Goal: Task Accomplishment & Management: Use online tool/utility

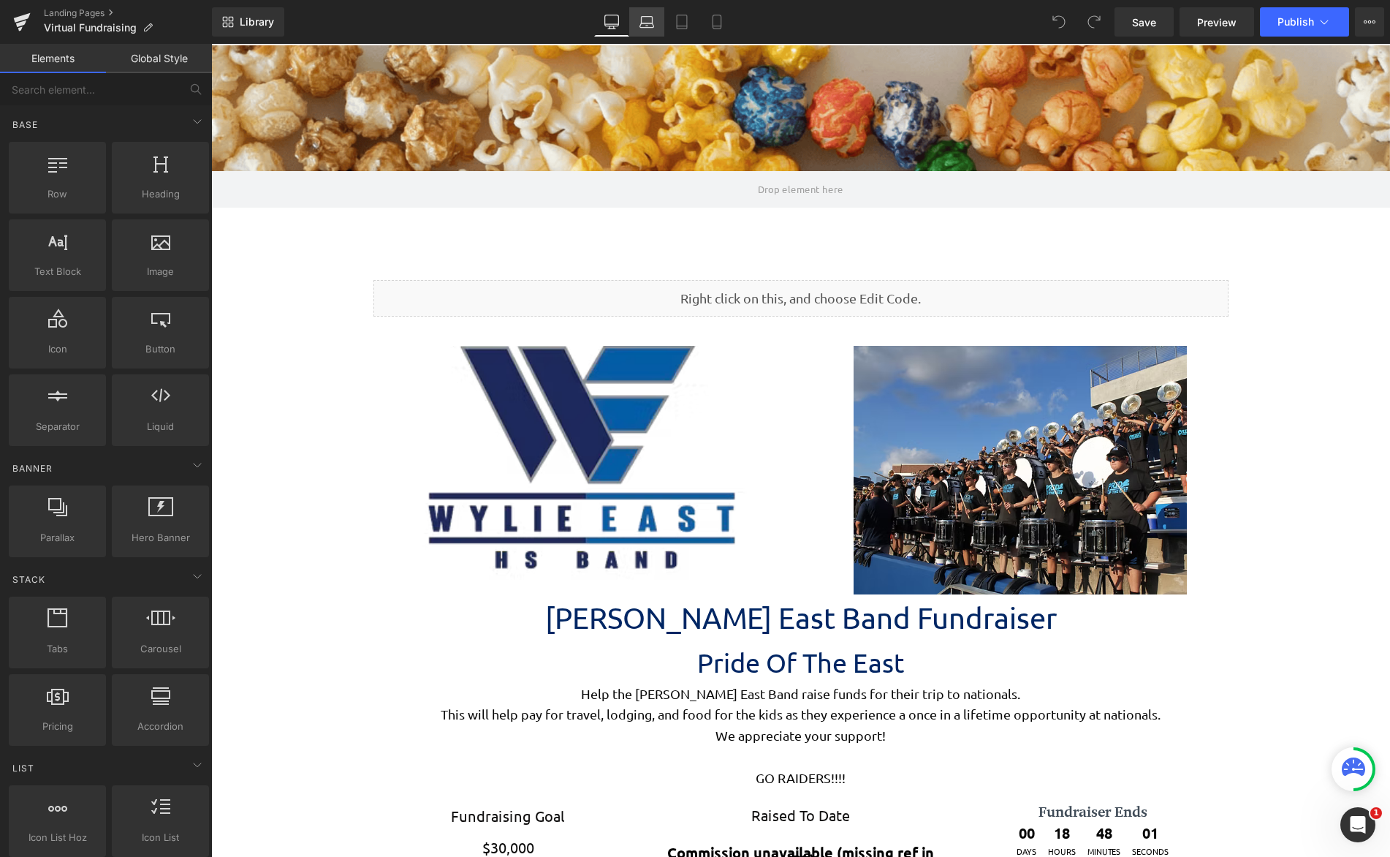
click at [646, 29] on icon at bounding box center [647, 22] width 15 height 15
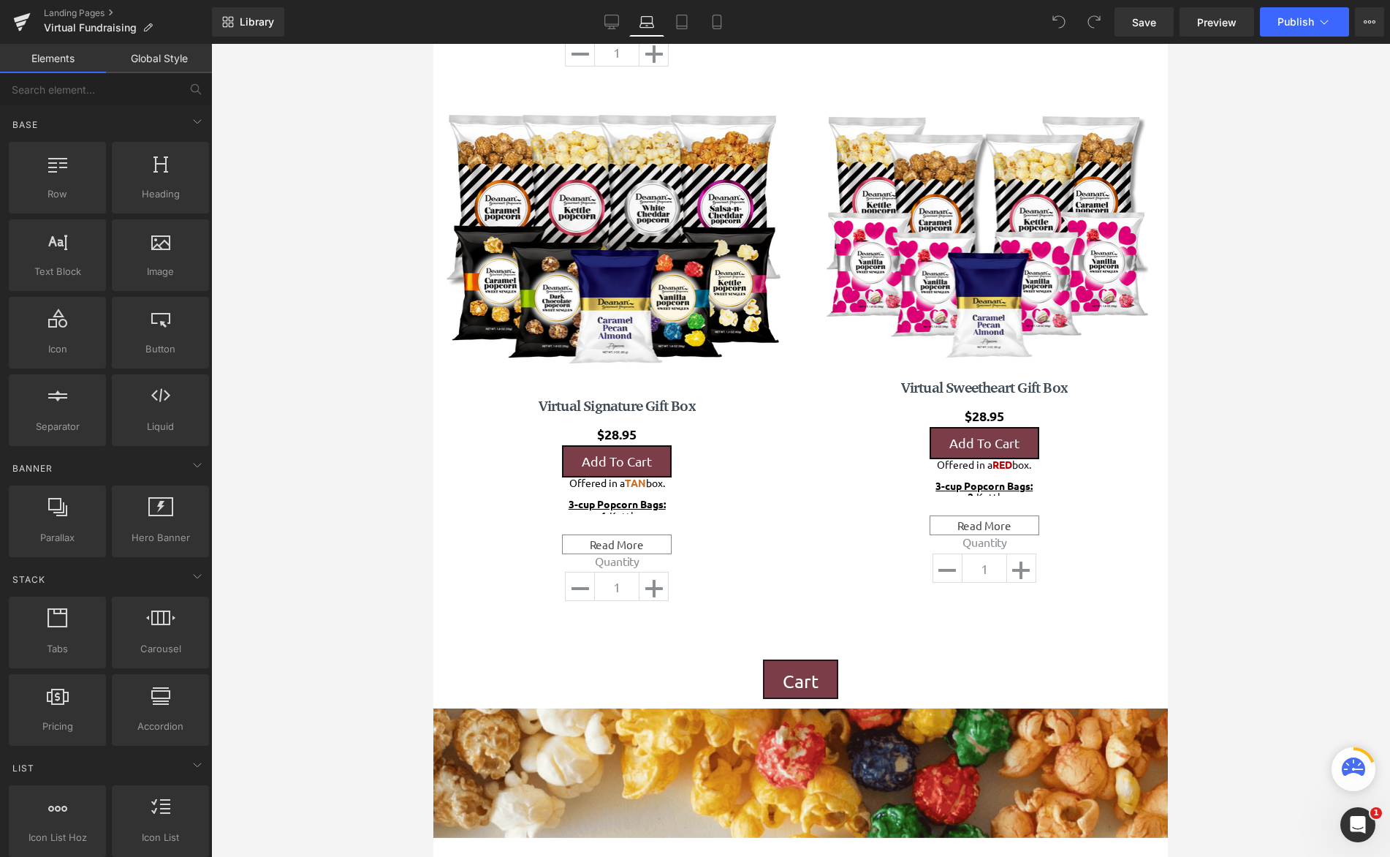
scroll to position [1272, 0]
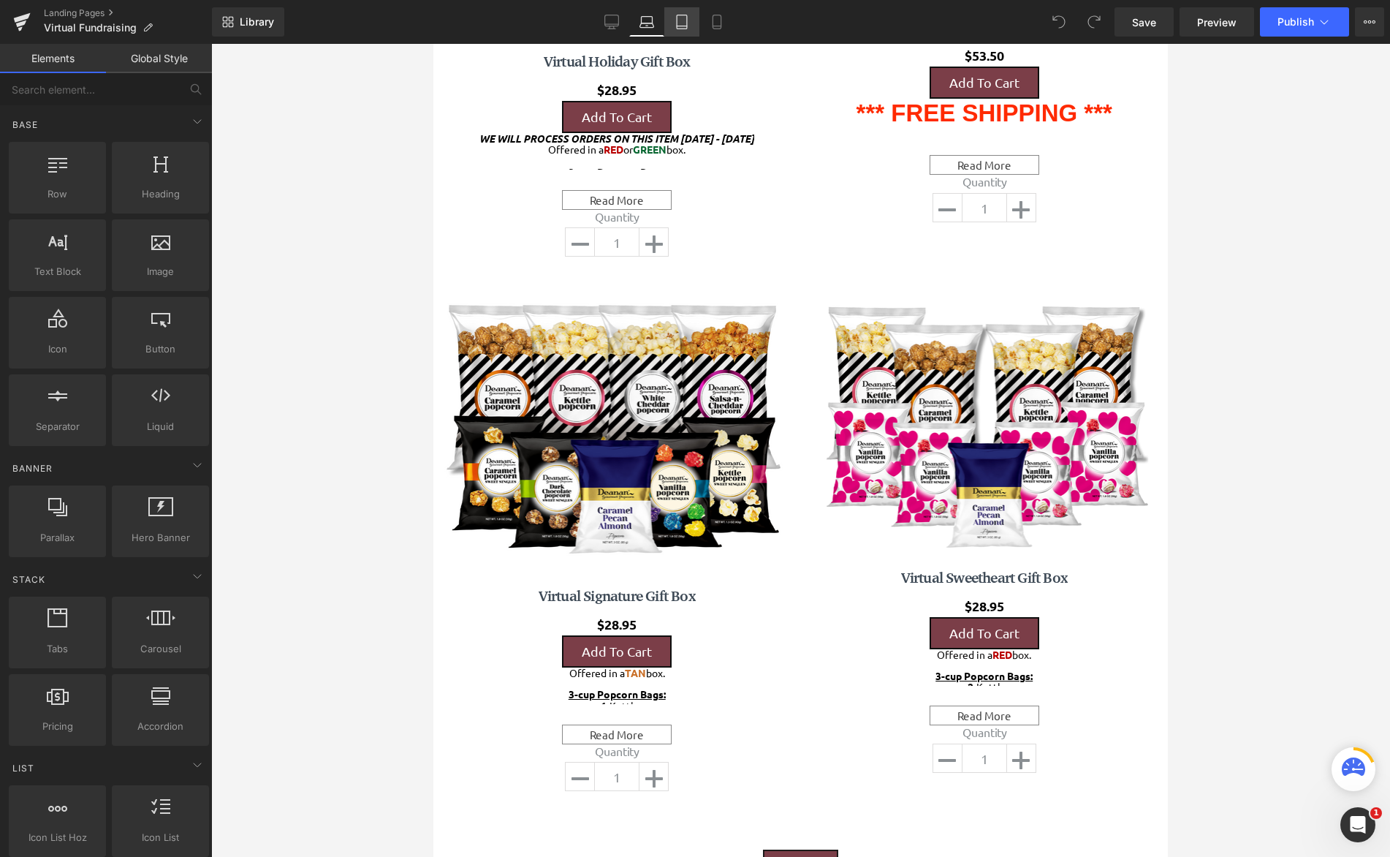
click at [681, 29] on link "Tablet" at bounding box center [682, 21] width 35 height 29
drag, startPoint x: 684, startPoint y: 23, endPoint x: 336, endPoint y: 231, distance: 405.2
click at [684, 23] on icon at bounding box center [682, 22] width 15 height 15
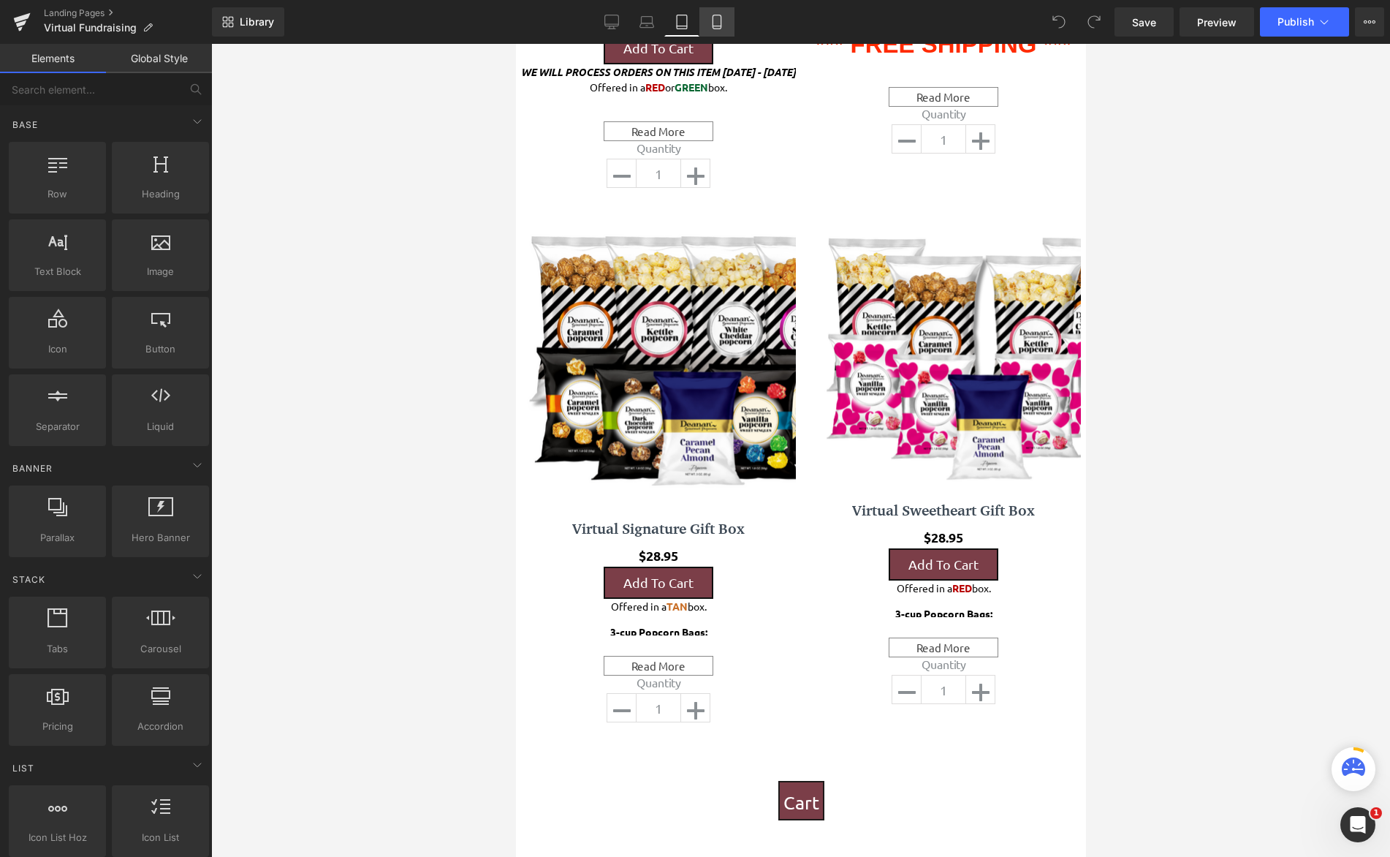
click at [725, 29] on link "Mobile" at bounding box center [717, 21] width 35 height 29
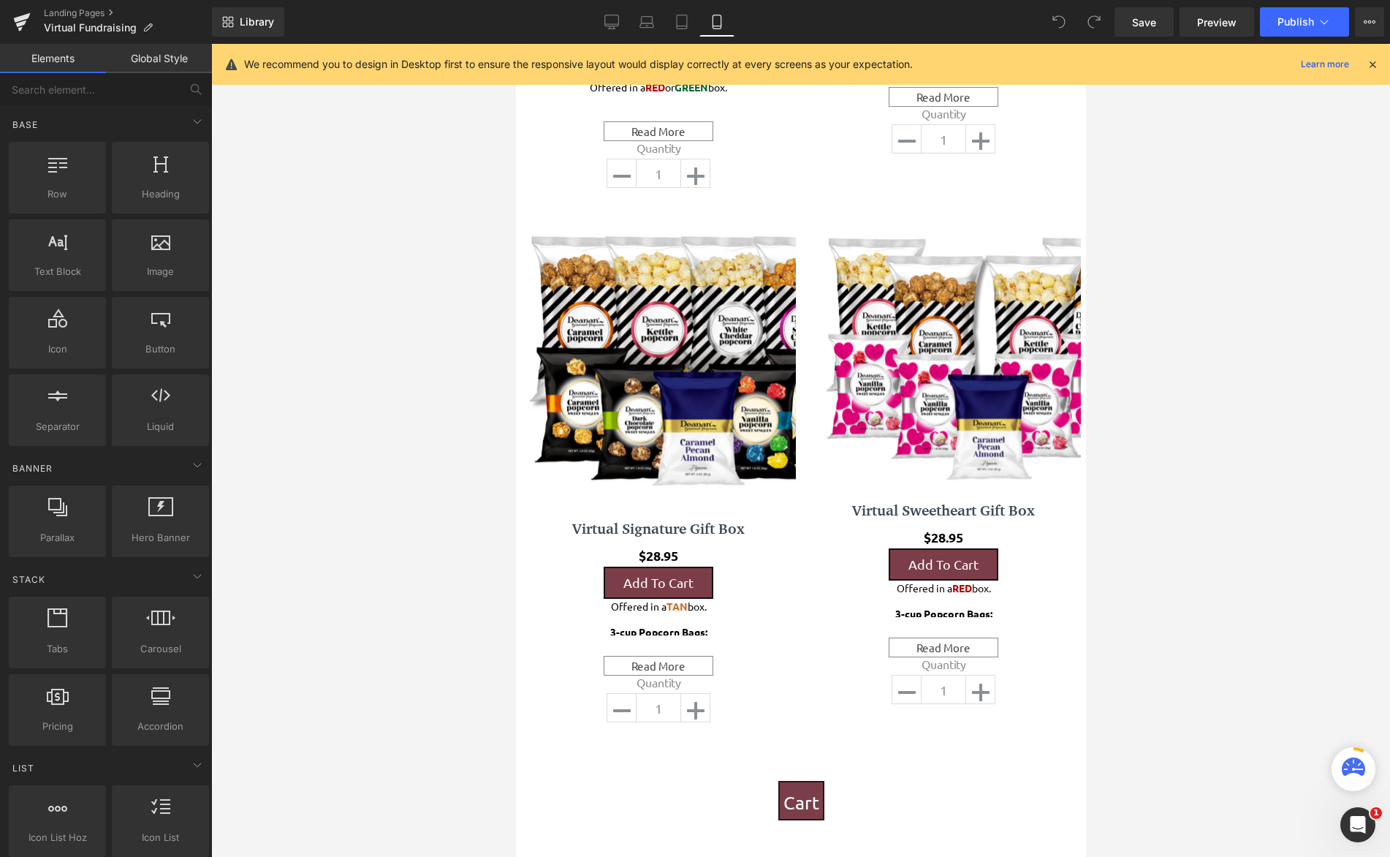
scroll to position [3196, 559]
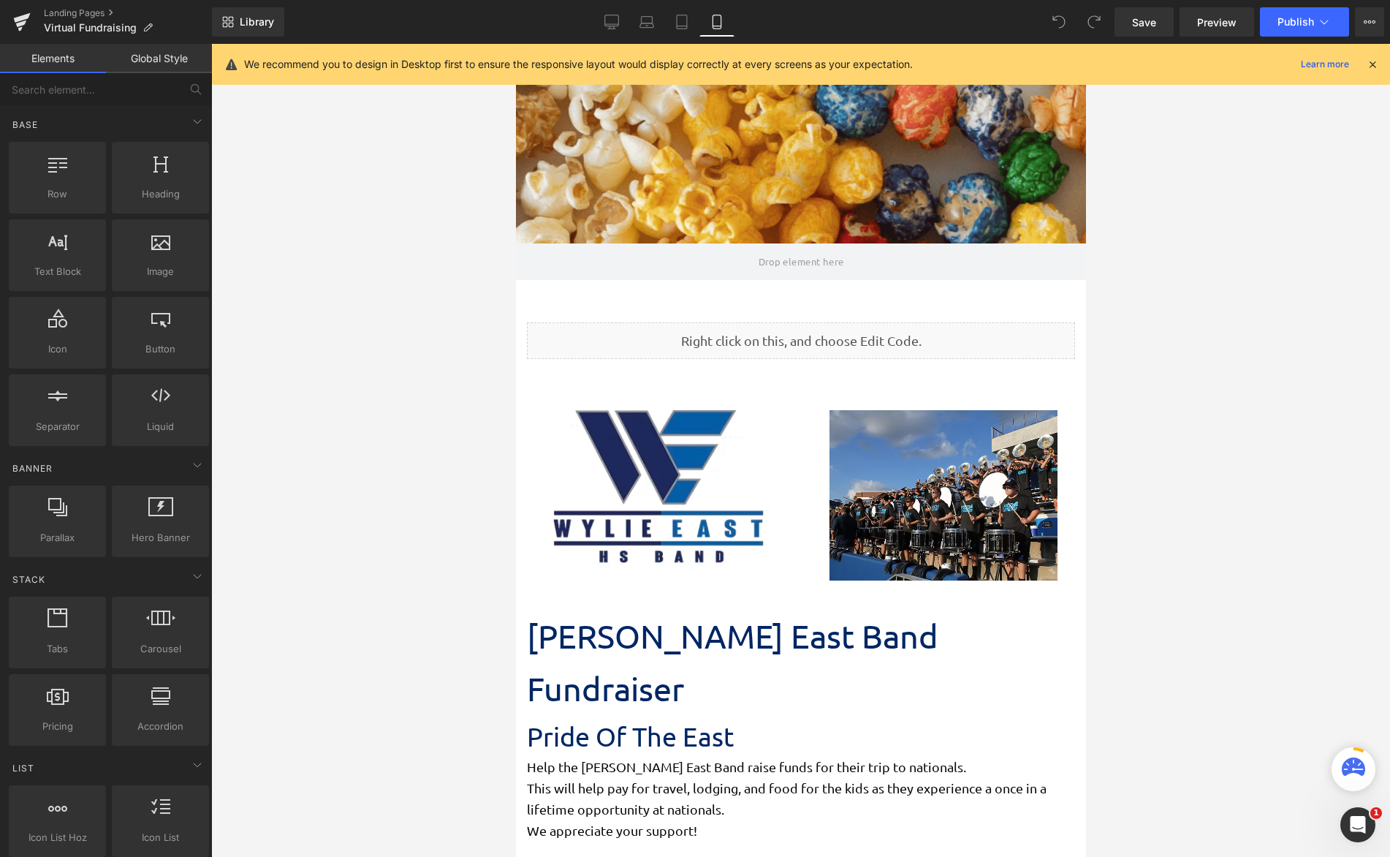
click at [459, 436] on div at bounding box center [800, 450] width 1179 height 813
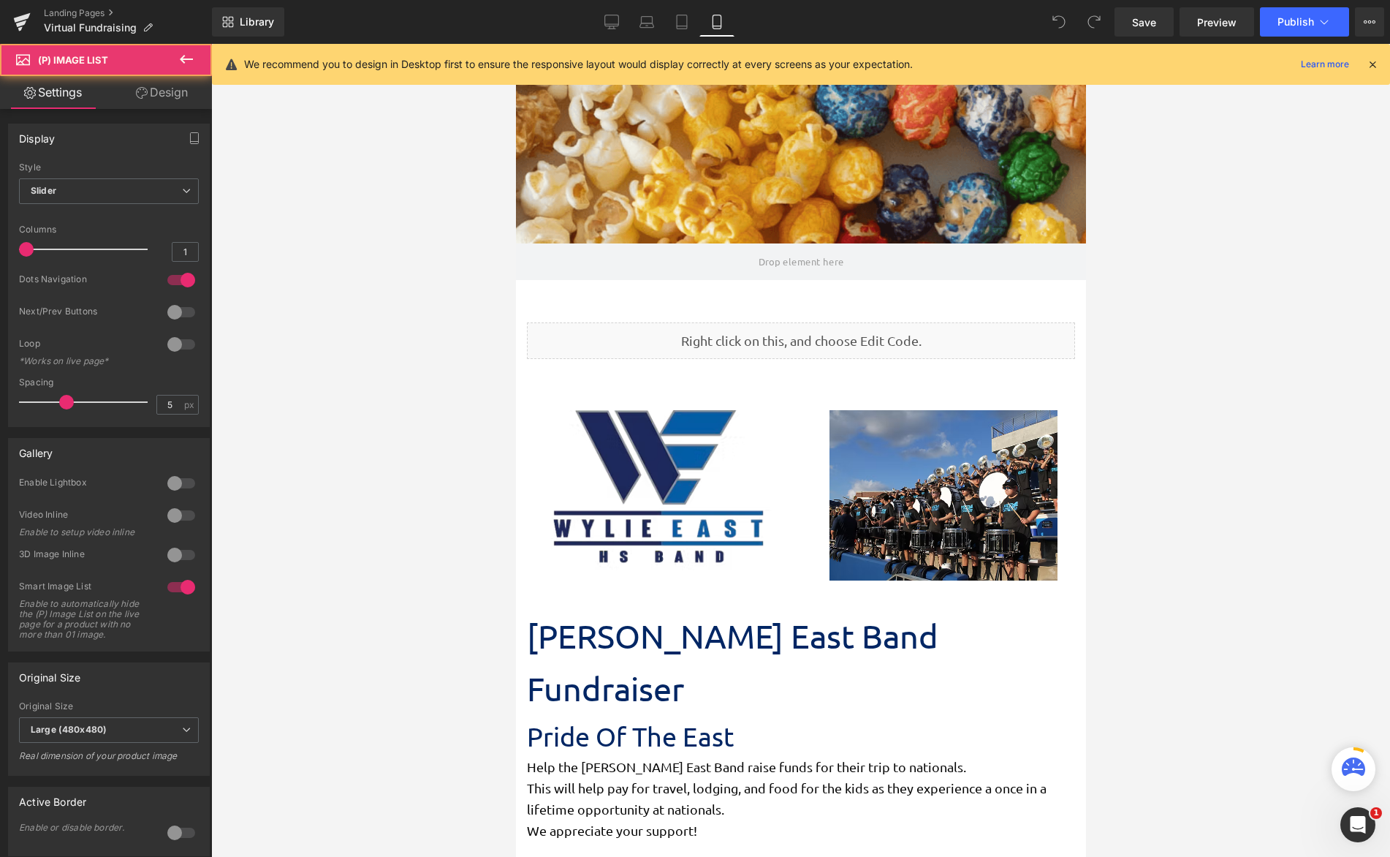
click at [1378, 66] on icon at bounding box center [1372, 64] width 13 height 13
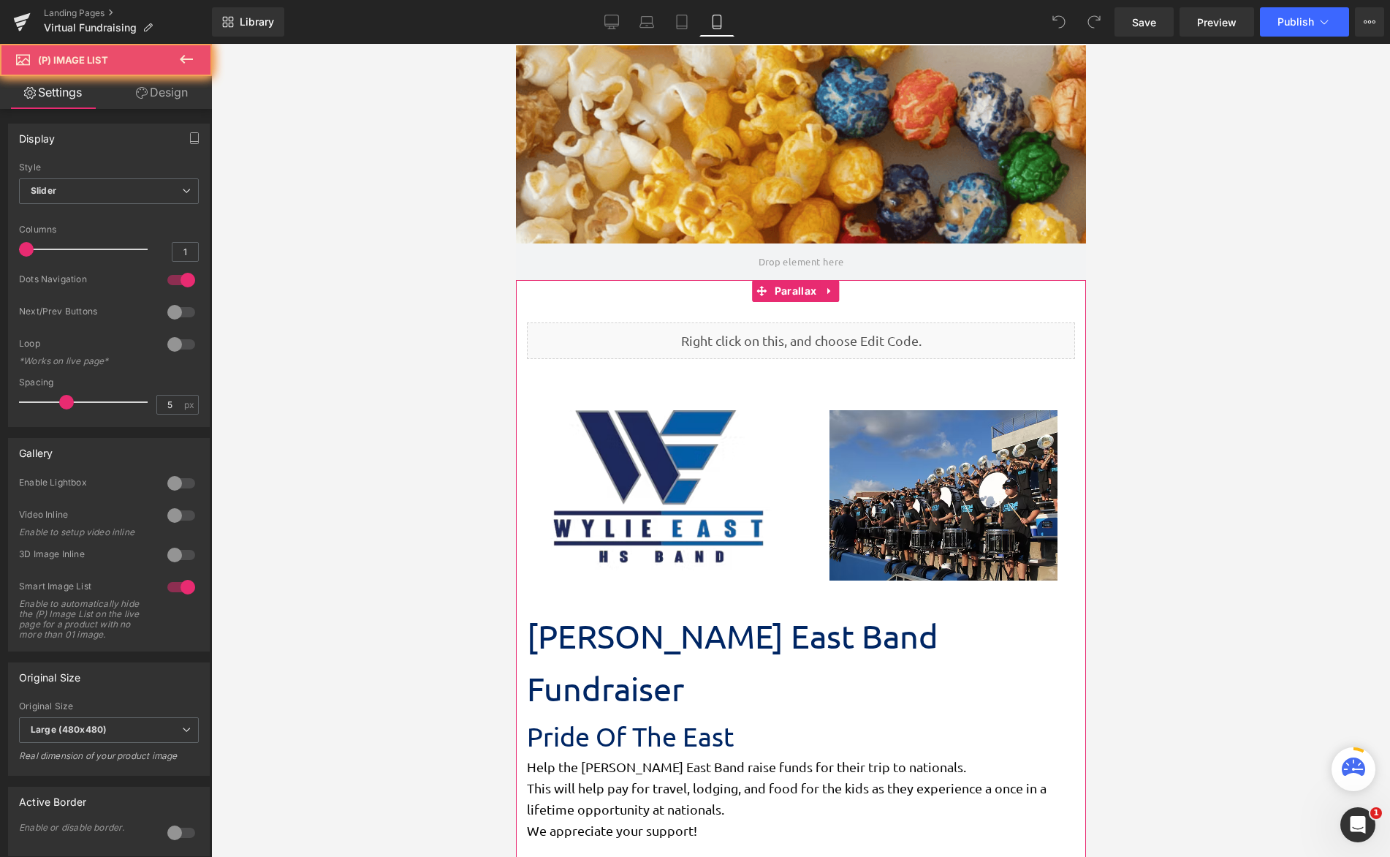
click at [181, 96] on link "Design" at bounding box center [162, 92] width 106 height 33
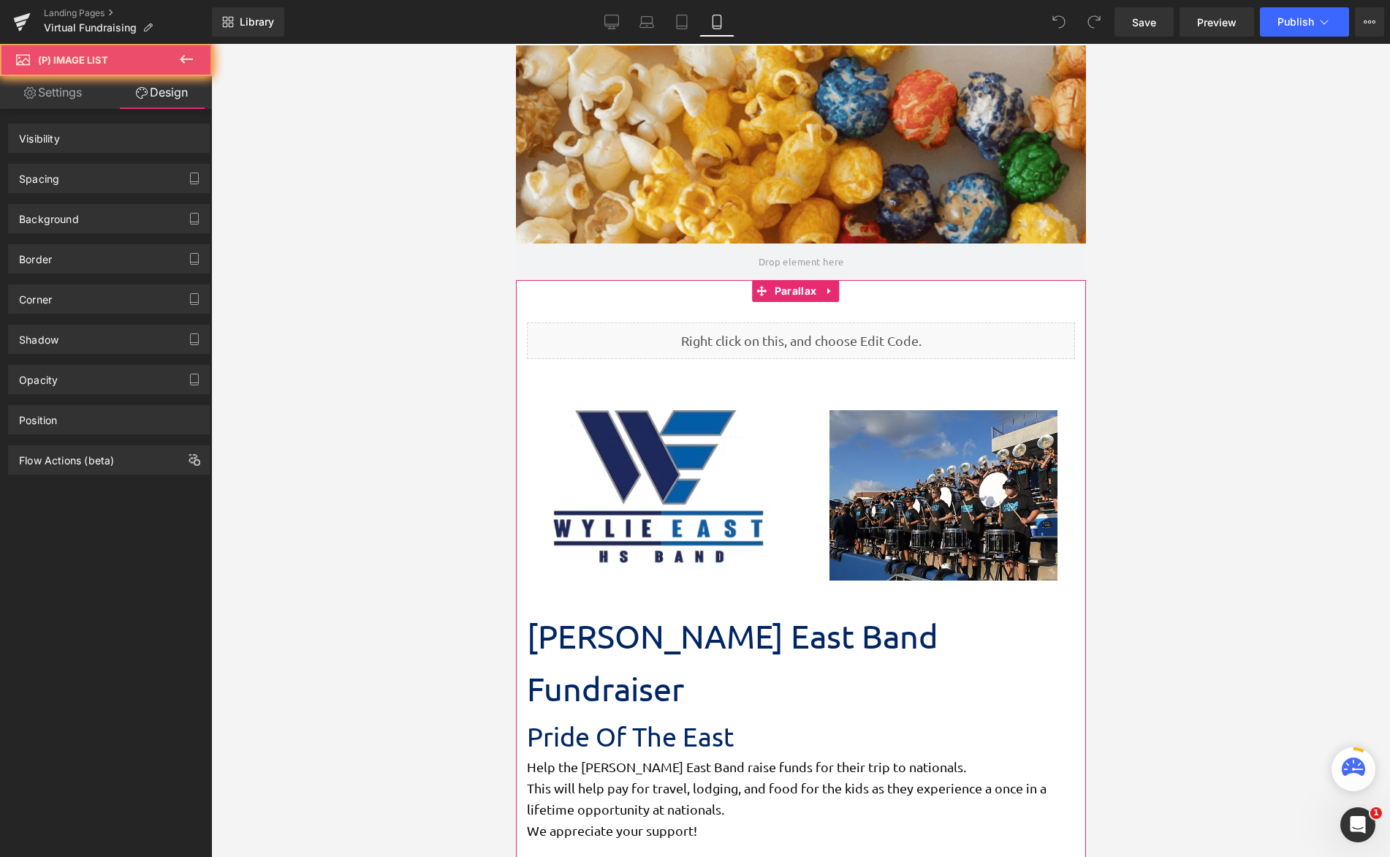
click at [75, 91] on link "Settings" at bounding box center [53, 92] width 106 height 33
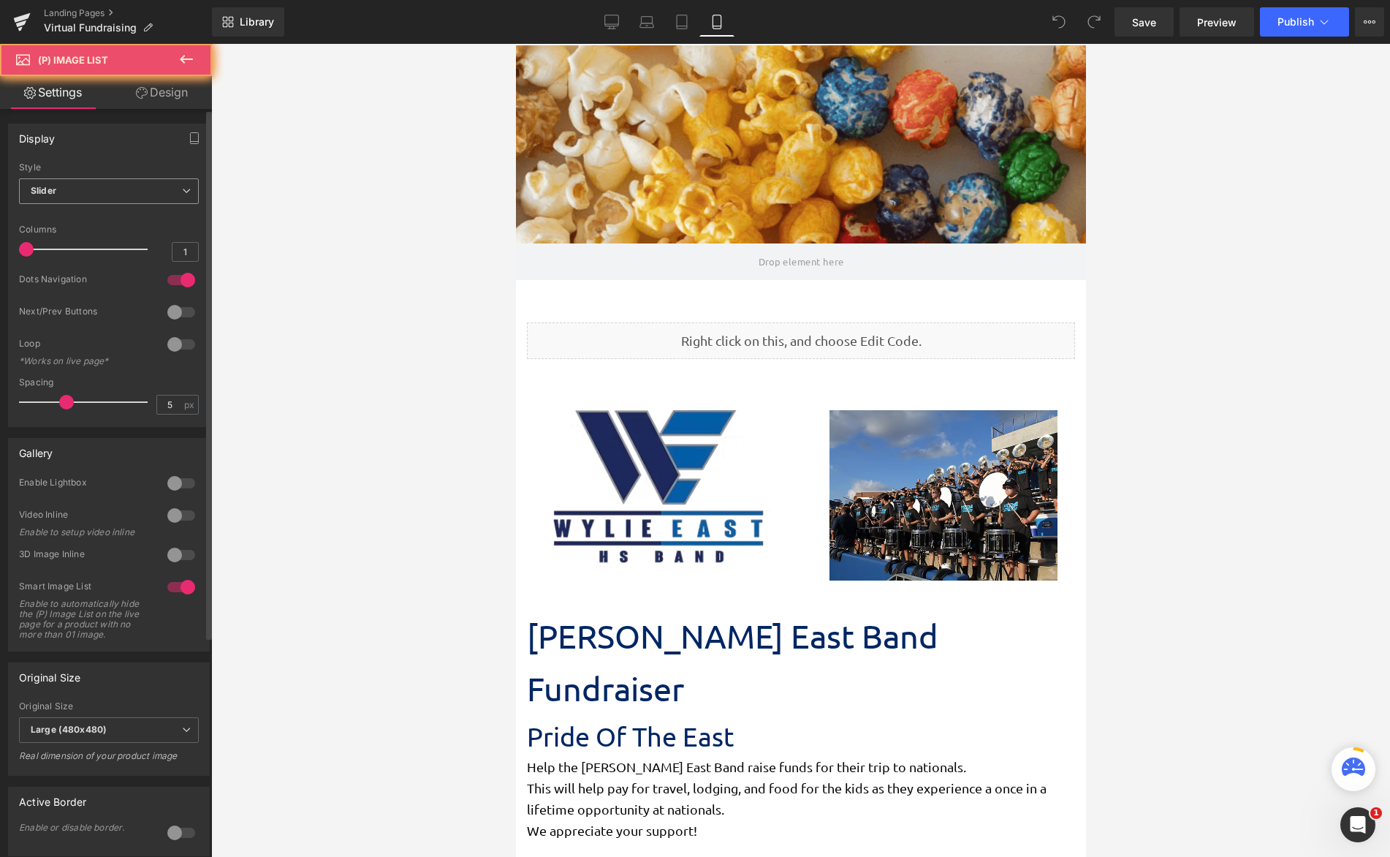
click at [174, 193] on span "Slider" at bounding box center [109, 191] width 180 height 26
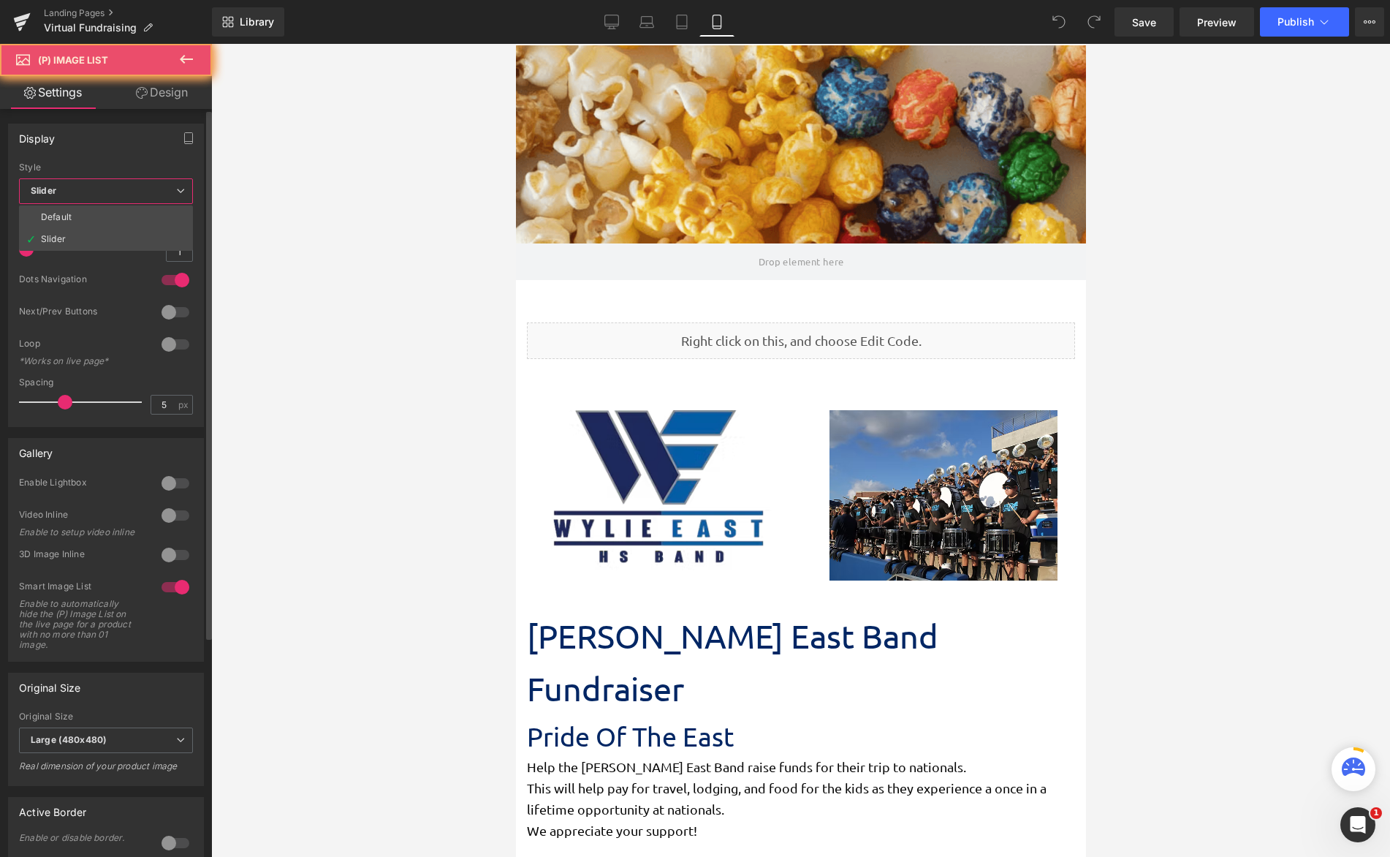
click at [174, 193] on span "Slider" at bounding box center [106, 191] width 174 height 26
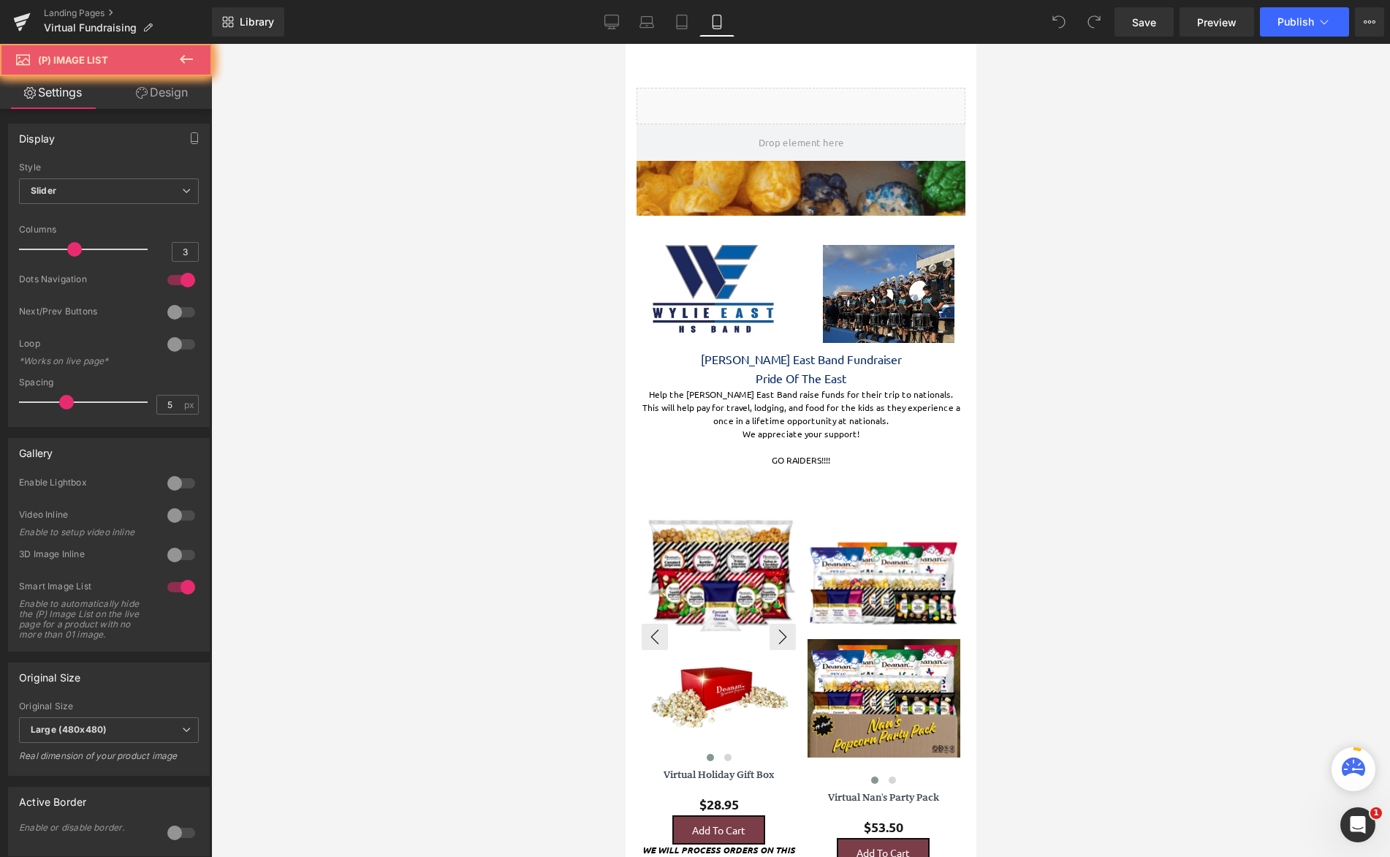
click at [727, 530] on img at bounding box center [720, 573] width 154 height 135
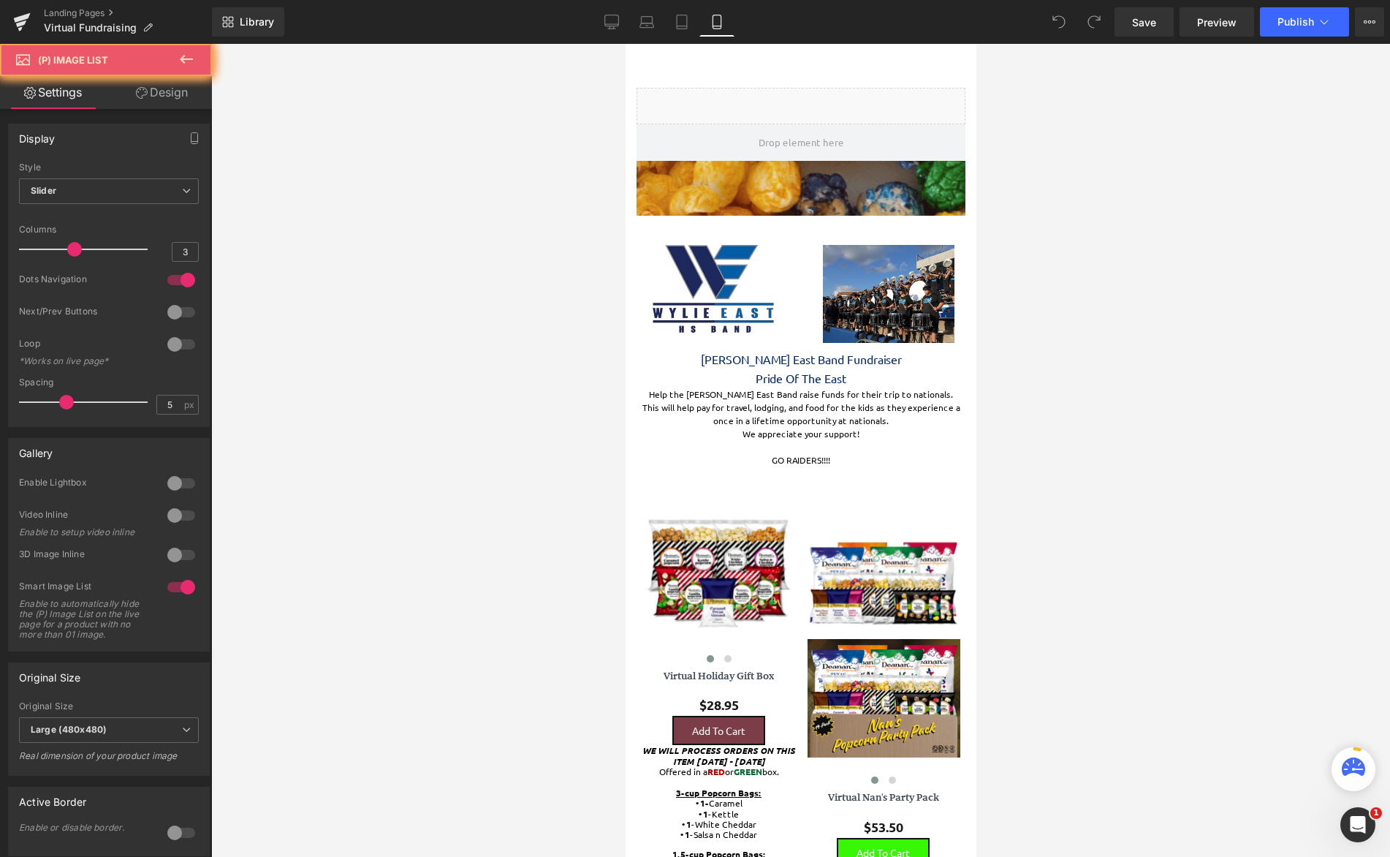
drag, startPoint x: 890, startPoint y: 706, endPoint x: 872, endPoint y: 703, distance: 17.8
click at [890, 706] on img at bounding box center [884, 698] width 154 height 119
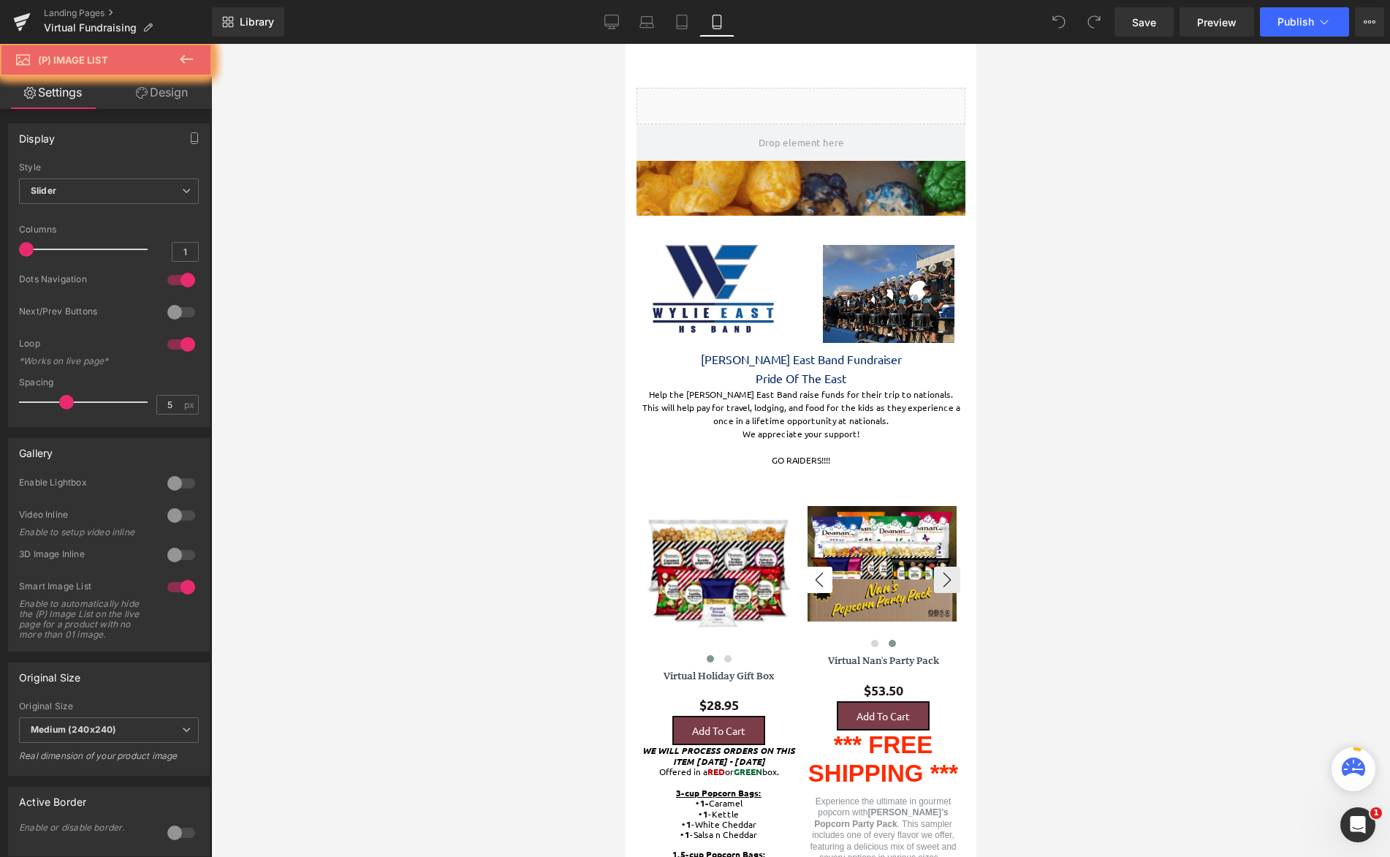
click at [928, 579] on div "‹ › (P) Image List" at bounding box center [883, 579] width 154 height 150
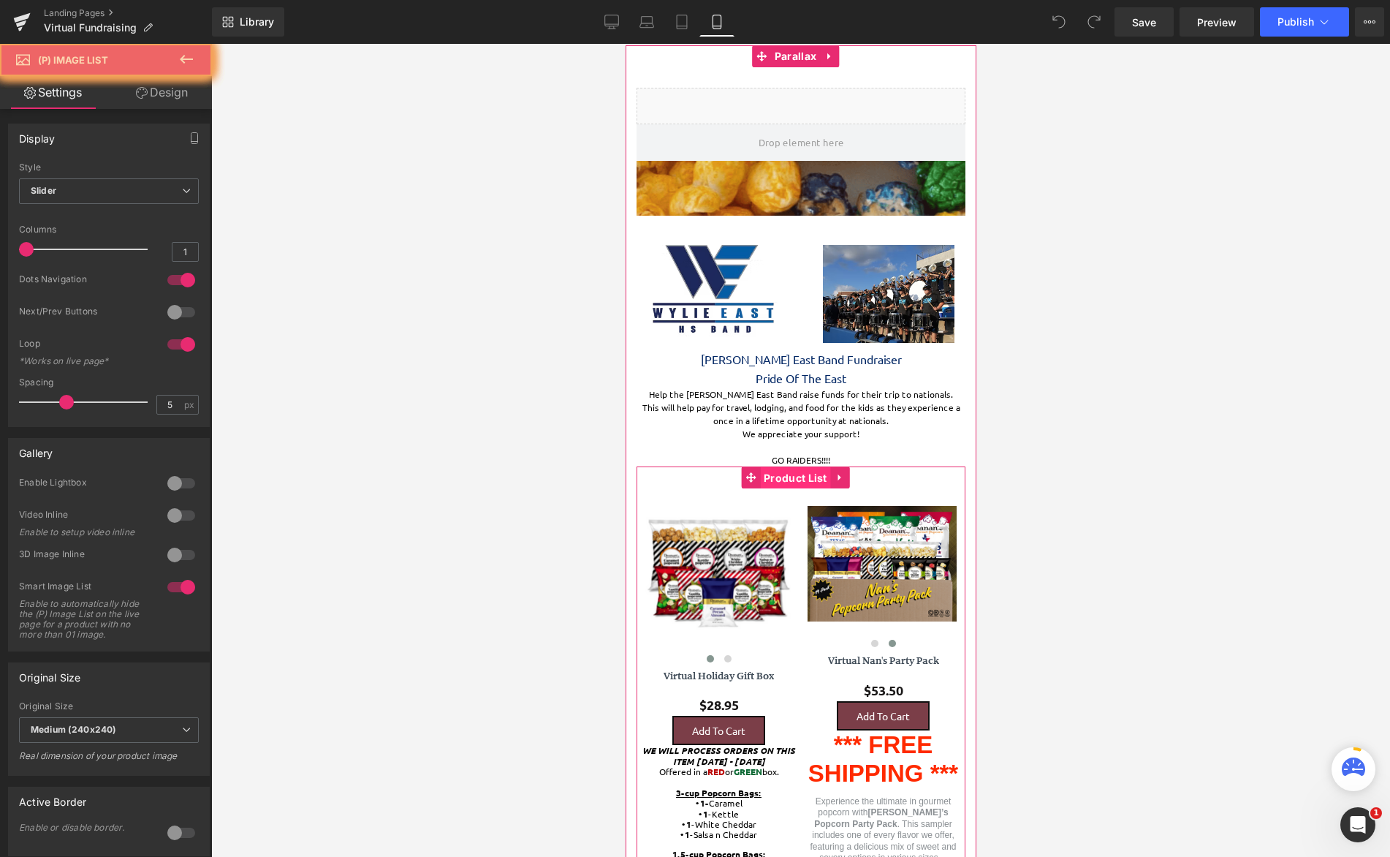
click at [781, 474] on span "Product List" at bounding box center [795, 478] width 71 height 22
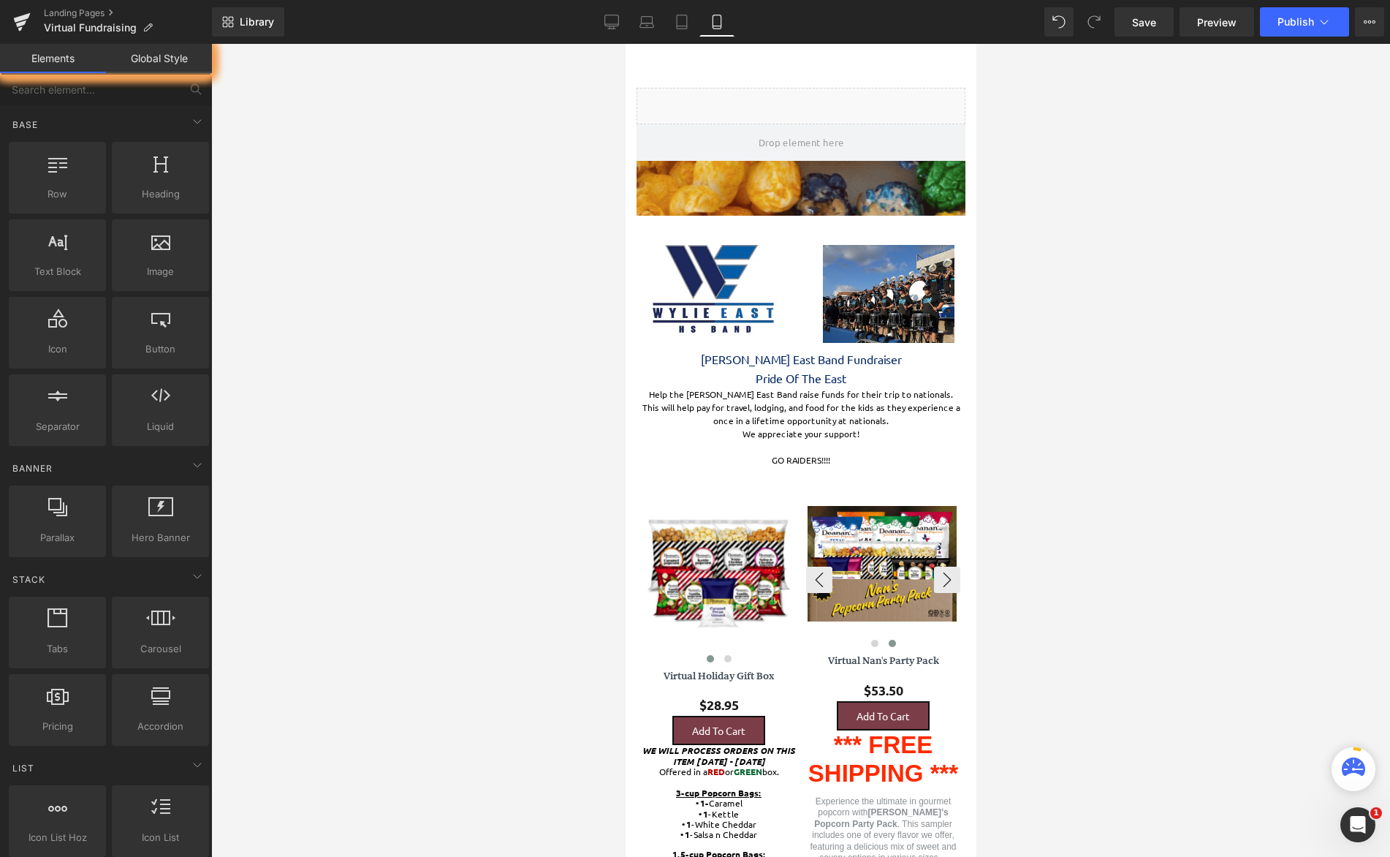
click at [828, 526] on img at bounding box center [881, 563] width 149 height 115
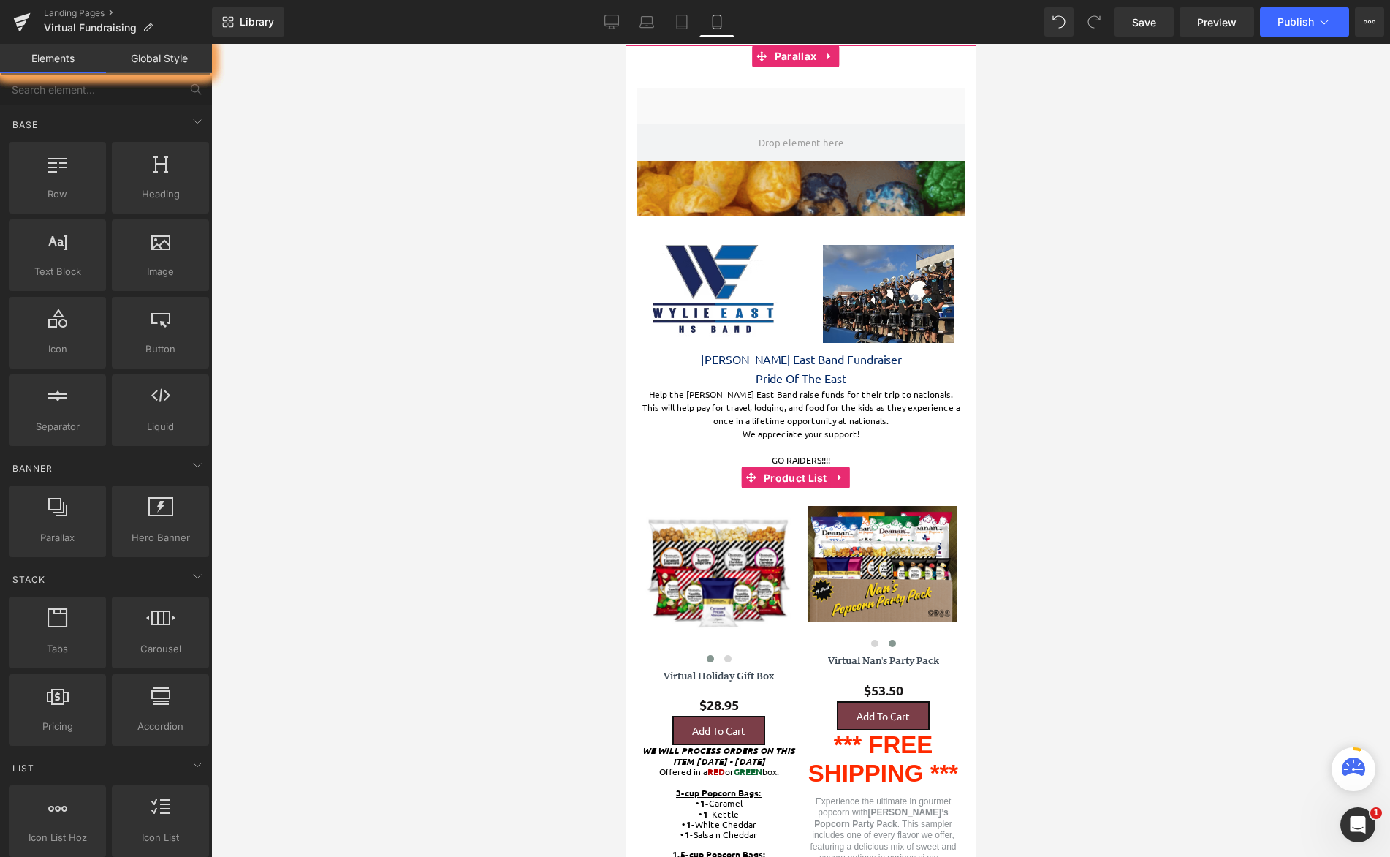
click at [799, 483] on span "Product List" at bounding box center [795, 478] width 71 height 22
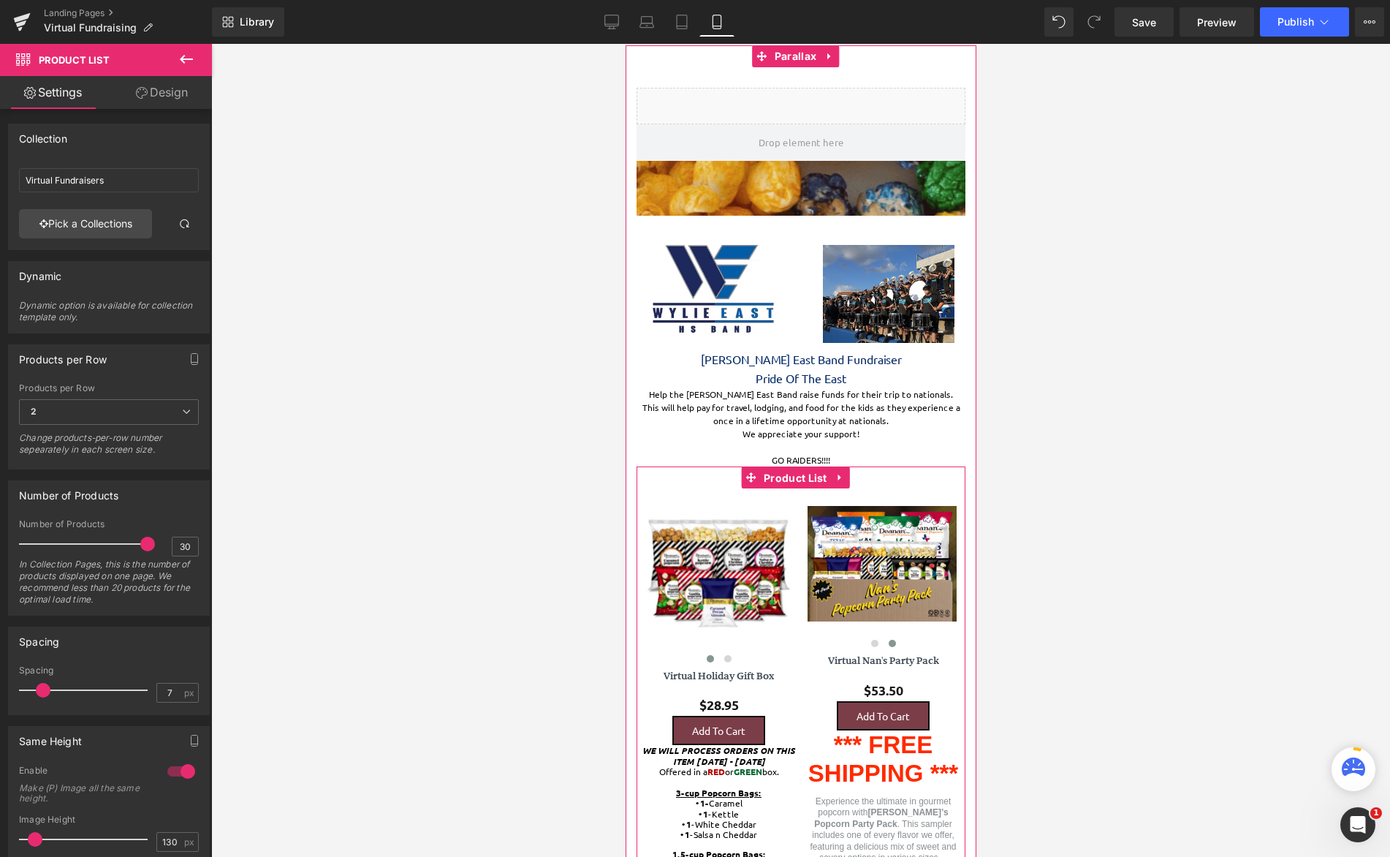
click at [153, 101] on link "Design" at bounding box center [162, 92] width 106 height 33
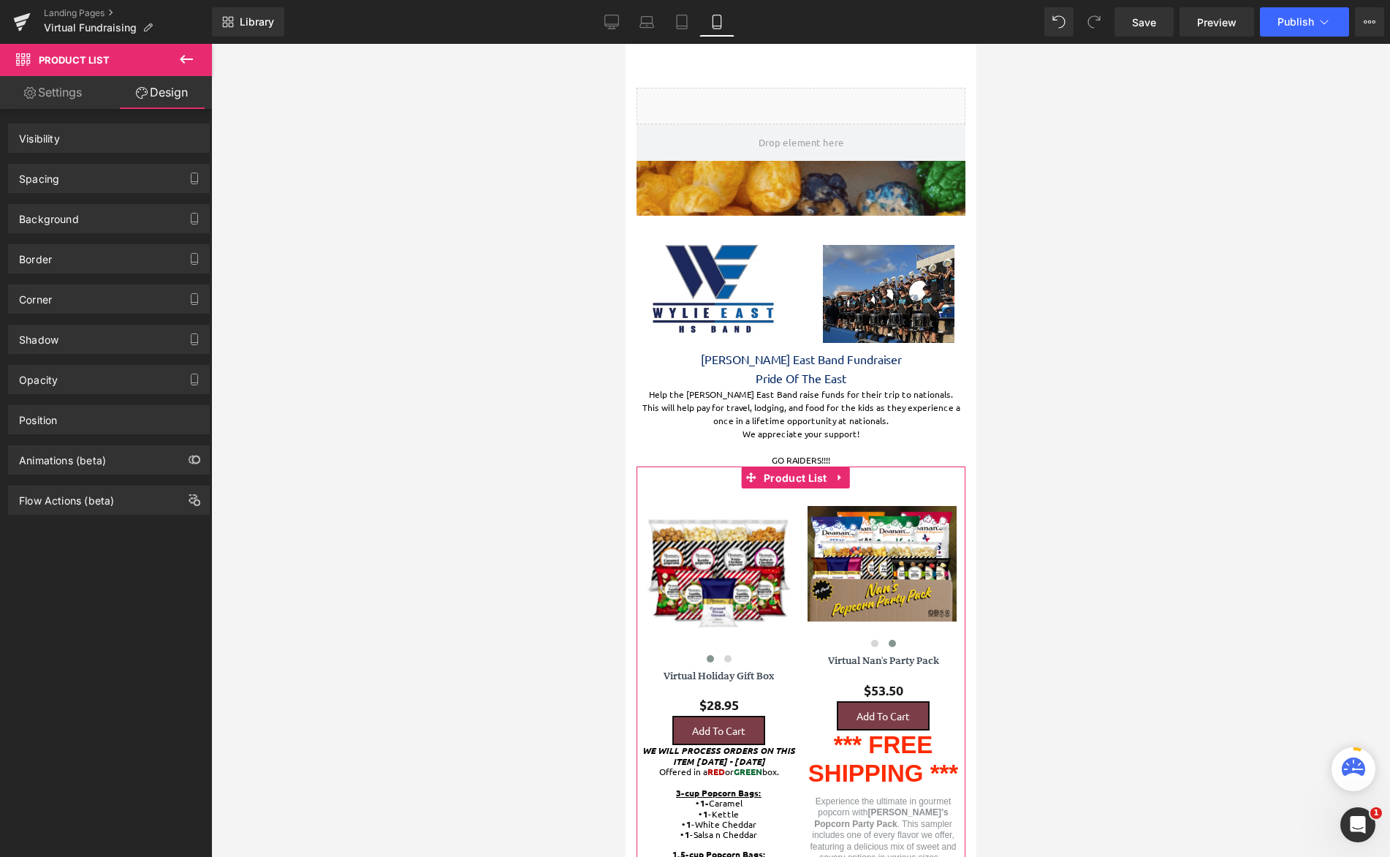
click at [154, 96] on link "Design" at bounding box center [162, 92] width 106 height 33
click at [126, 139] on div "Visibility" at bounding box center [109, 138] width 200 height 28
drag, startPoint x: 106, startPoint y: 137, endPoint x: 102, endPoint y: 150, distance: 13.0
click at [106, 137] on div "Visibility" at bounding box center [109, 138] width 200 height 28
click at [66, 134] on div "Visibility" at bounding box center [109, 138] width 200 height 28
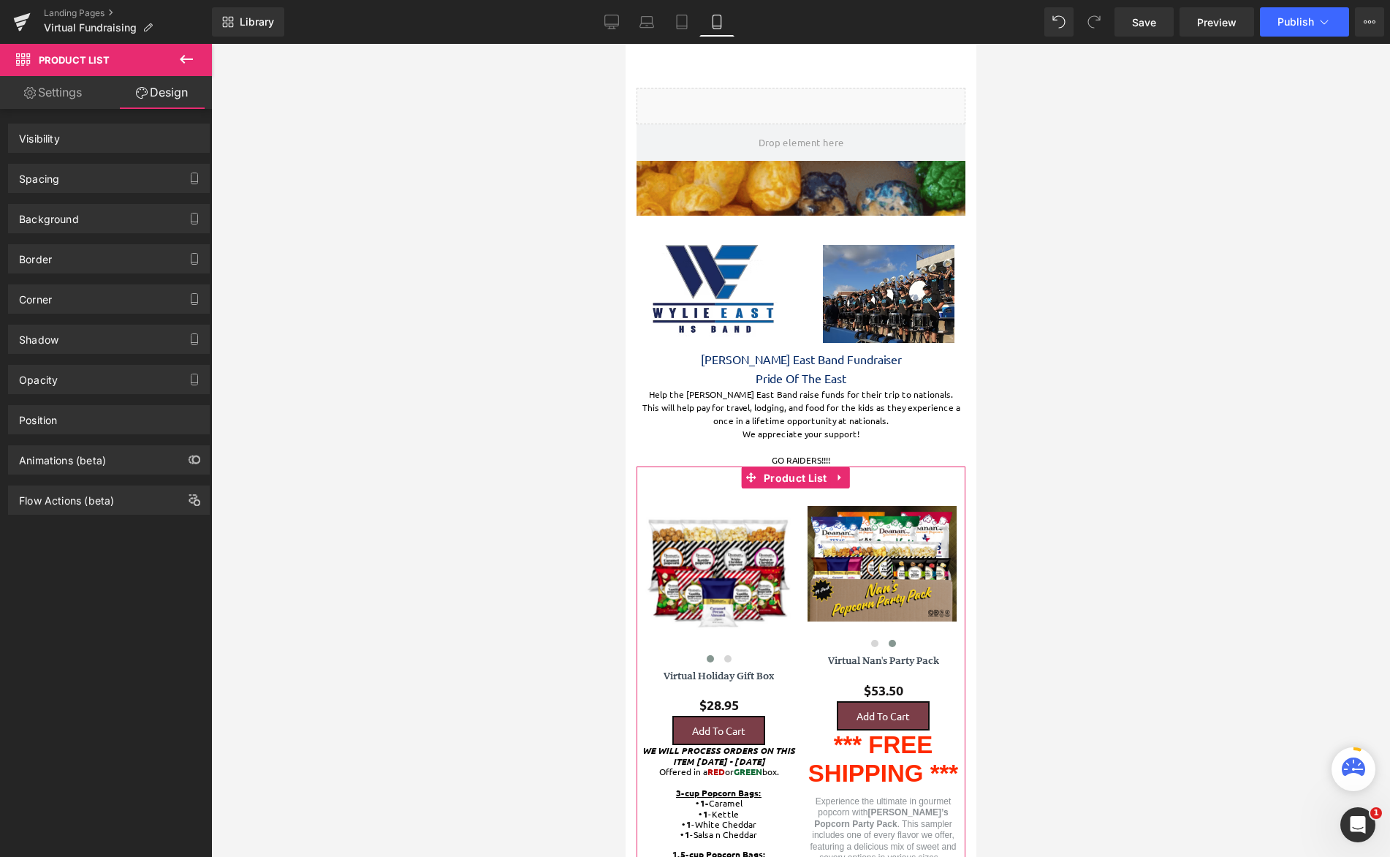
click at [80, 423] on div "Position" at bounding box center [109, 420] width 200 height 28
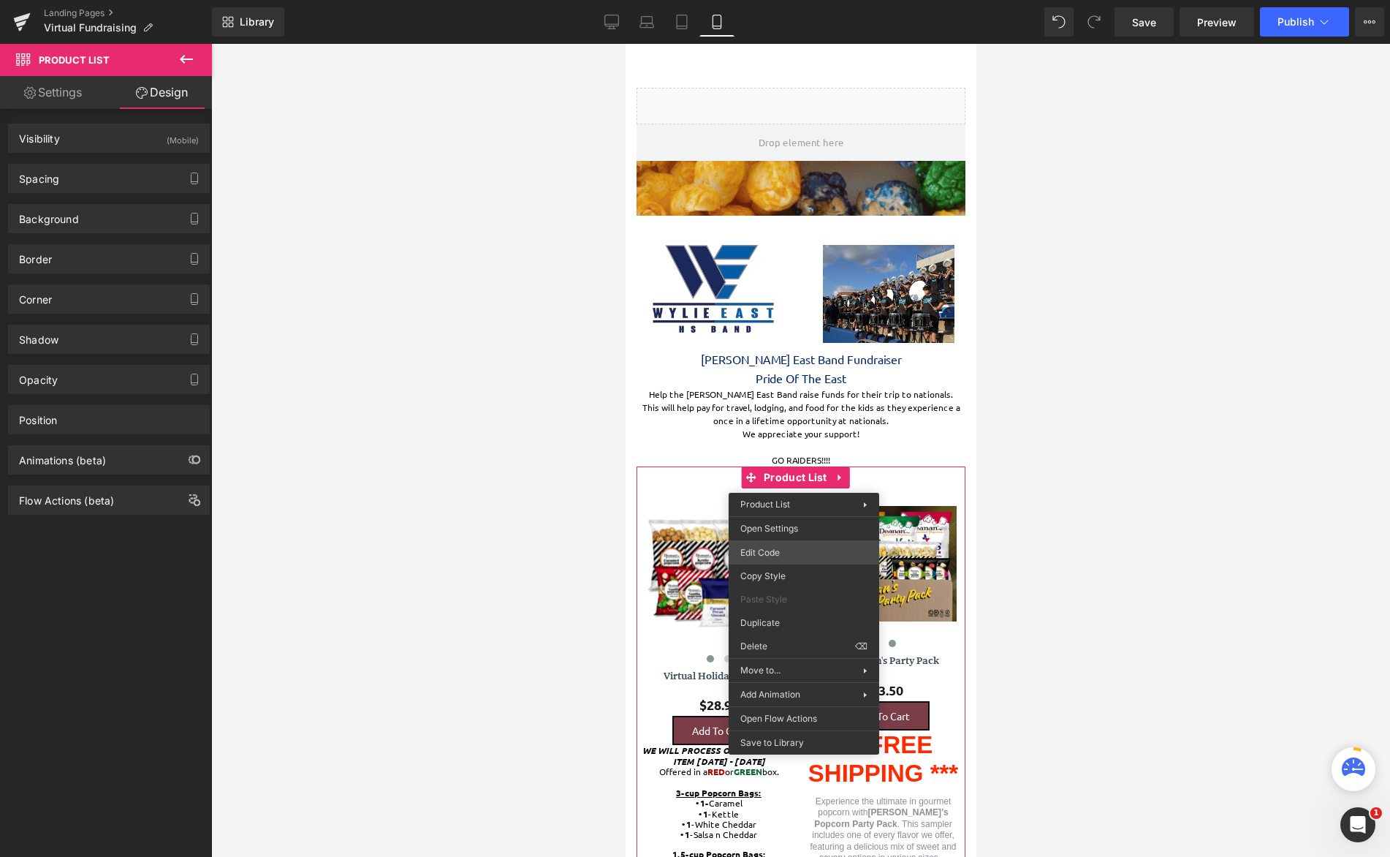
click at [806, 0] on div "Product List You are previewing how the will restyle your page. You can not edi…" at bounding box center [695, 0] width 1390 height 0
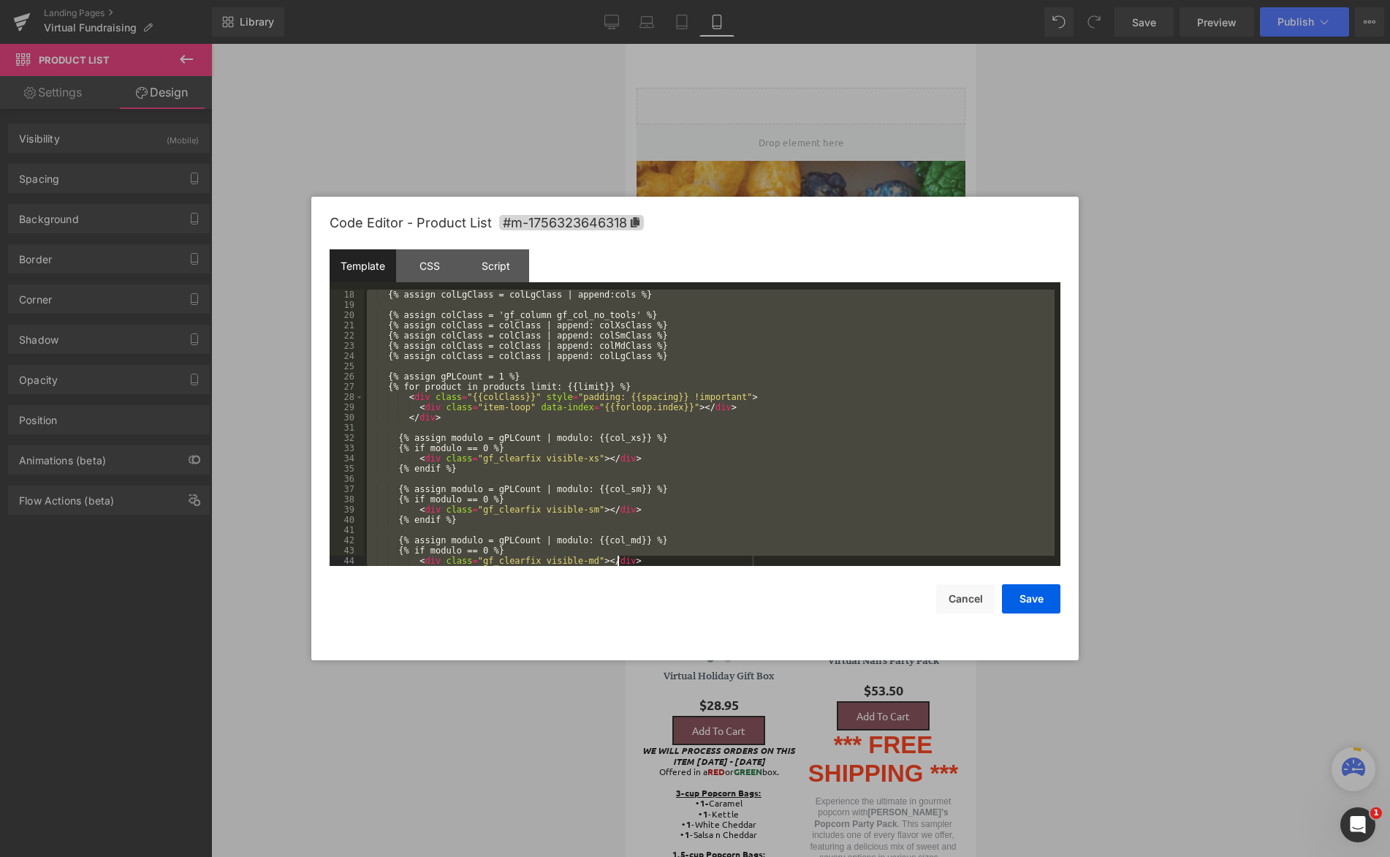
scroll to position [307, 0]
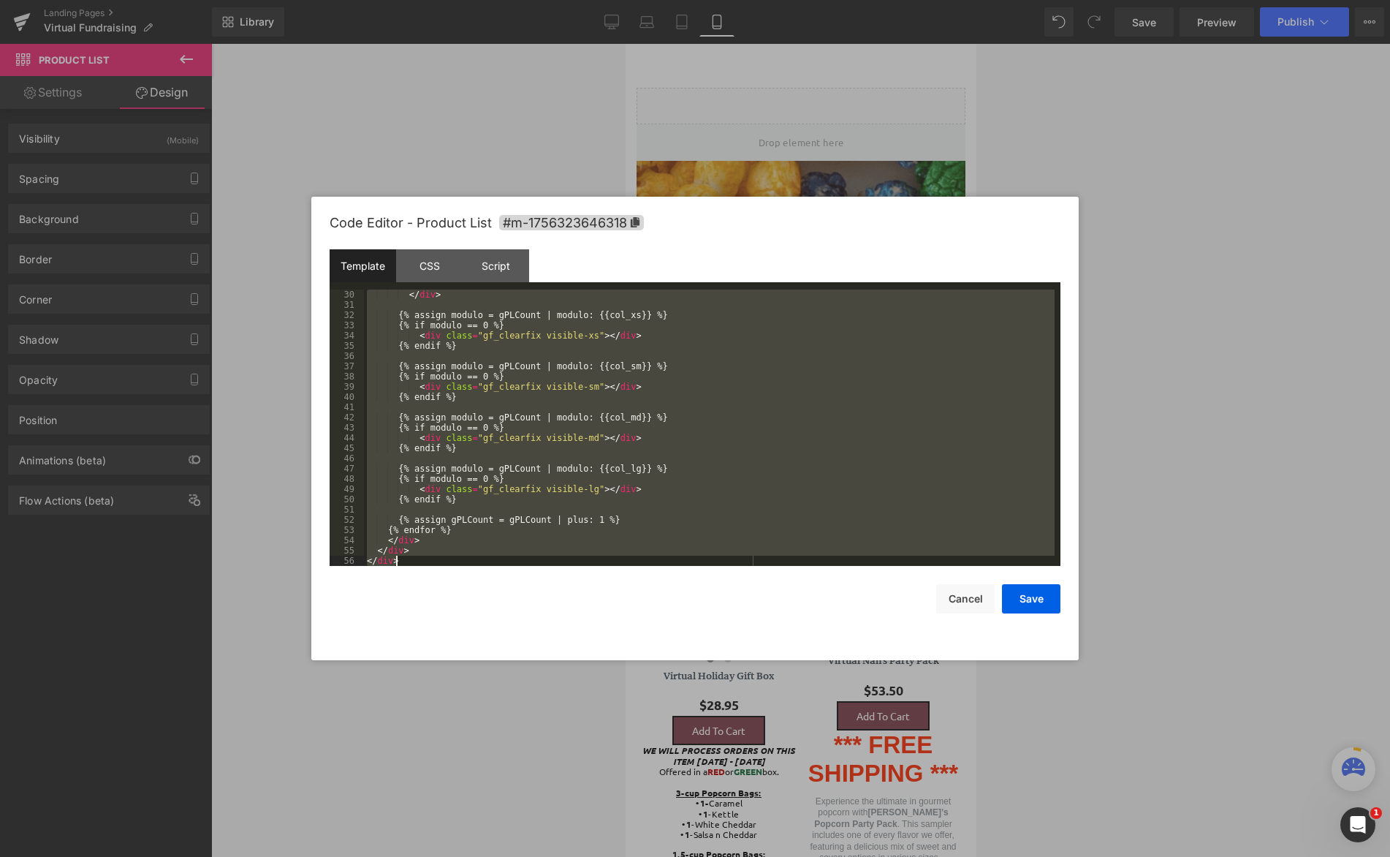
drag, startPoint x: 369, startPoint y: 292, endPoint x: 692, endPoint y: 697, distance: 518.7
click at [692, 697] on body "Product List You are previewing how the will restyle your page. You can not edi…" at bounding box center [695, 428] width 1390 height 857
click at [1186, 314] on div at bounding box center [695, 428] width 1390 height 857
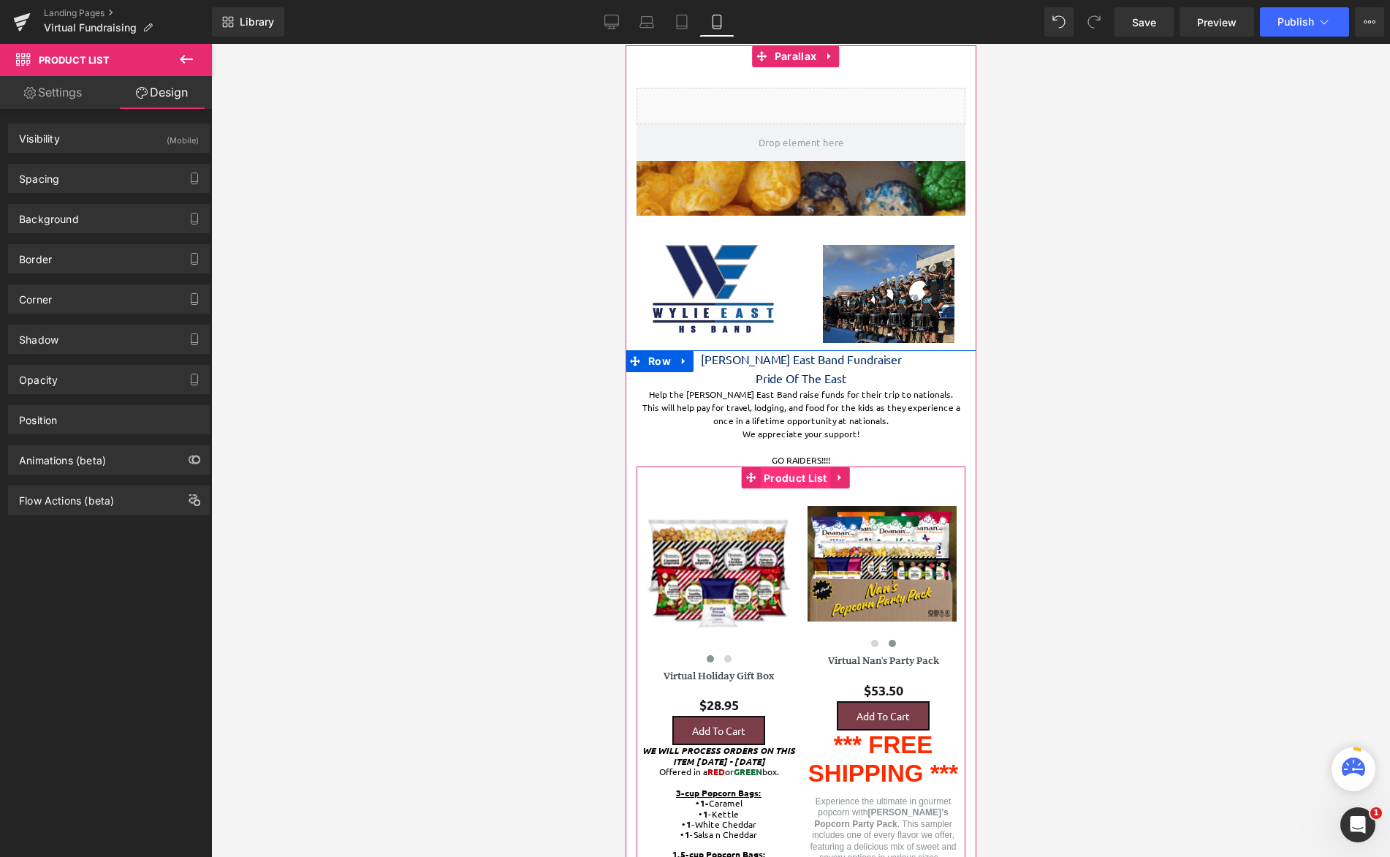
click at [806, 477] on span "Product List" at bounding box center [795, 478] width 71 height 22
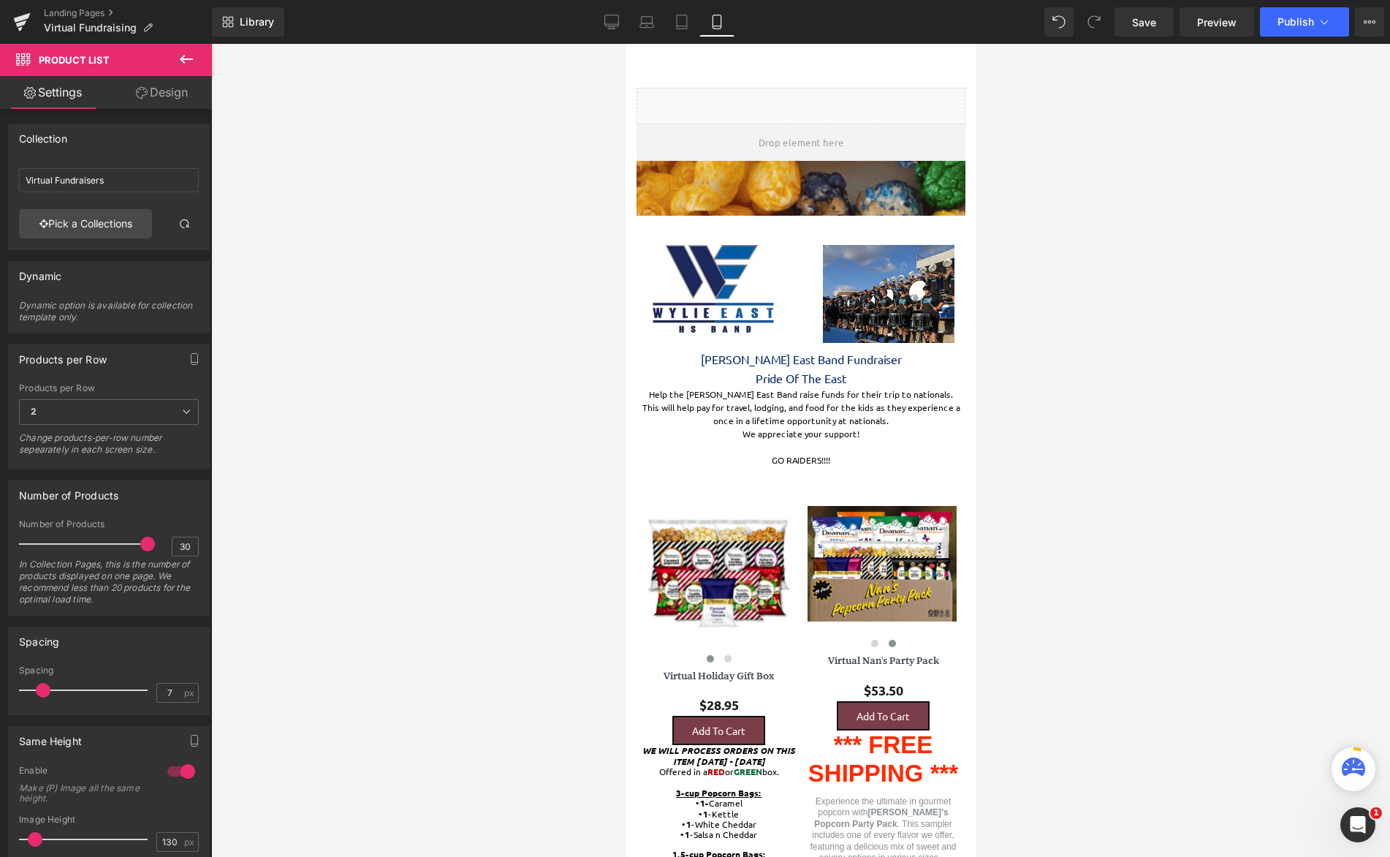
click at [176, 61] on button at bounding box center [186, 60] width 51 height 32
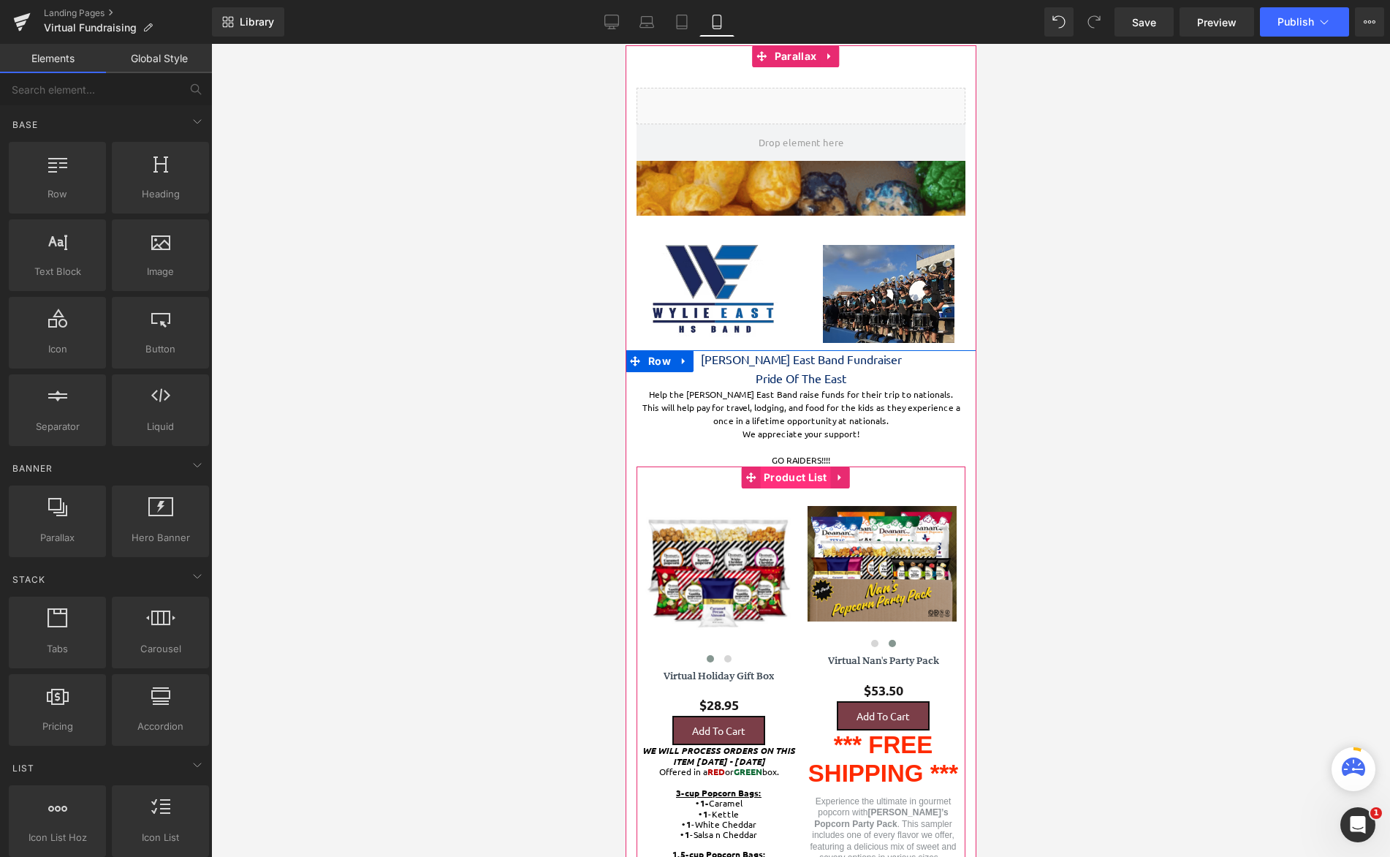
click at [795, 476] on span "Product List" at bounding box center [795, 477] width 71 height 22
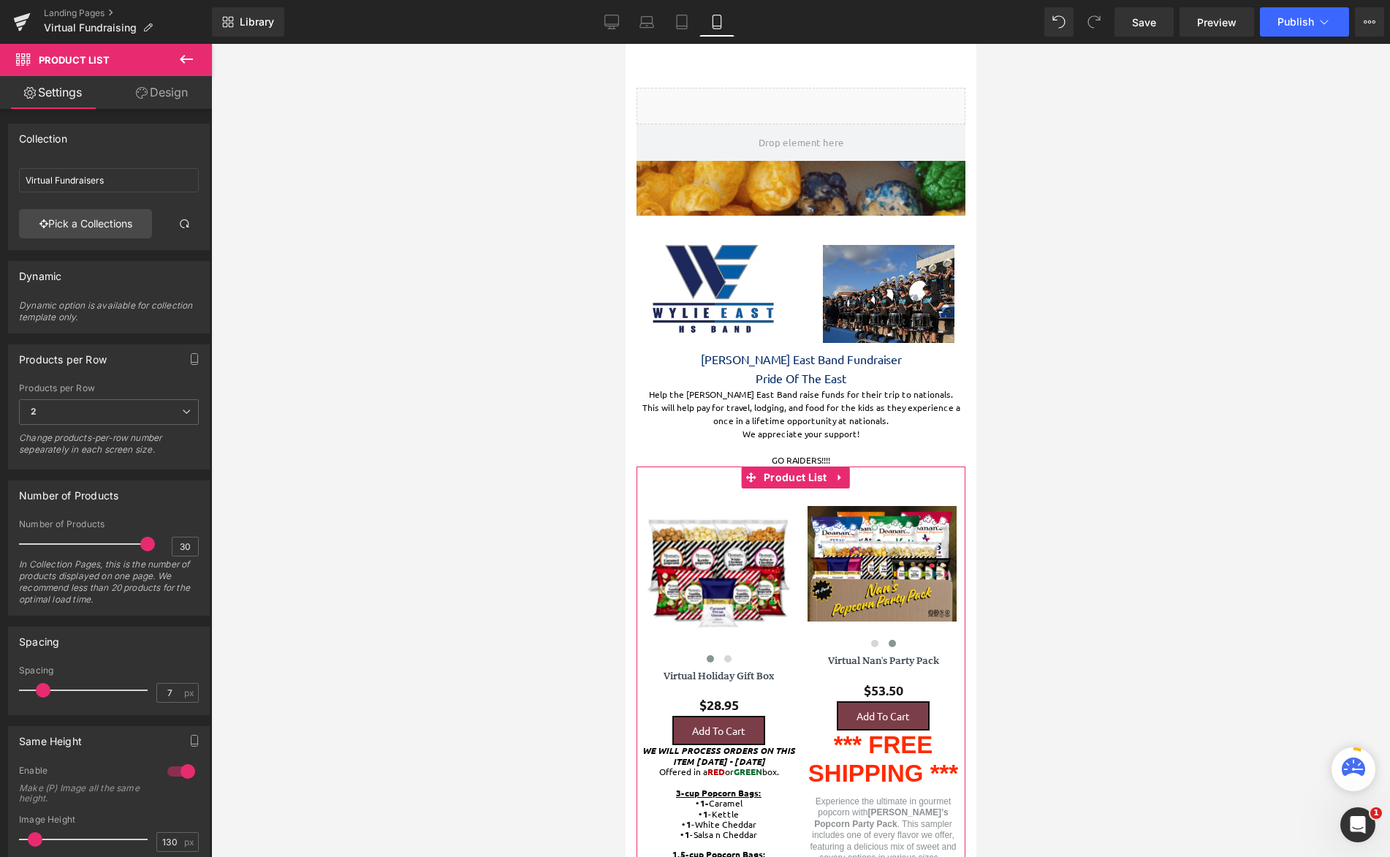
click at [170, 106] on link "Design" at bounding box center [162, 92] width 106 height 33
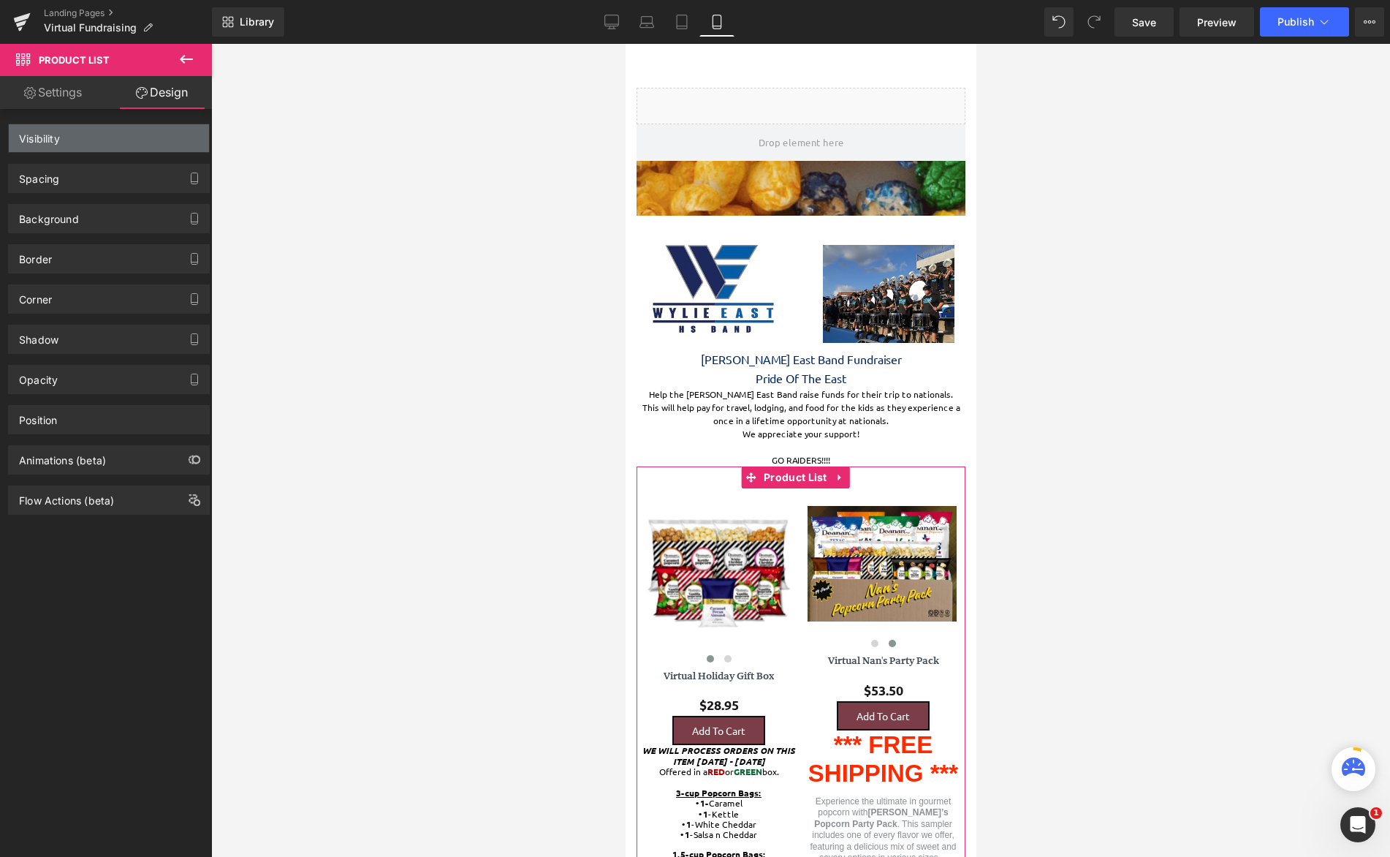
click at [140, 140] on div "Visibility" at bounding box center [109, 138] width 200 height 28
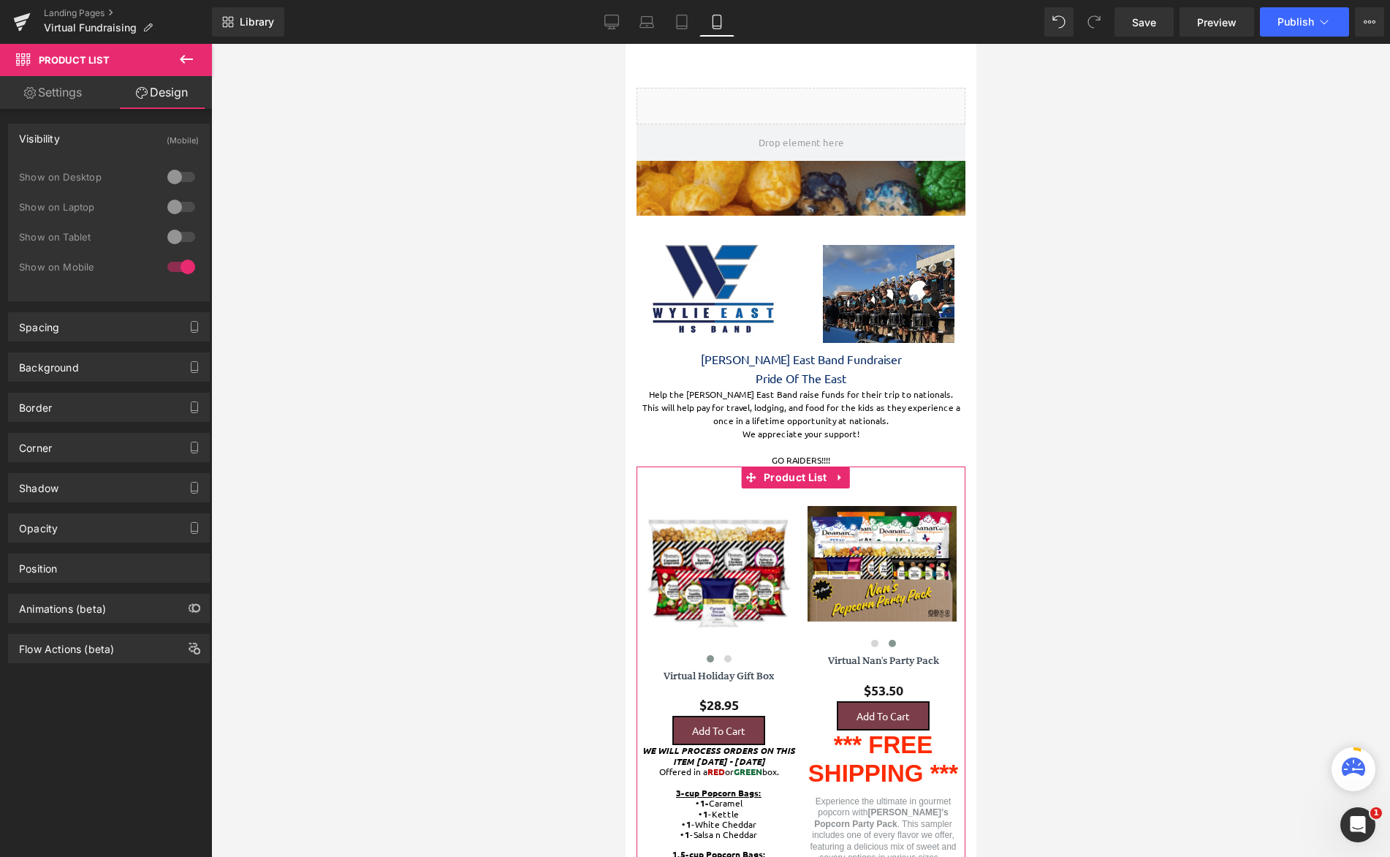
click at [75, 136] on div "Visibility (Mobile)" at bounding box center [109, 138] width 200 height 28
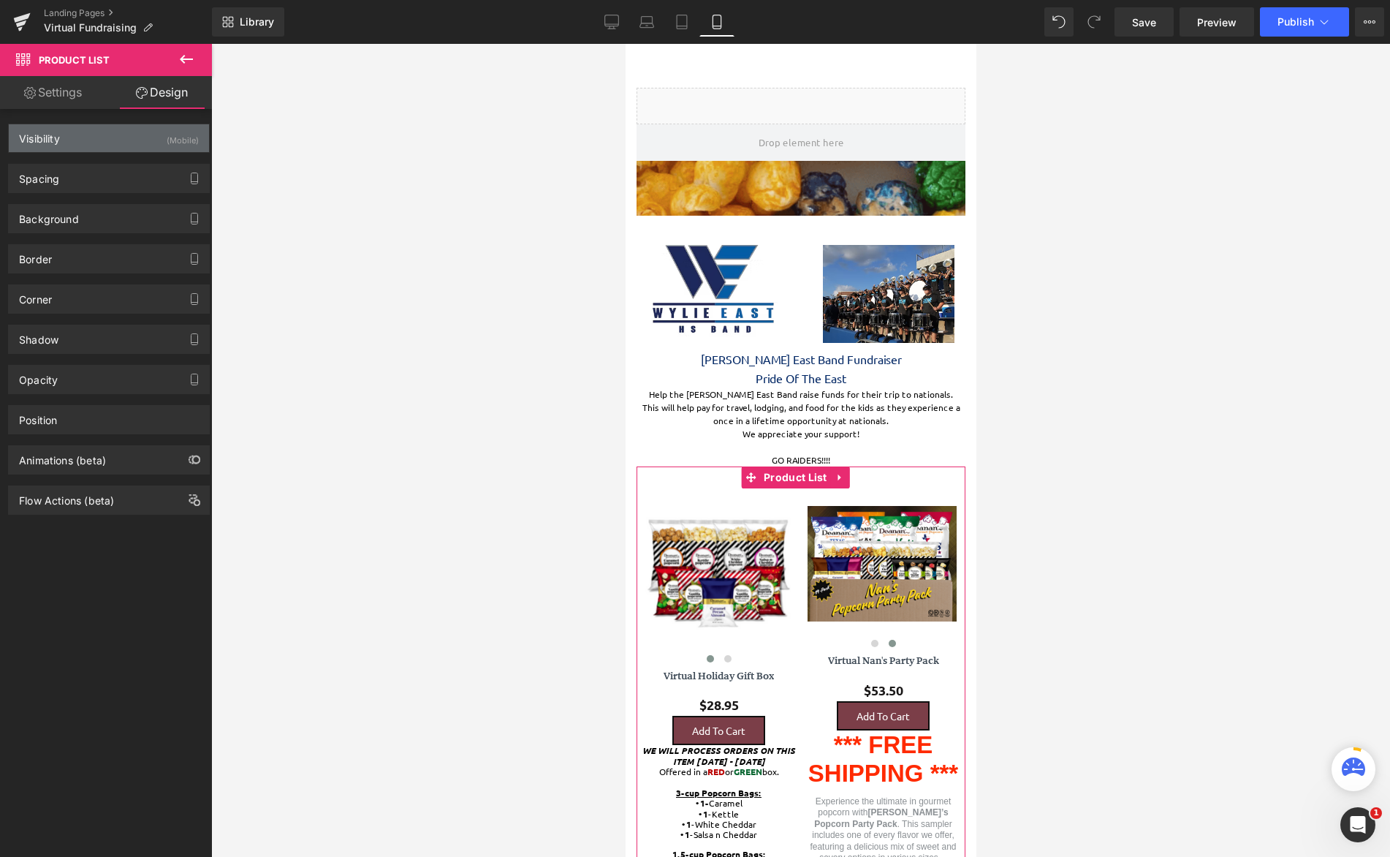
click at [75, 136] on div "Visibility (Mobile)" at bounding box center [109, 138] width 200 height 28
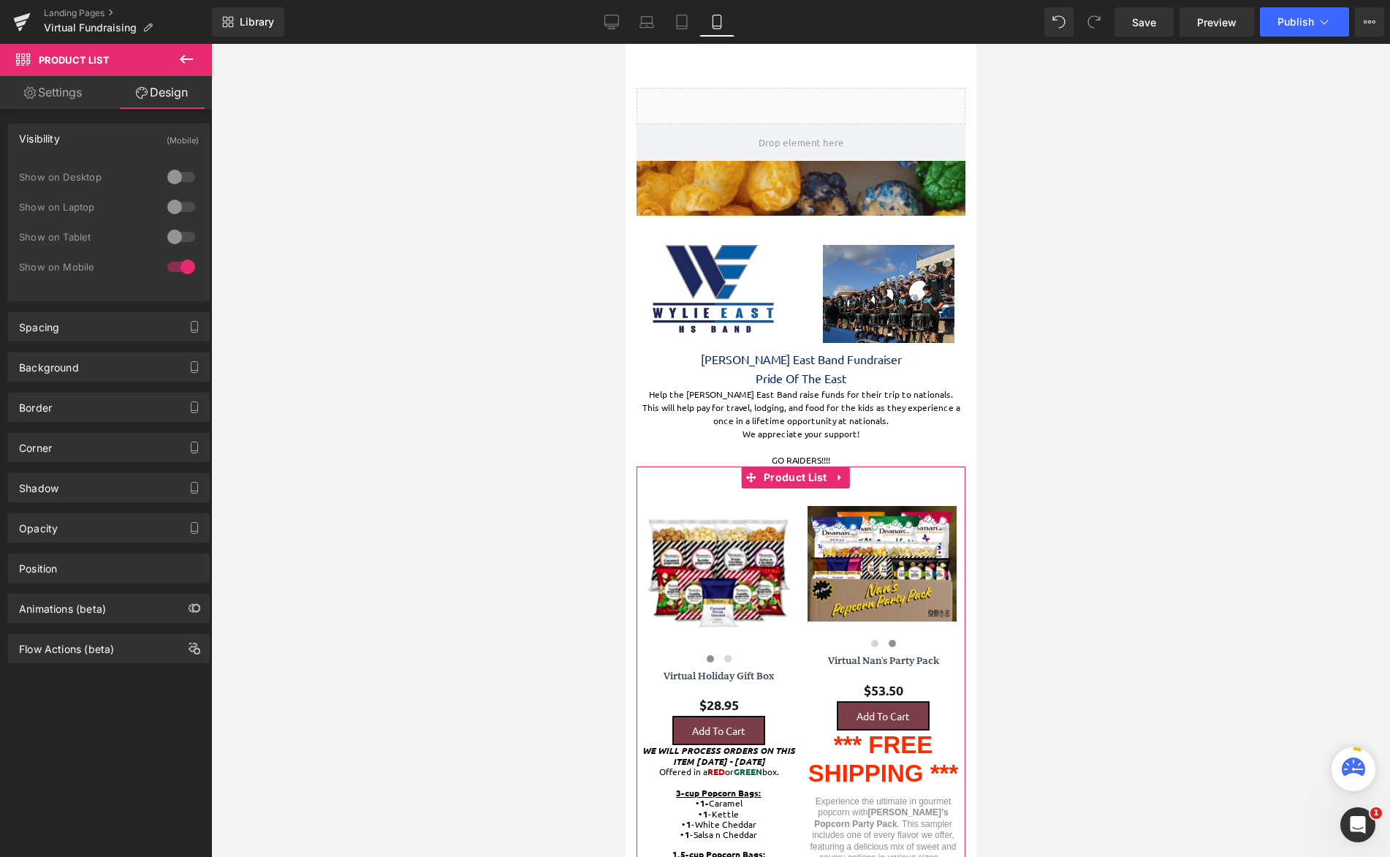
click at [75, 136] on div "Visibility (Mobile)" at bounding box center [109, 138] width 200 height 28
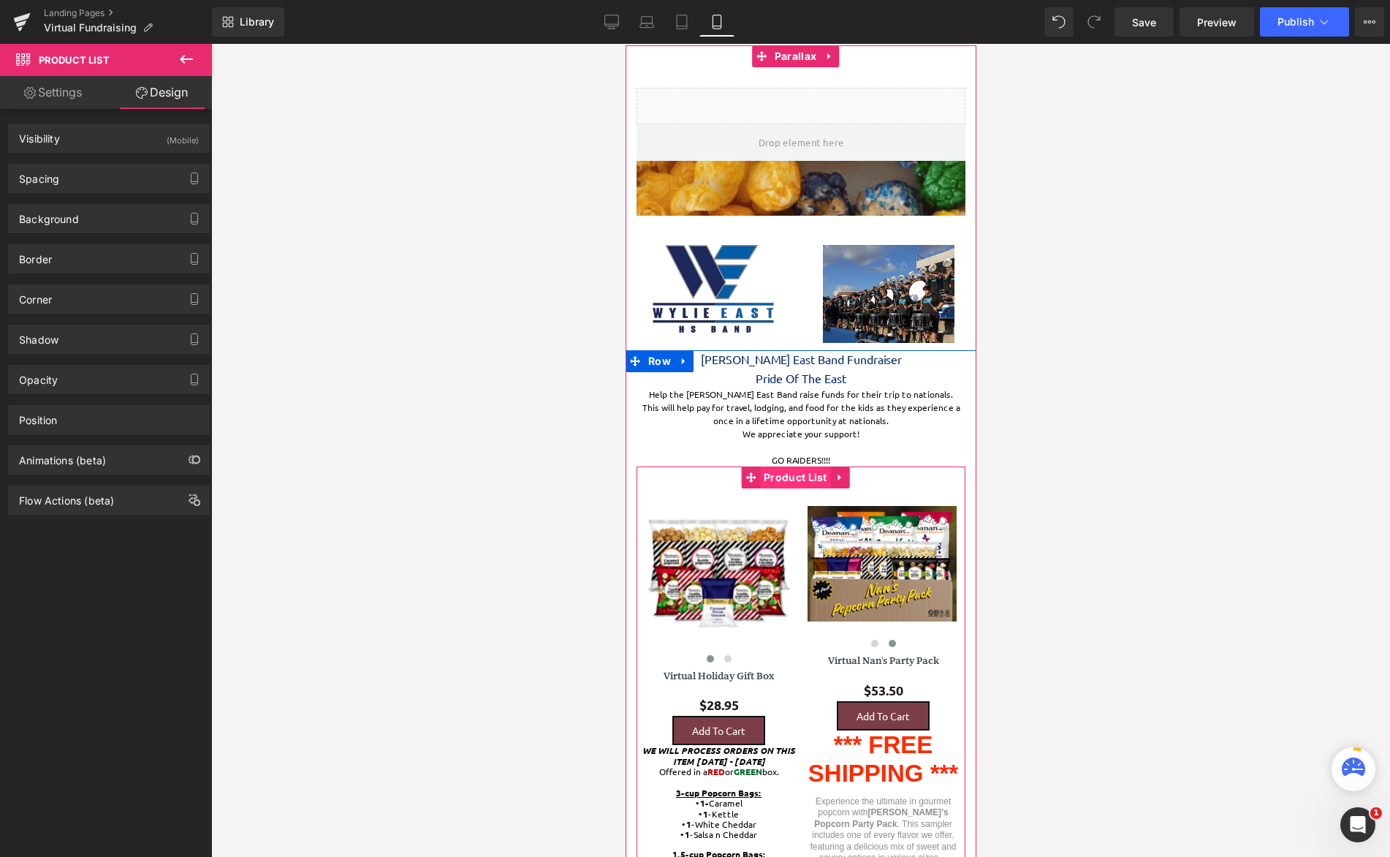
click at [795, 472] on span "Product List" at bounding box center [795, 477] width 71 height 22
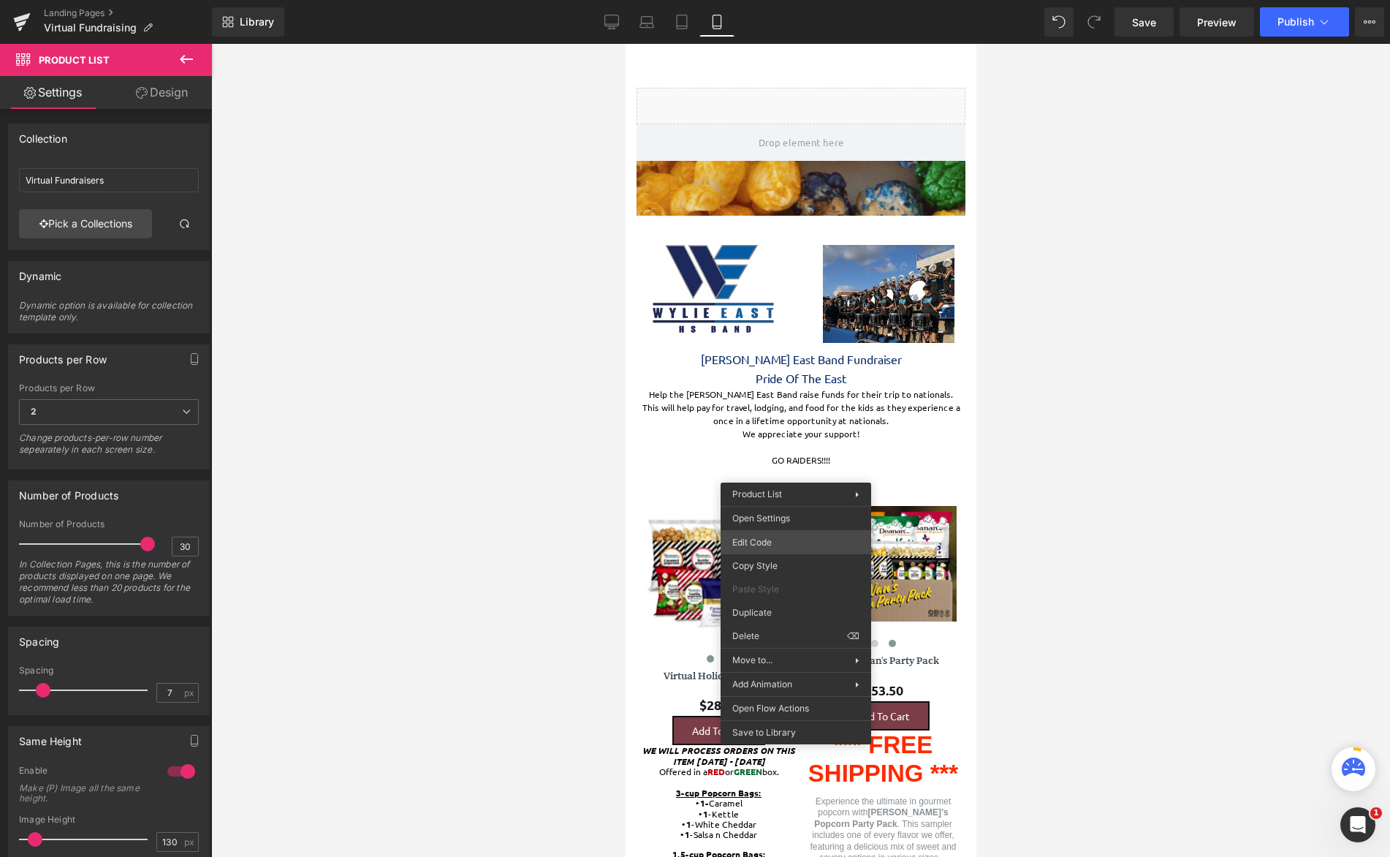
click at [787, 0] on div "Product List You are previewing how the will restyle your page. You can not edi…" at bounding box center [695, 0] width 1390 height 0
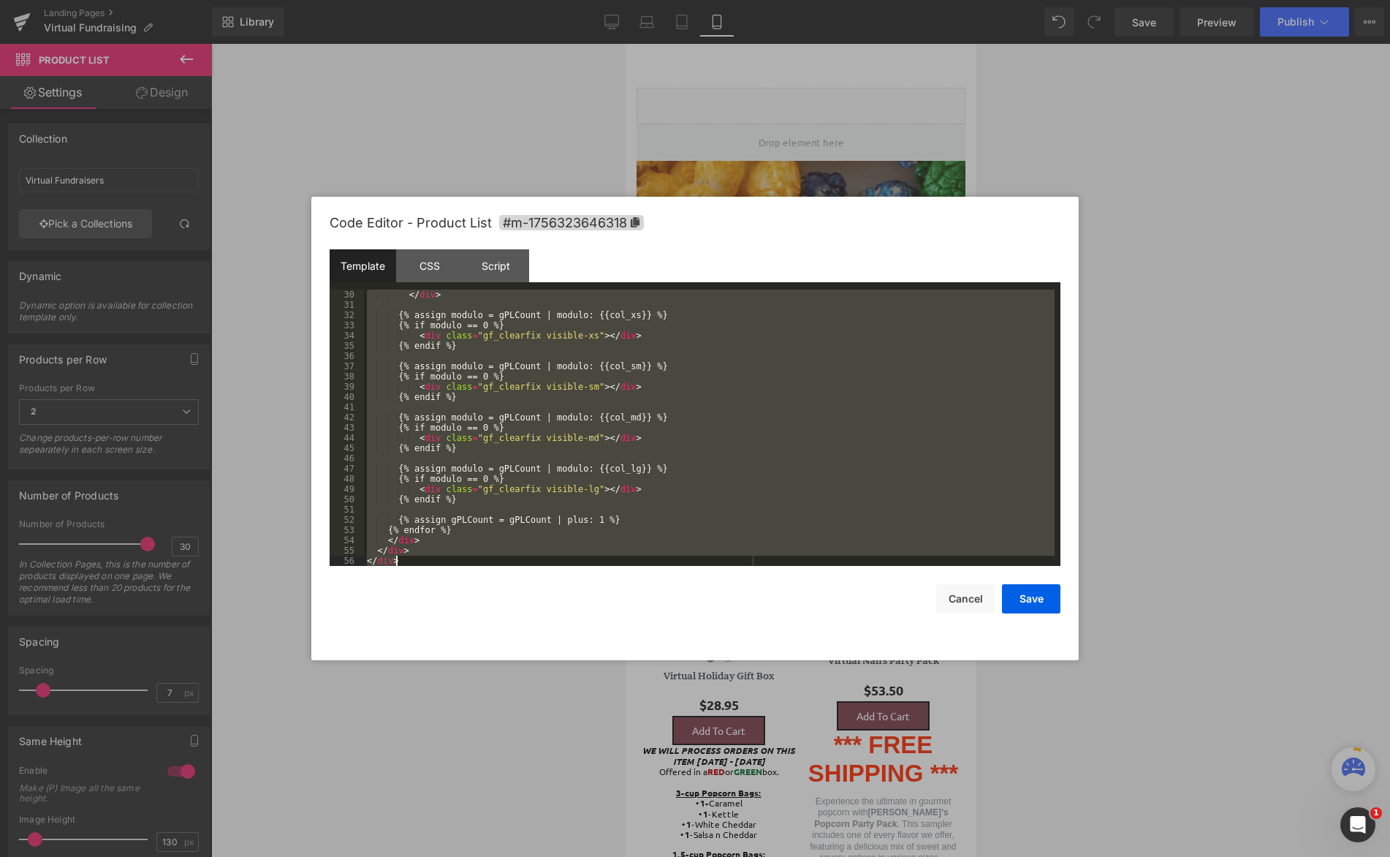
drag, startPoint x: 368, startPoint y: 292, endPoint x: 710, endPoint y: 683, distance: 518.6
click at [745, 728] on body "Product List You are previewing how the will restyle your page. You can not edi…" at bounding box center [695, 428] width 1390 height 857
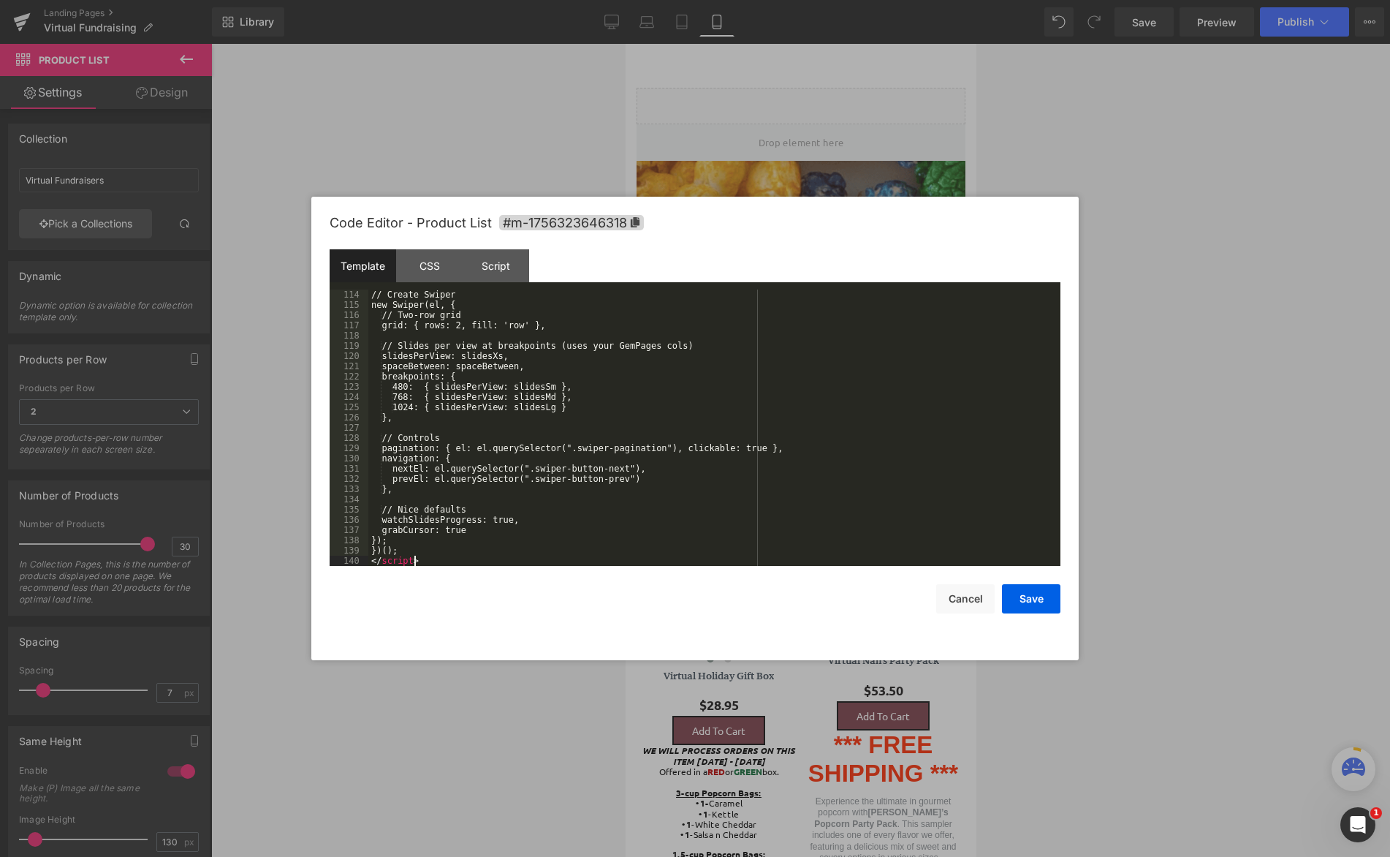
scroll to position [1167, 0]
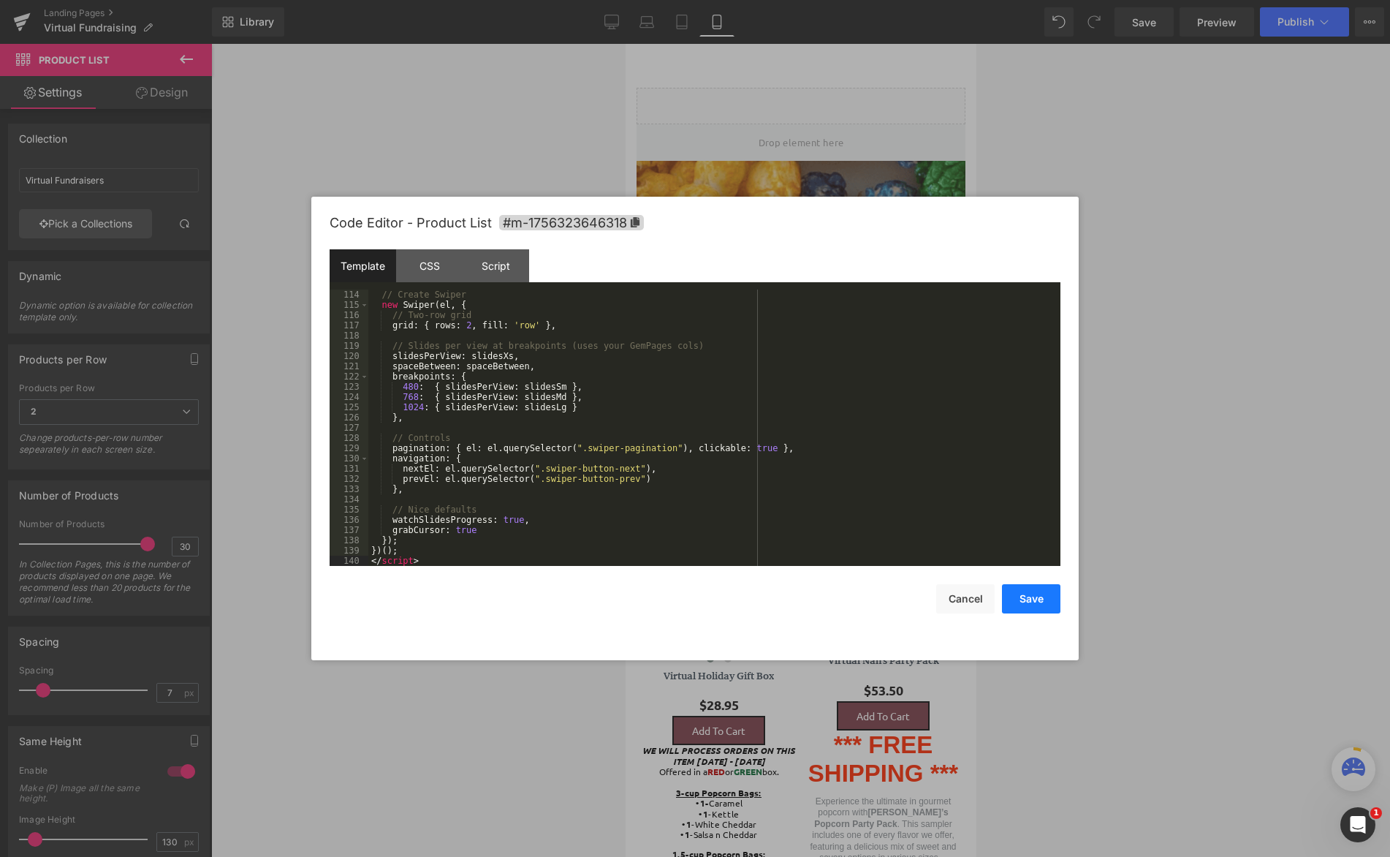
click at [1035, 594] on button "Save" at bounding box center [1031, 598] width 58 height 29
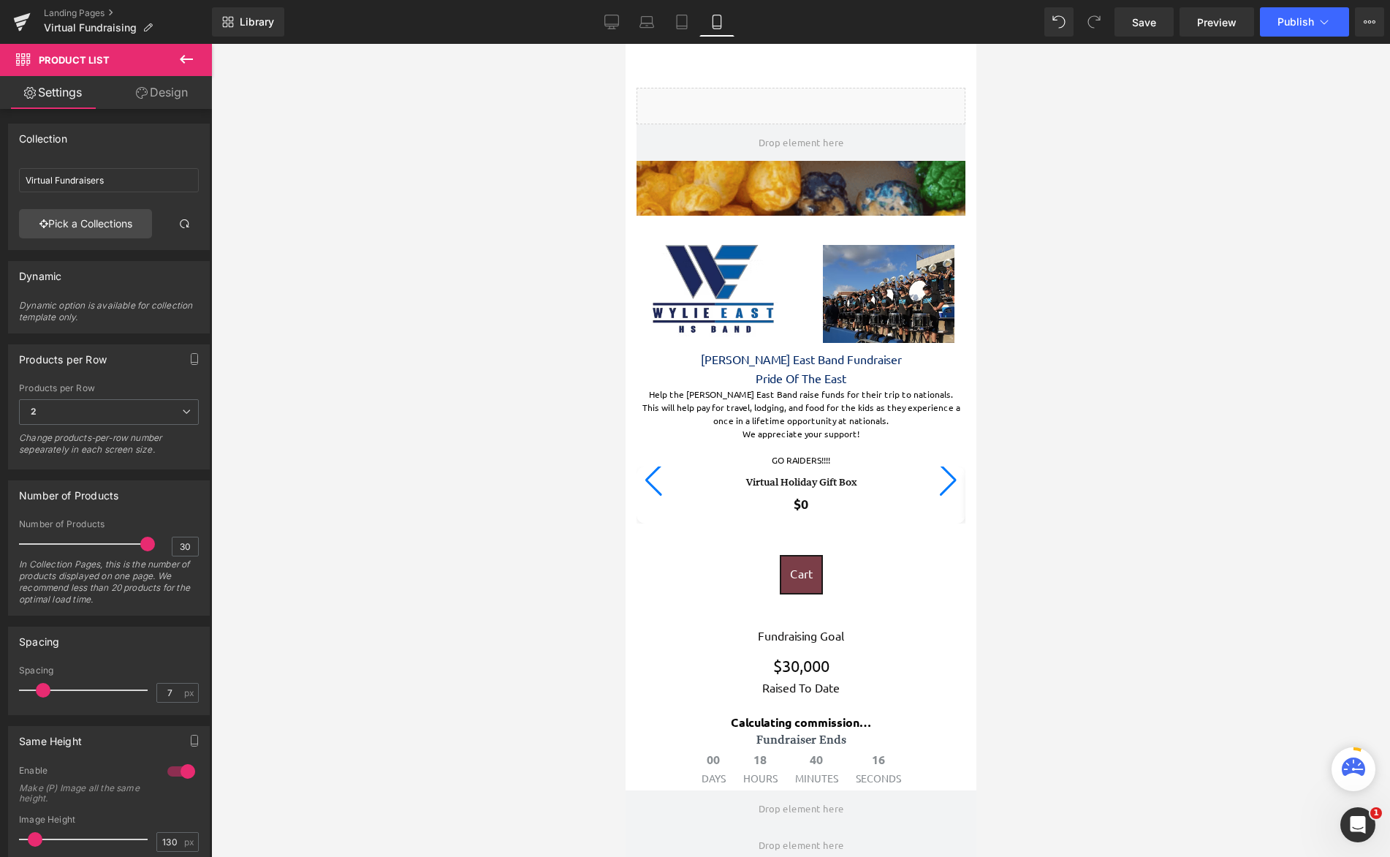
scroll to position [1604, 340]
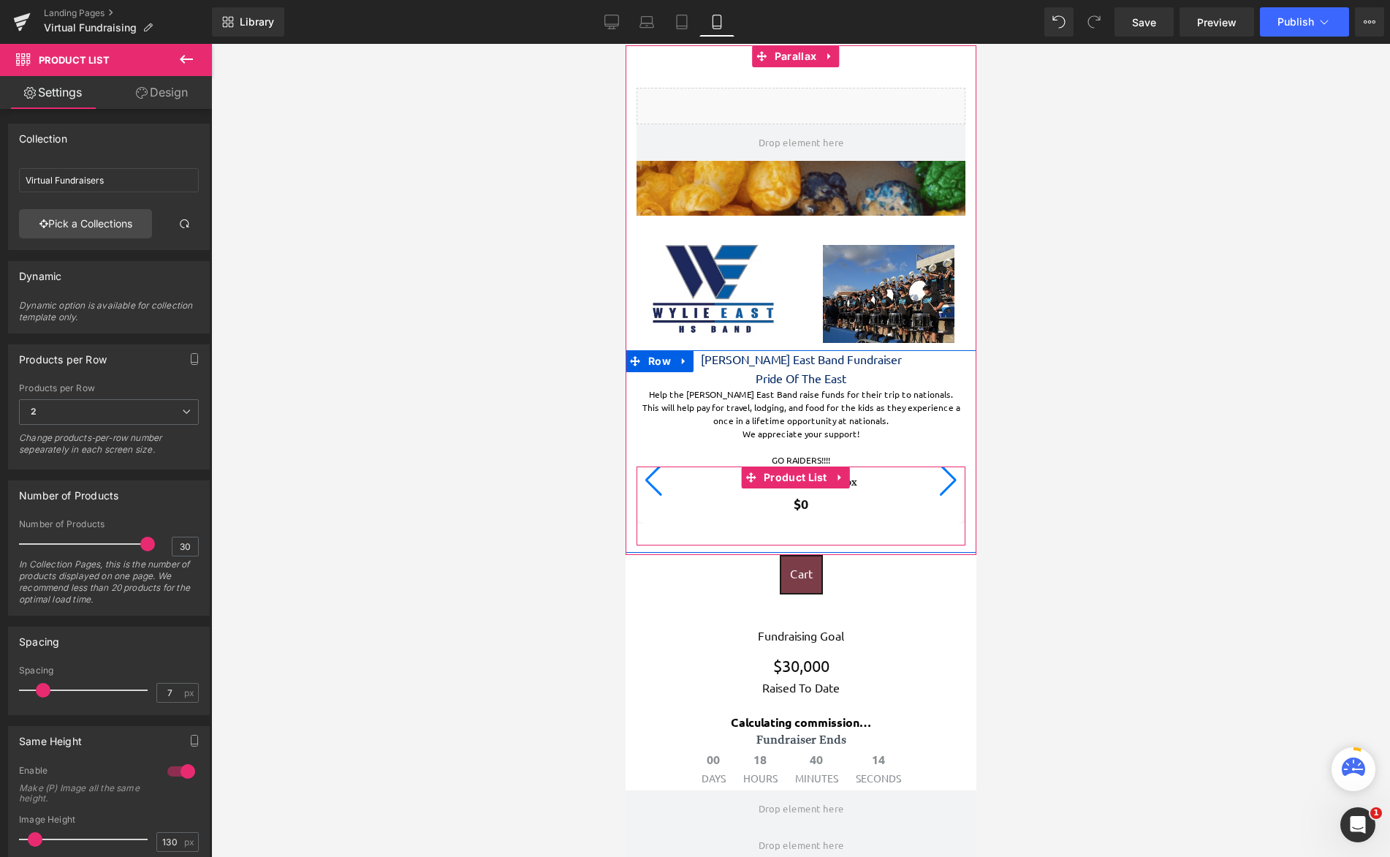
click at [938, 485] on div at bounding box center [948, 480] width 20 height 32
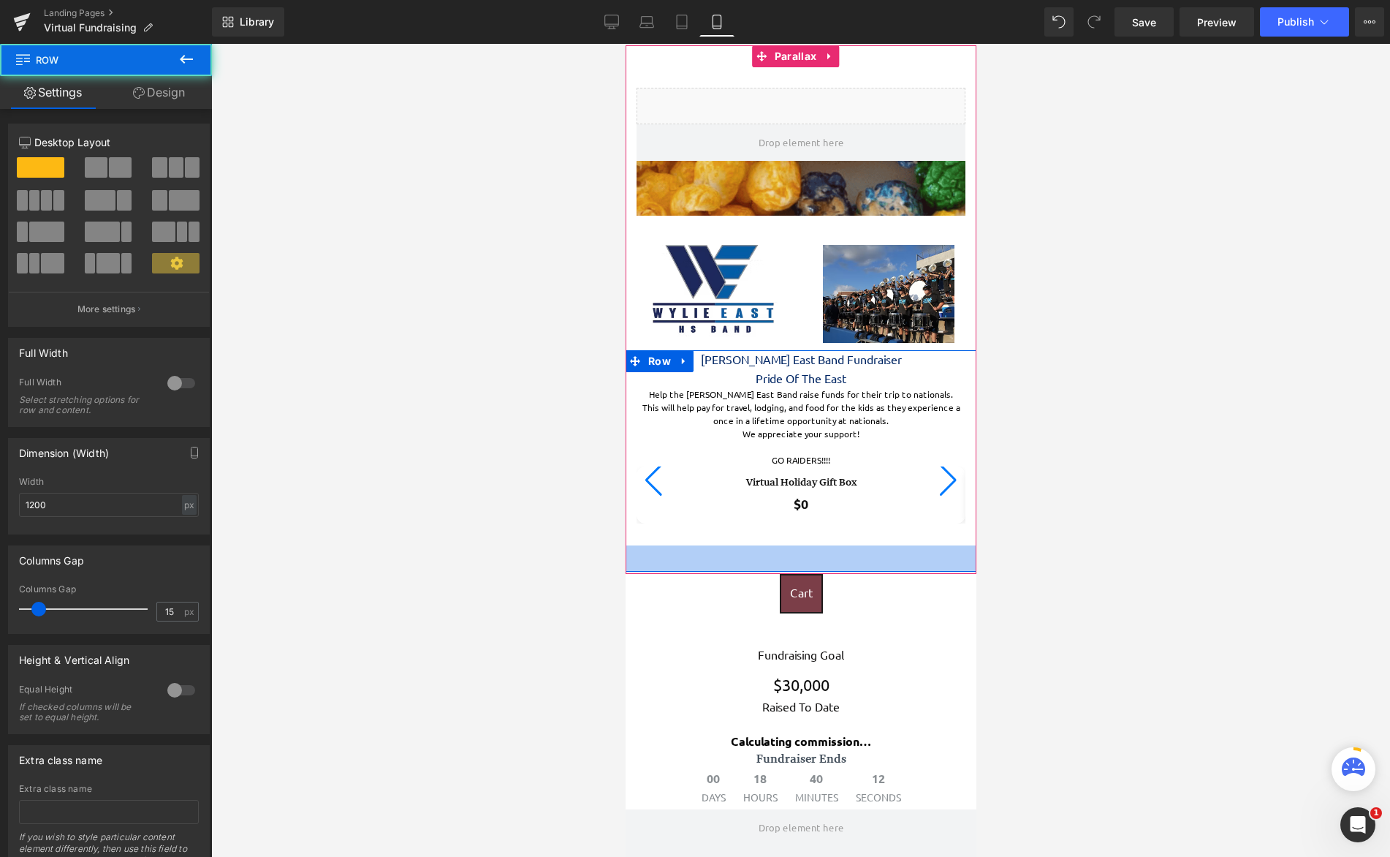
drag, startPoint x: 850, startPoint y: 549, endPoint x: 852, endPoint y: 568, distance: 19.1
click at [852, 568] on div "36px" at bounding box center [800, 558] width 351 height 26
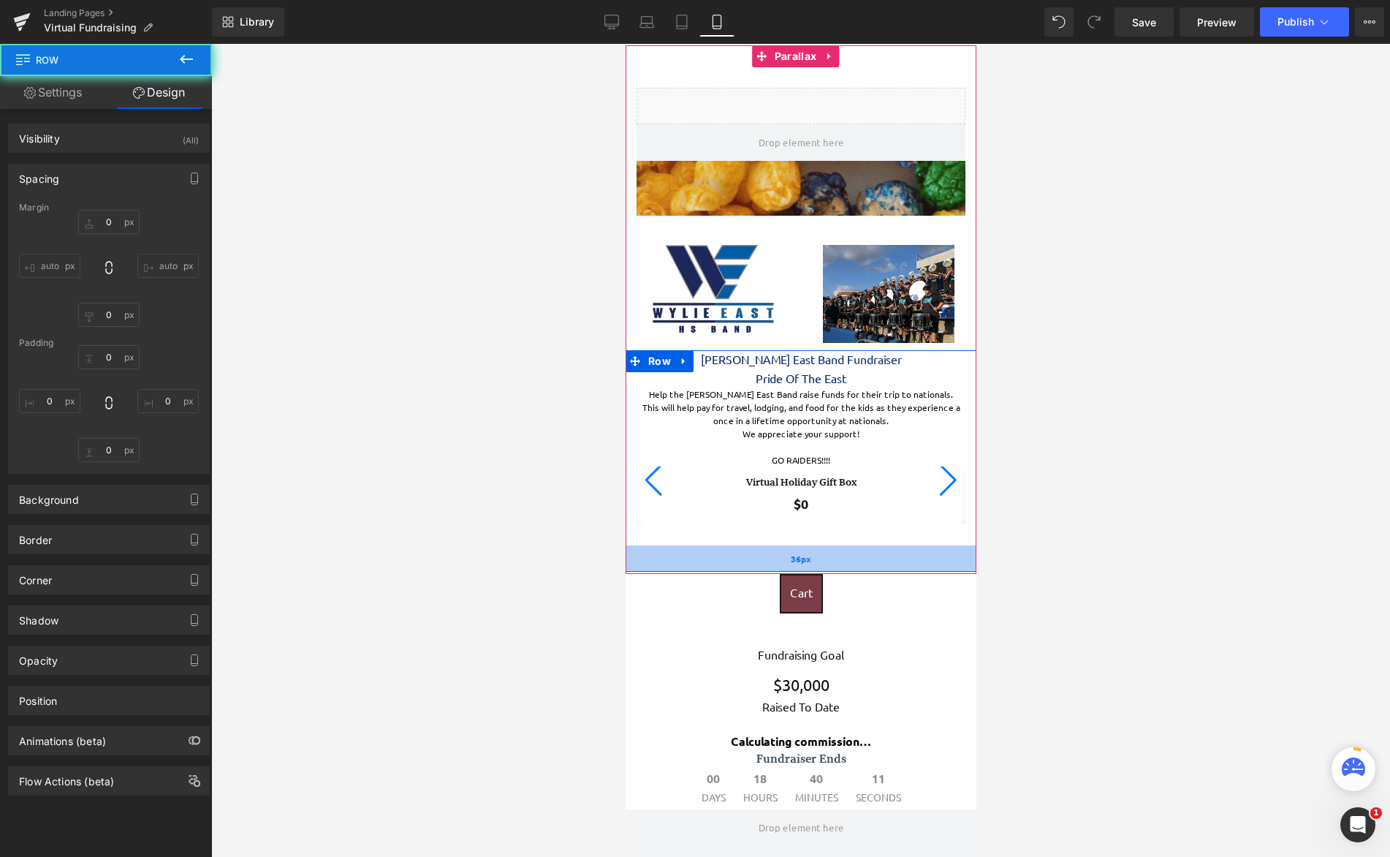
click at [852, 566] on div "36px" at bounding box center [800, 558] width 351 height 26
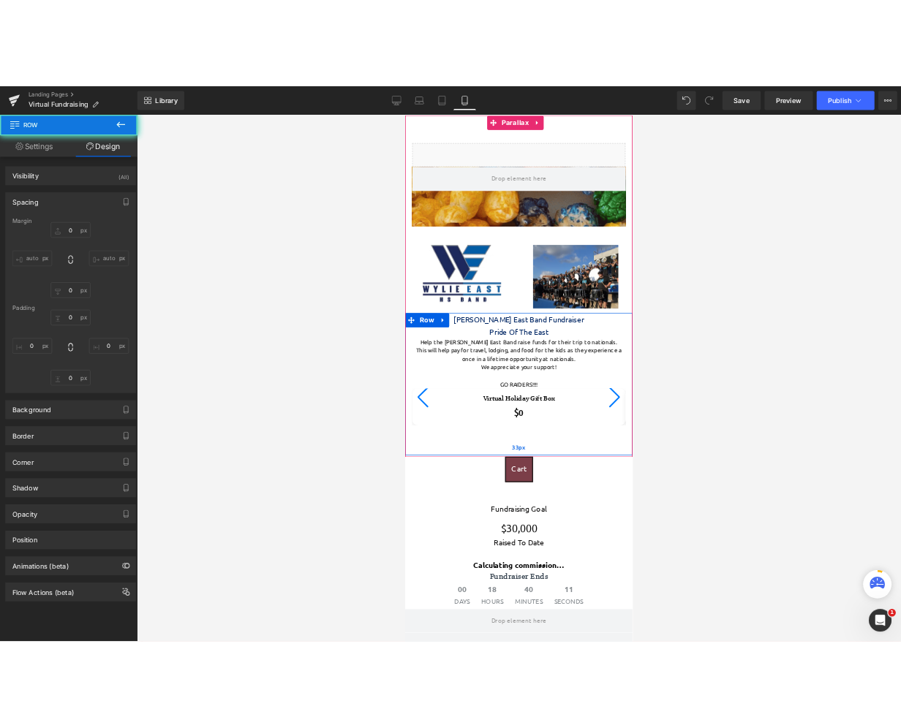
scroll to position [1621, 340]
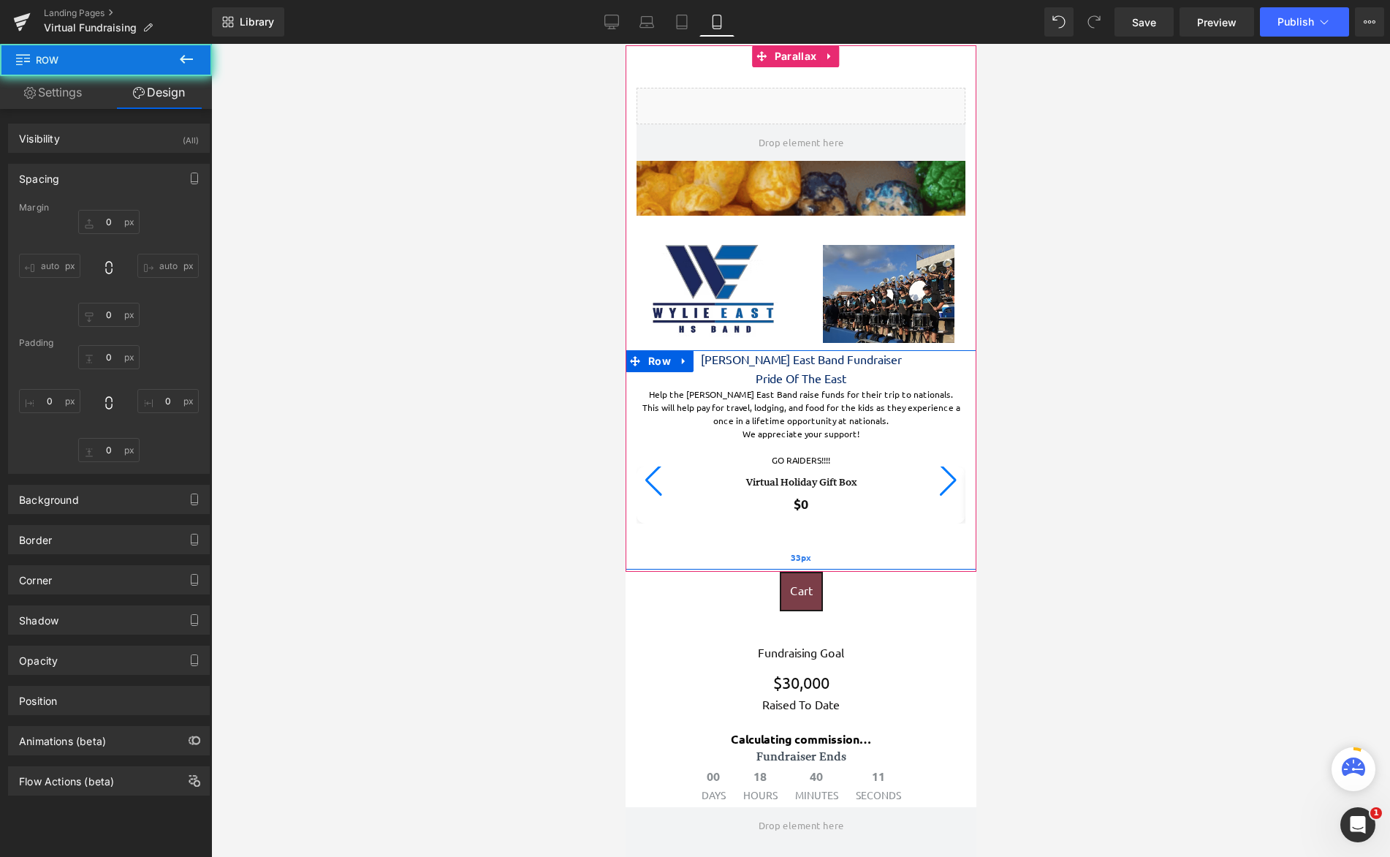
type input "0"
type input "33px"
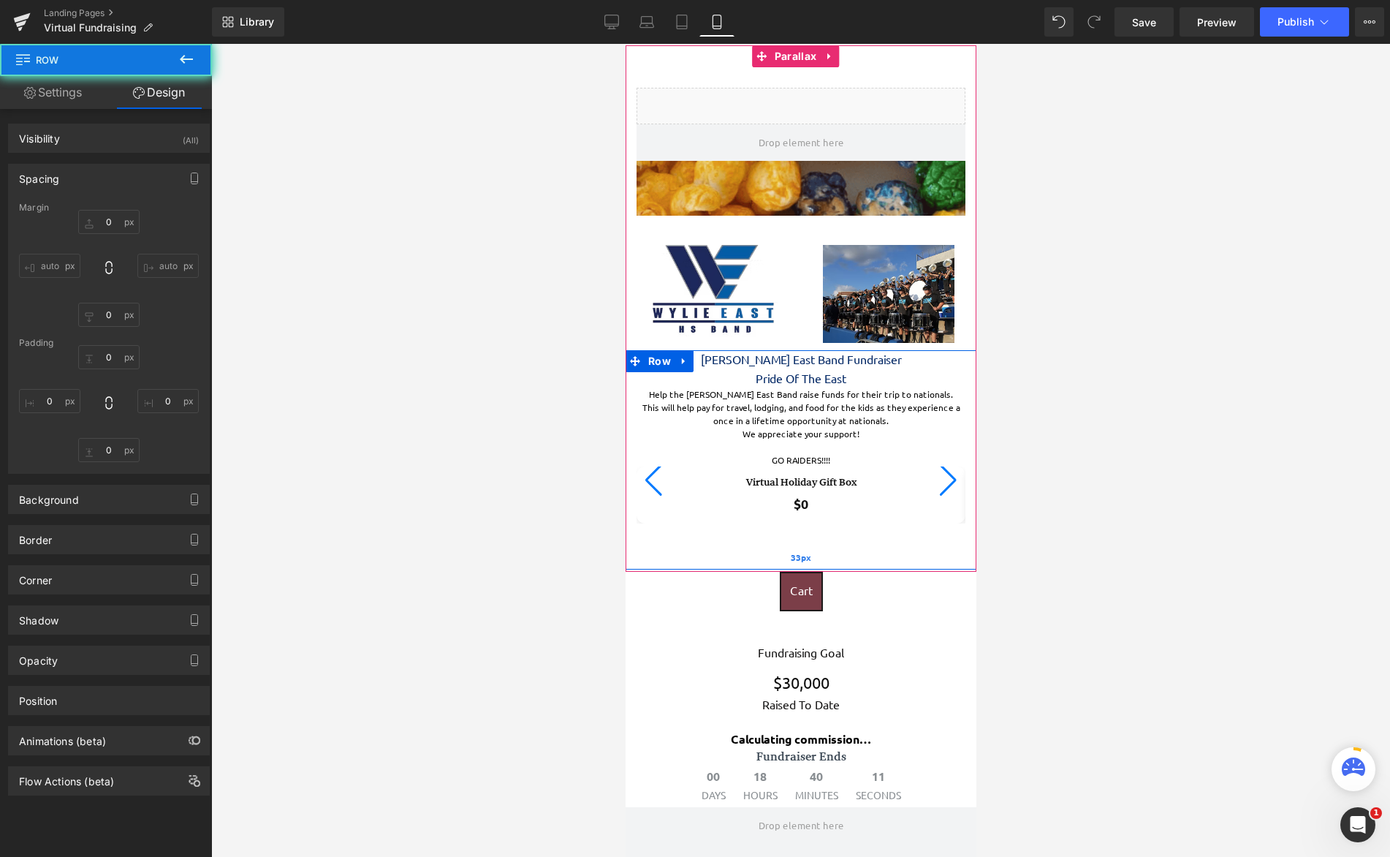
type input "0"
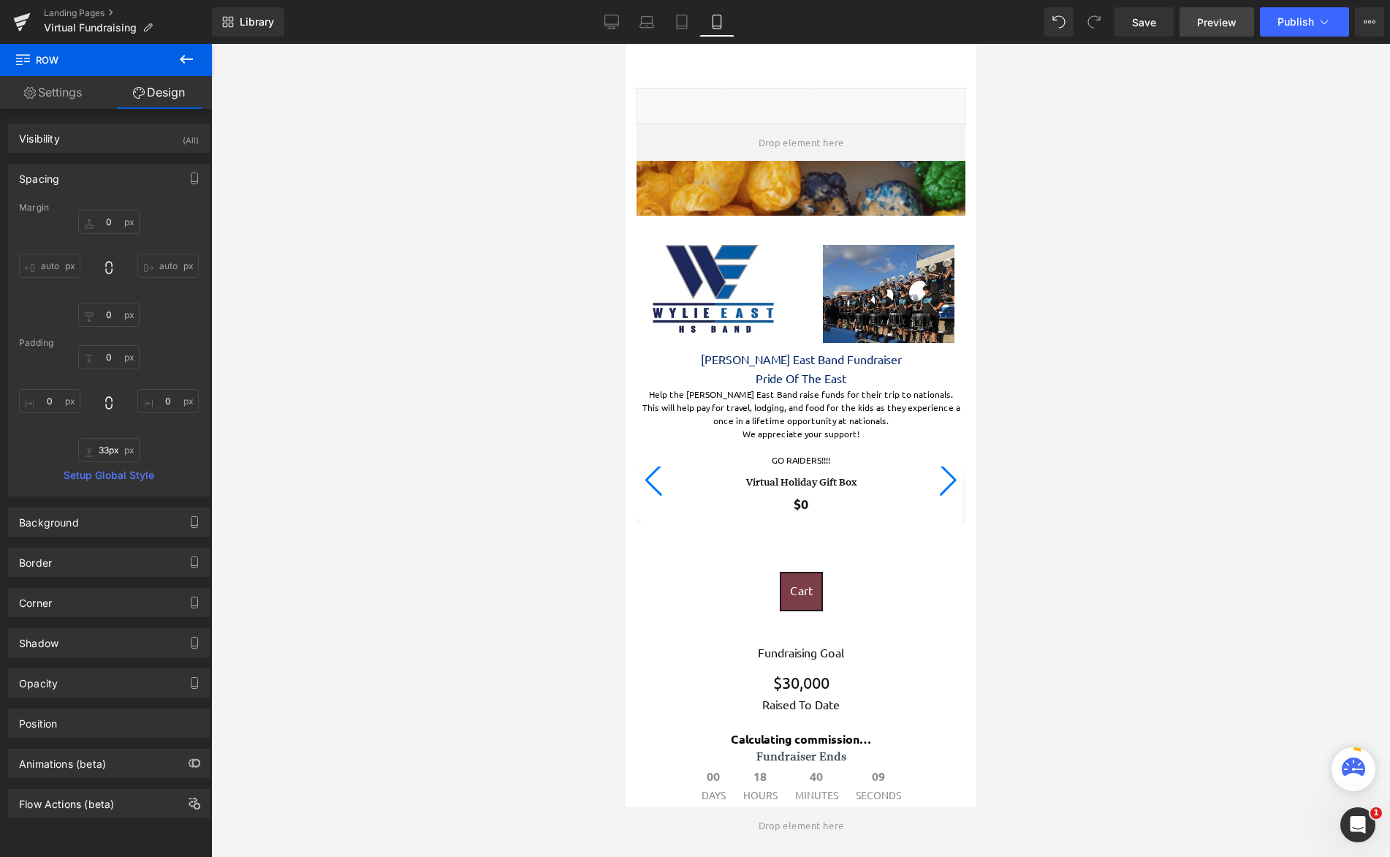
click at [1207, 26] on span "Preview" at bounding box center [1216, 22] width 39 height 15
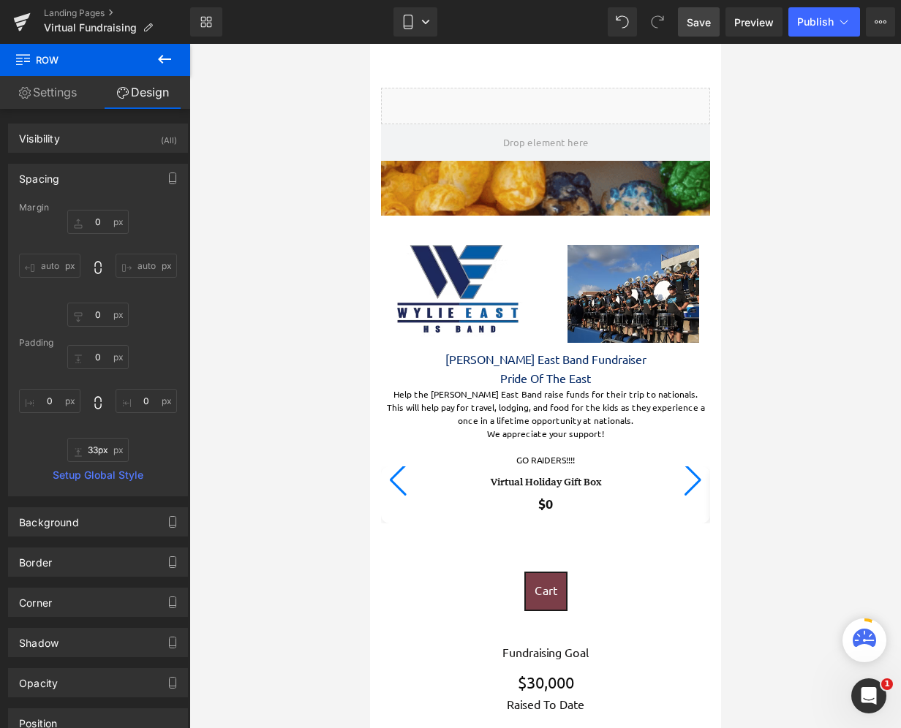
click at [686, 24] on link "Save" at bounding box center [699, 21] width 42 height 29
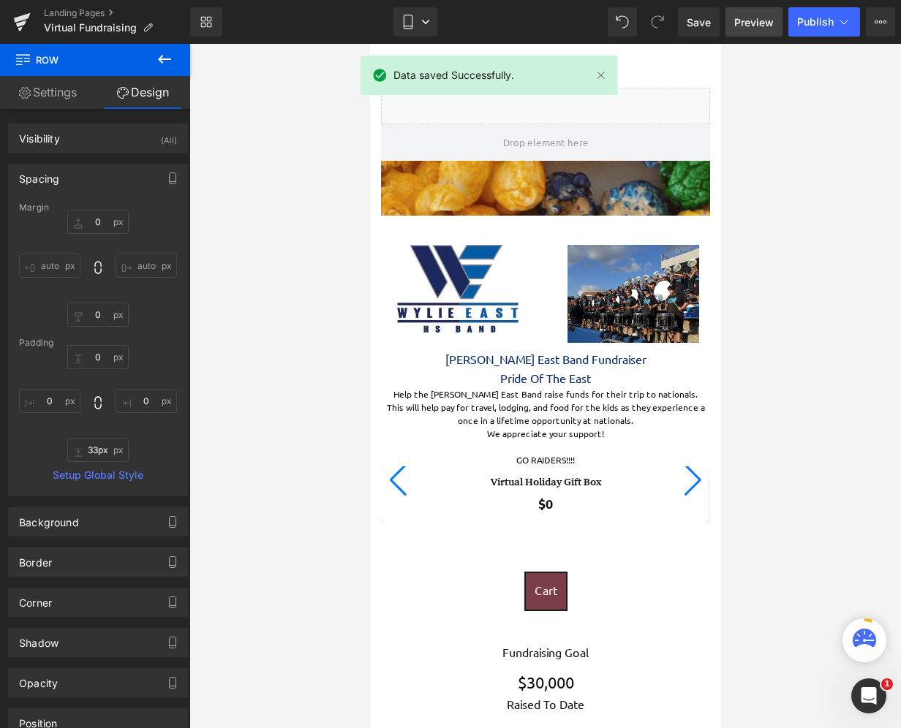
click at [759, 22] on span "Preview" at bounding box center [753, 22] width 39 height 15
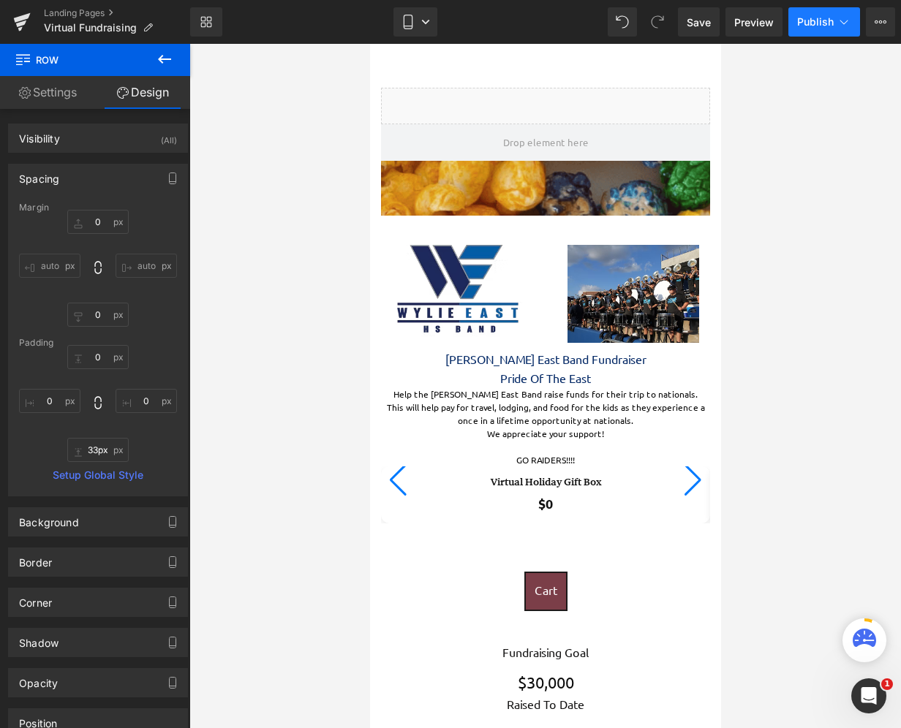
click at [798, 26] on span "Publish" at bounding box center [815, 22] width 37 height 12
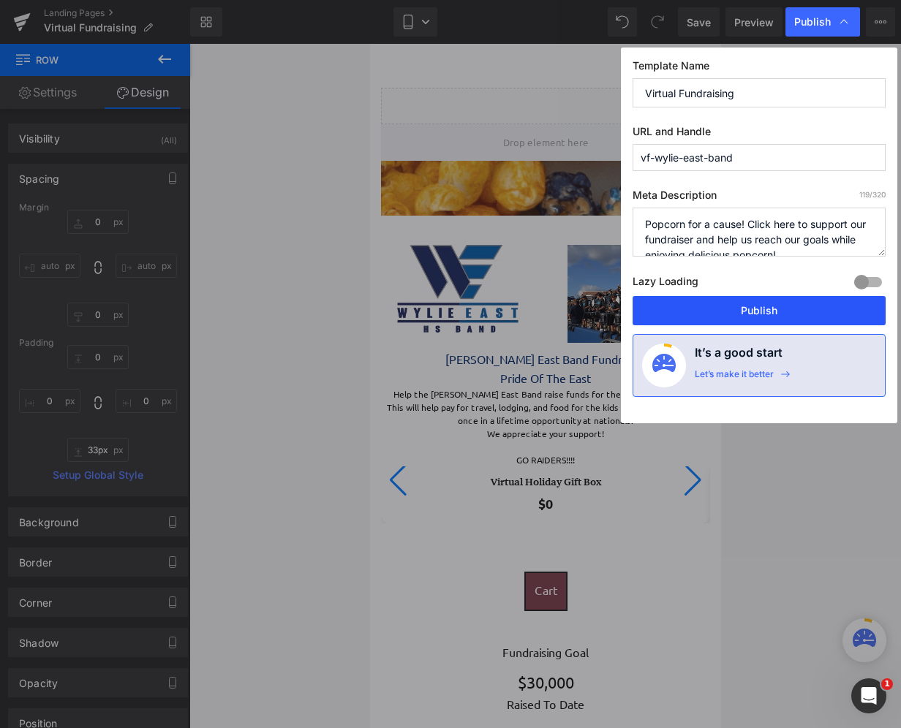
click at [790, 306] on button "Publish" at bounding box center [758, 310] width 253 height 29
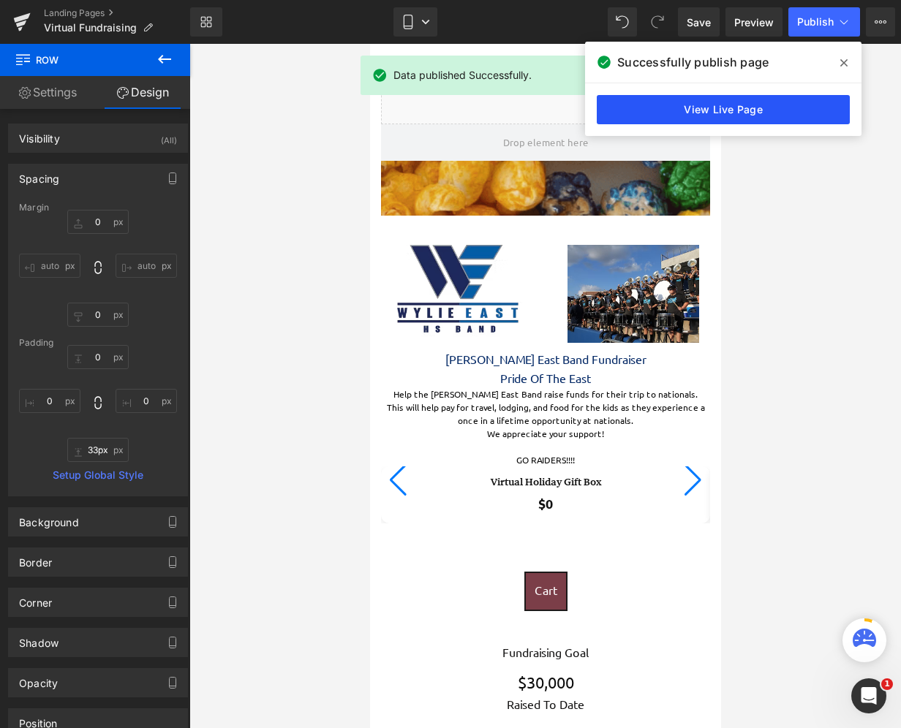
click at [751, 114] on link "View Live Page" at bounding box center [723, 109] width 253 height 29
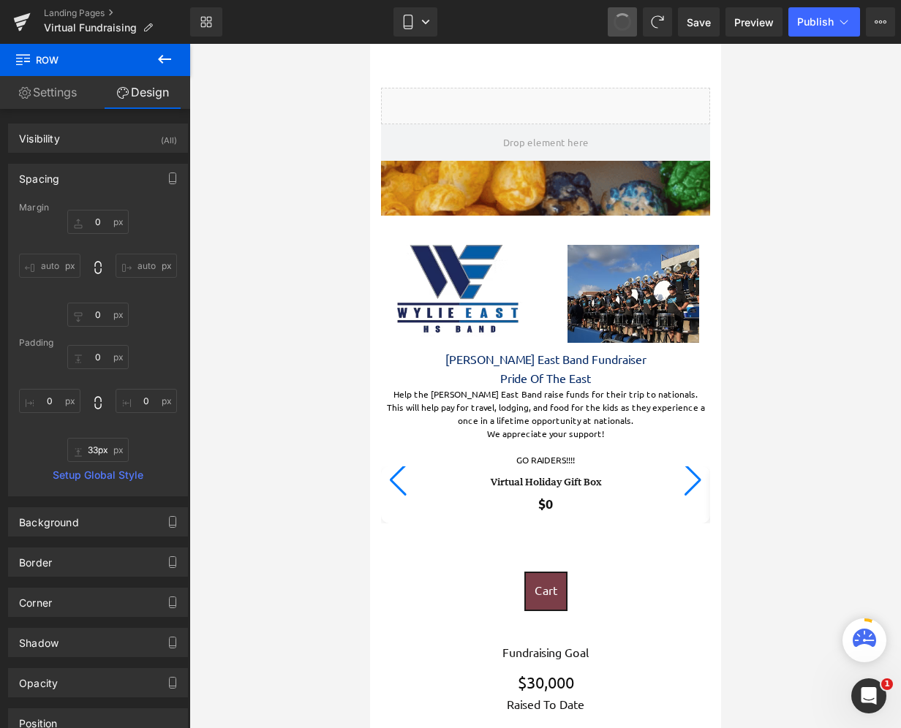
type input "0"
type input "36"
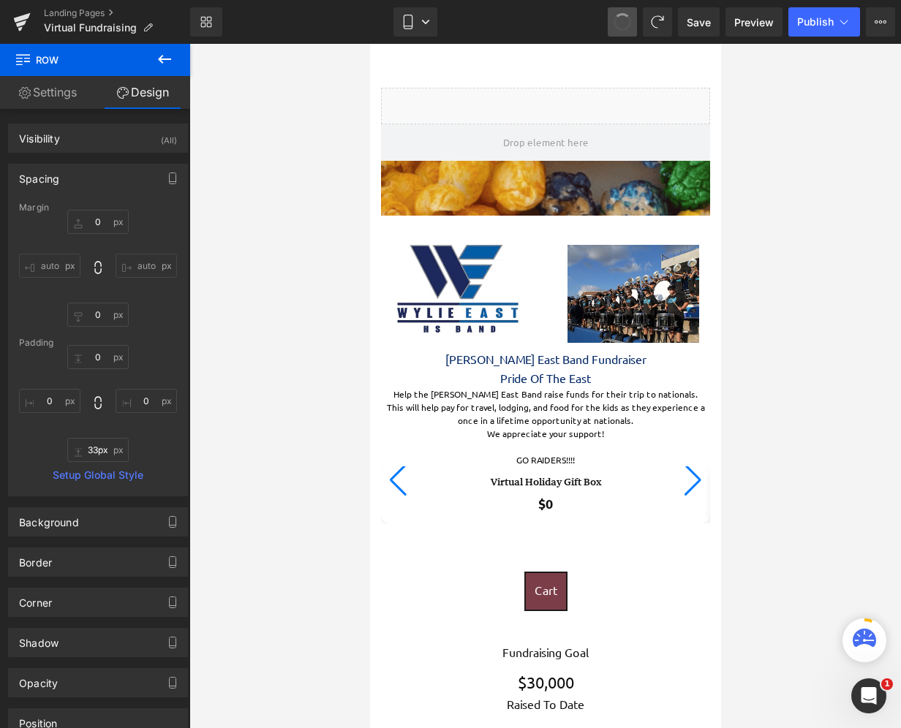
type input "0"
click at [629, 24] on span at bounding box center [622, 22] width 20 height 20
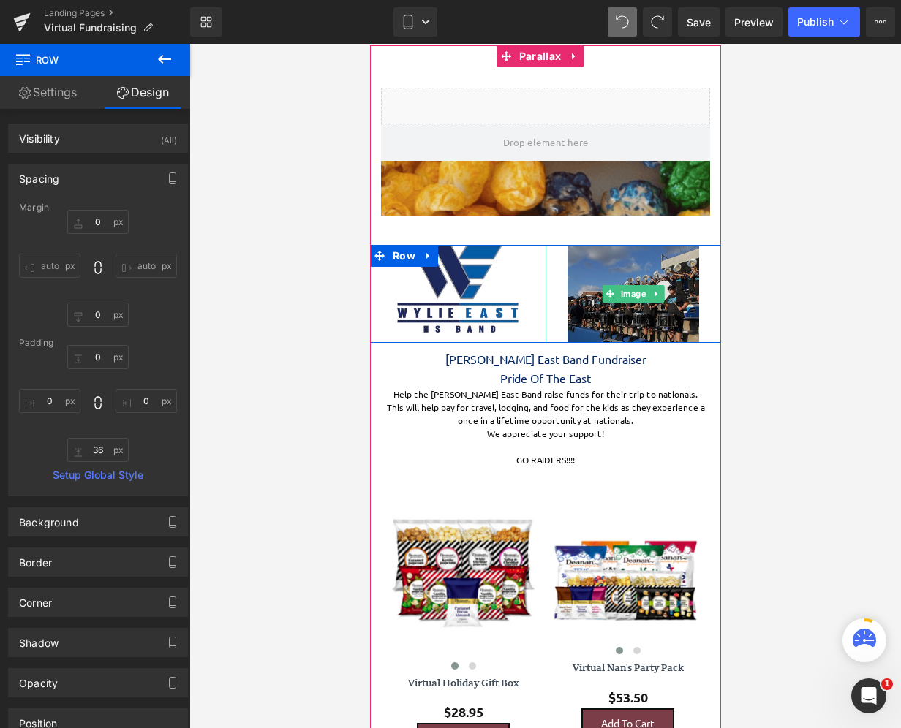
scroll to position [7, 7]
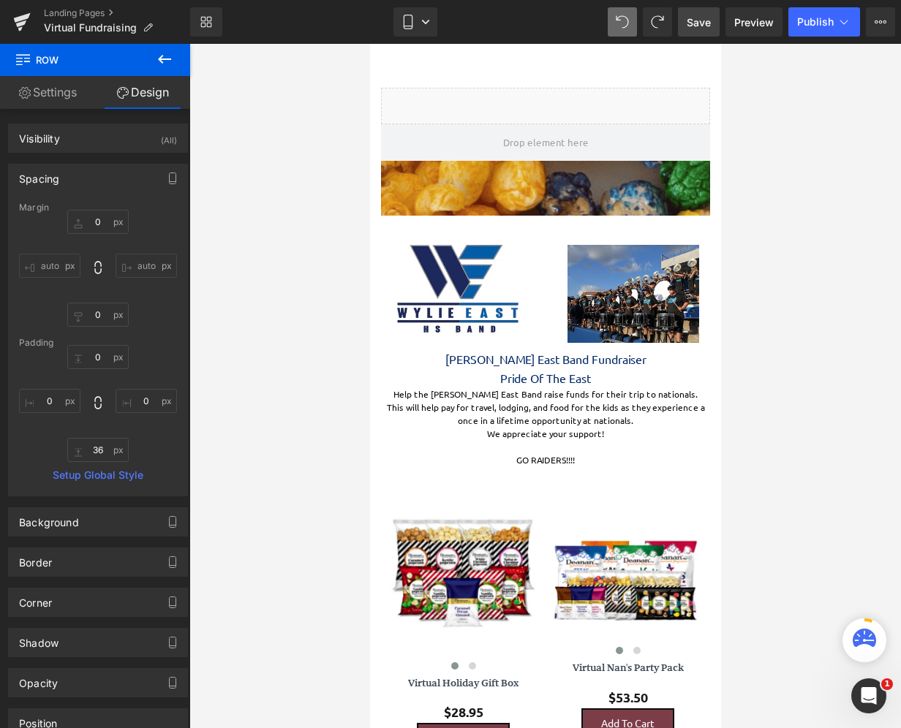
click at [705, 20] on span "Save" at bounding box center [698, 22] width 24 height 15
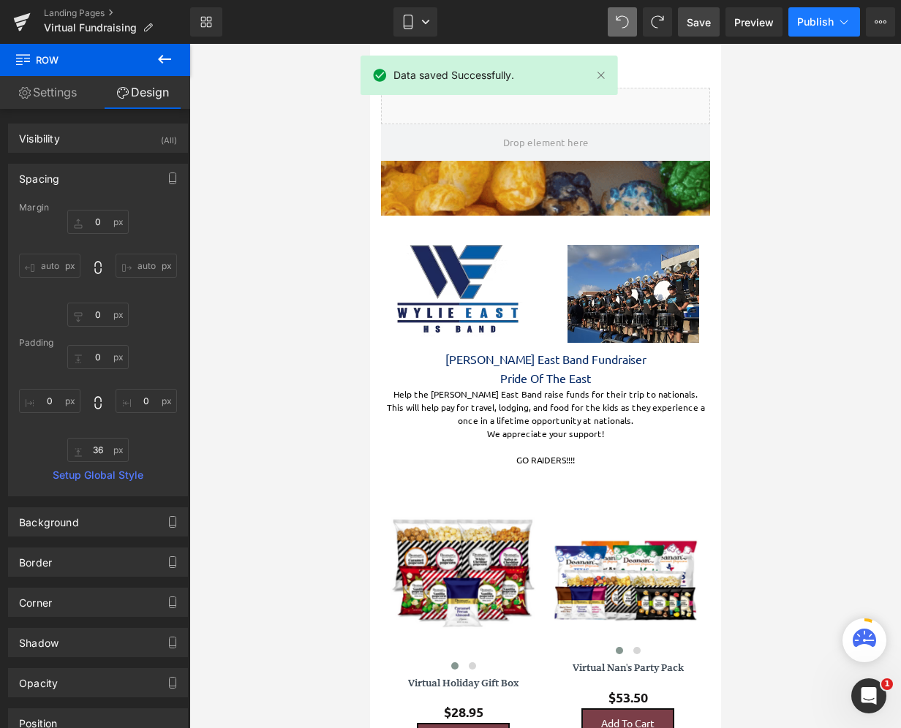
click at [824, 30] on button "Publish" at bounding box center [824, 21] width 72 height 29
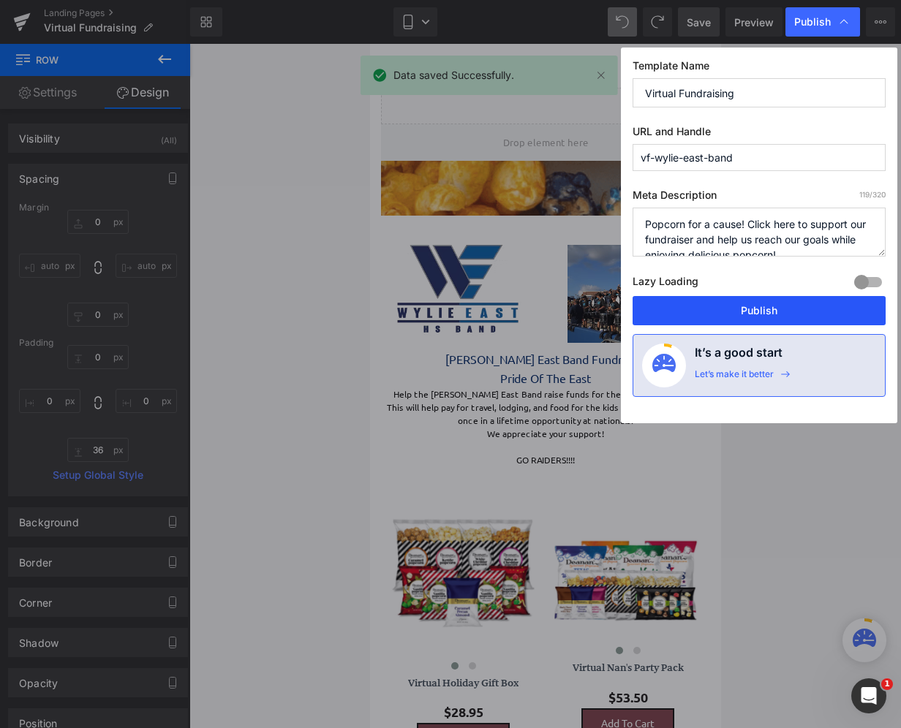
drag, startPoint x: 767, startPoint y: 308, endPoint x: 298, endPoint y: 358, distance: 472.0
click at [767, 308] on button "Publish" at bounding box center [758, 310] width 253 height 29
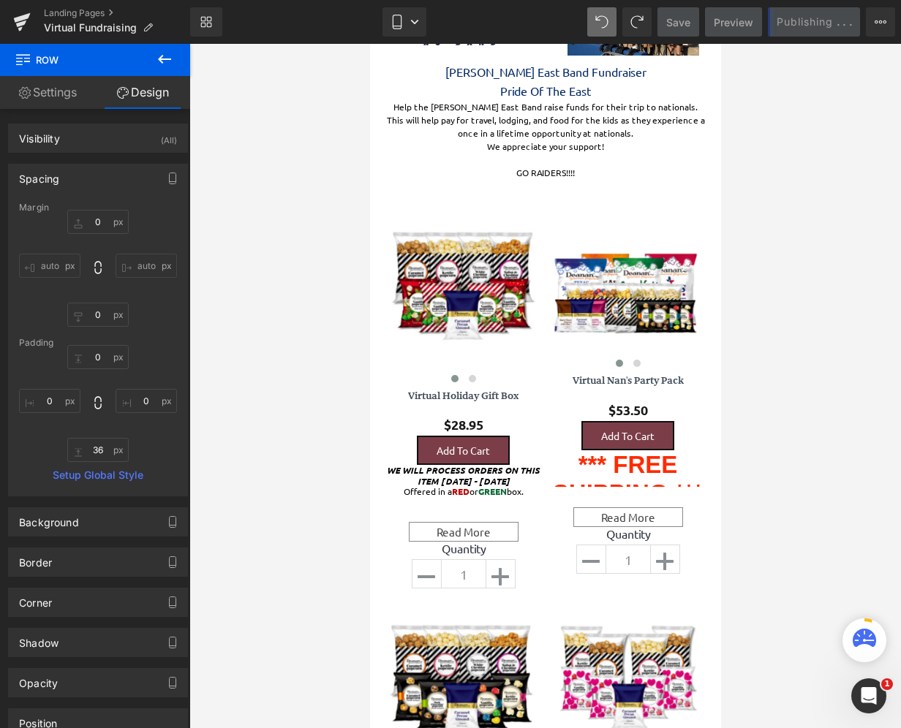
scroll to position [292, 0]
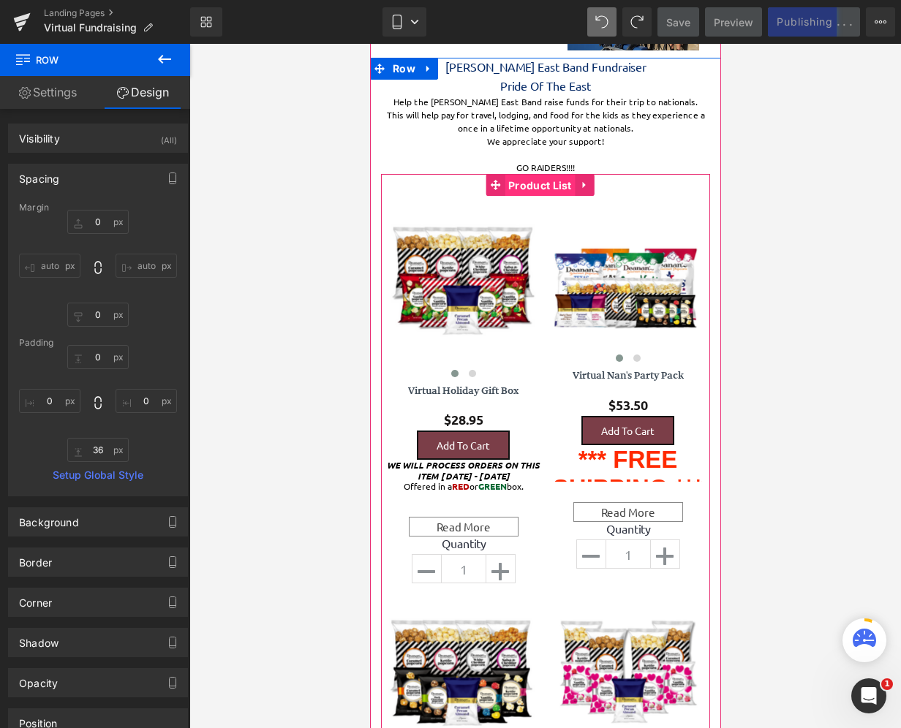
click at [532, 182] on span "Product List" at bounding box center [539, 186] width 71 height 22
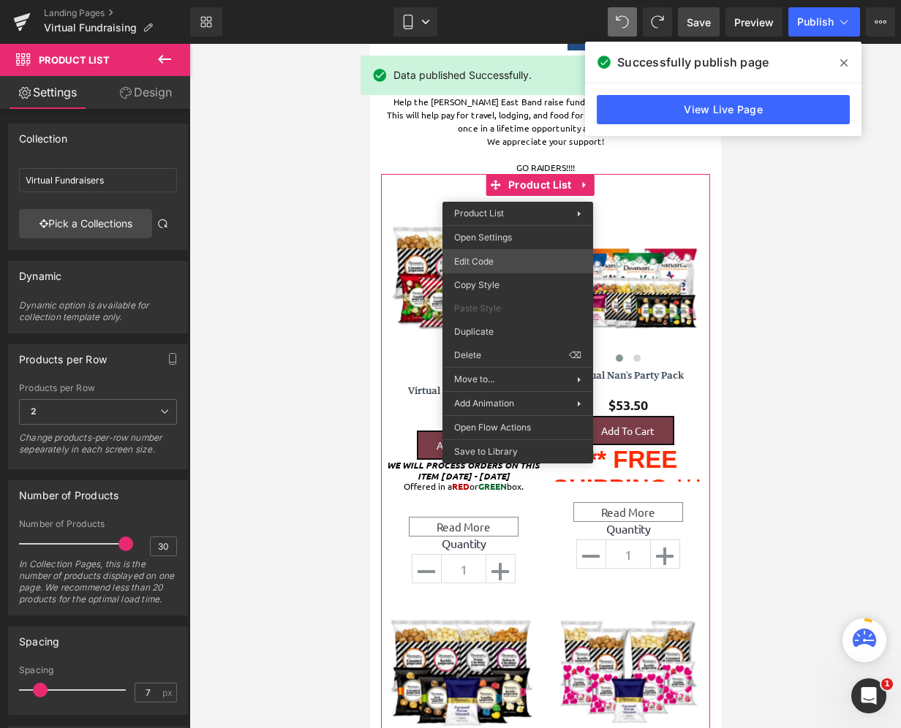
click at [526, 0] on div "Product List You are previewing how the will restyle your page. You can not edi…" at bounding box center [450, 0] width 901 height 0
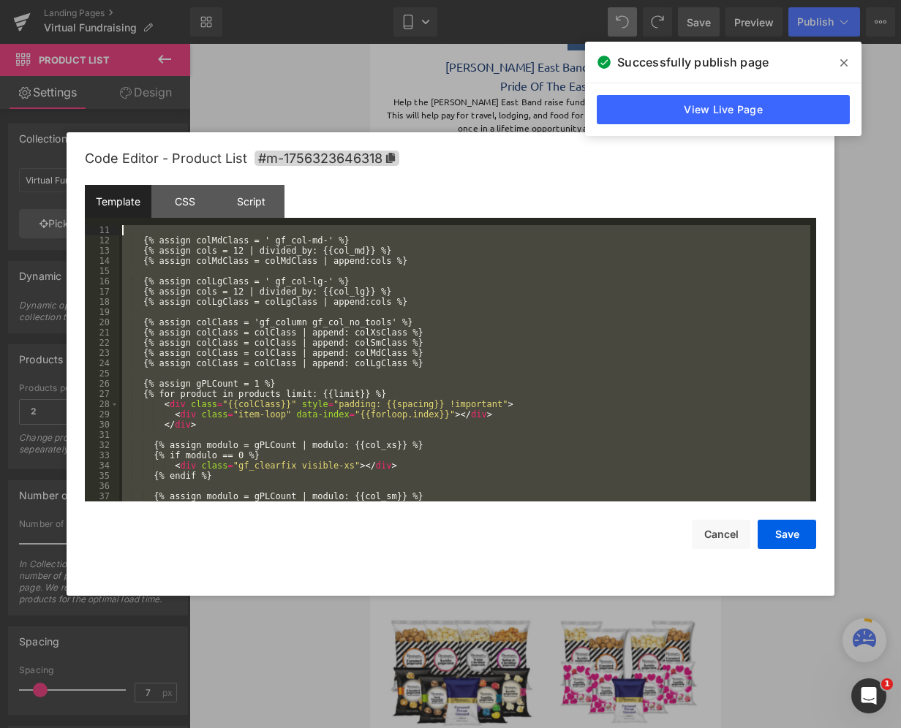
scroll to position [0, 0]
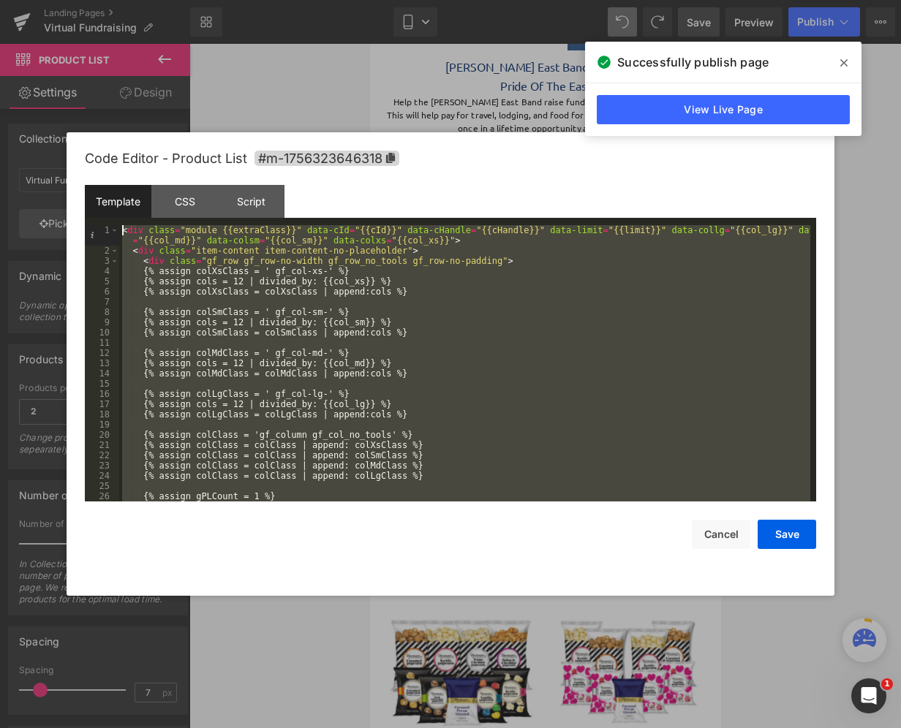
drag, startPoint x: 206, startPoint y: 494, endPoint x: 116, endPoint y: 105, distance: 399.3
click at [116, 105] on body "Product List You are previewing how the will restyle your page. You can not edi…" at bounding box center [450, 364] width 901 height 728
click at [121, 228] on div "< div class = "module {{extraClass}}" data-cId = "{{cId}}" data-cHandle = "{{cH…" at bounding box center [464, 363] width 691 height 276
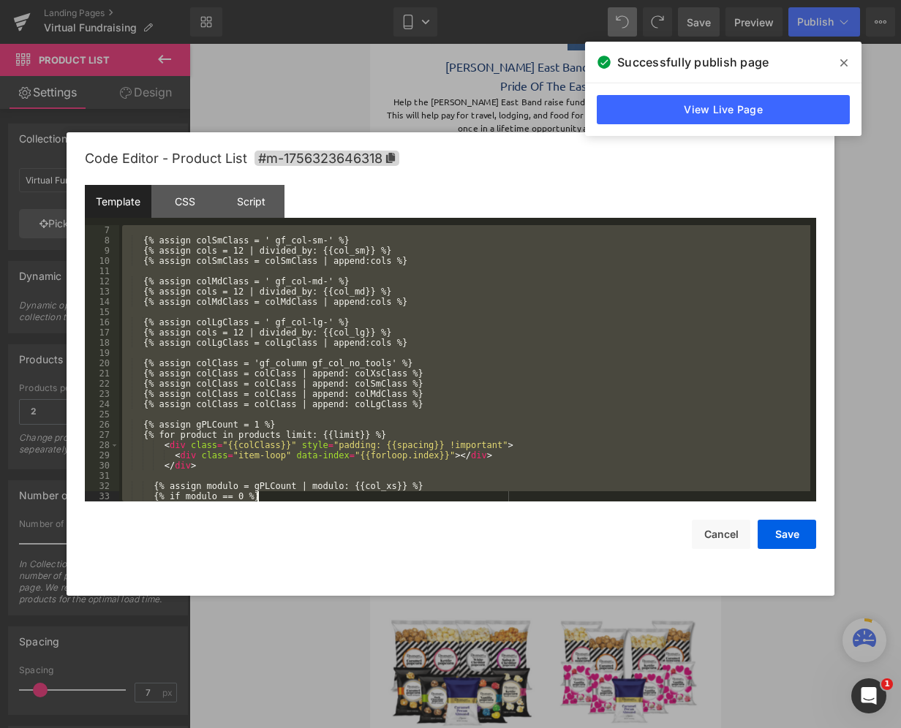
scroll to position [307, 0]
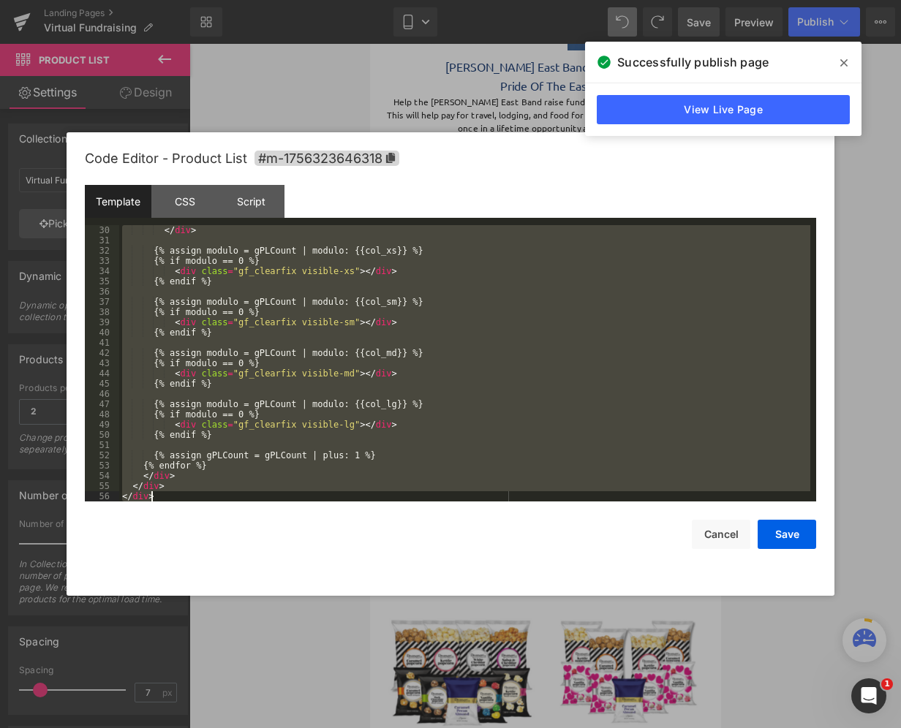
drag, startPoint x: 121, startPoint y: 228, endPoint x: 559, endPoint y: 733, distance: 668.5
click at [559, 728] on html "Product List You are previewing how the will restyle your page. You can not edi…" at bounding box center [450, 364] width 901 height 728
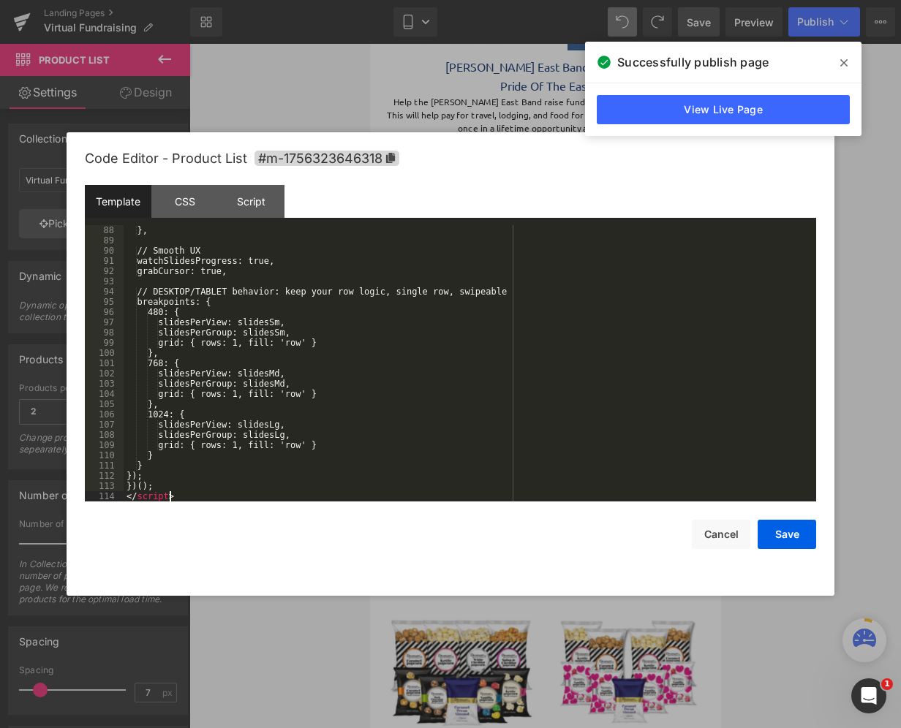
scroll to position [952, 0]
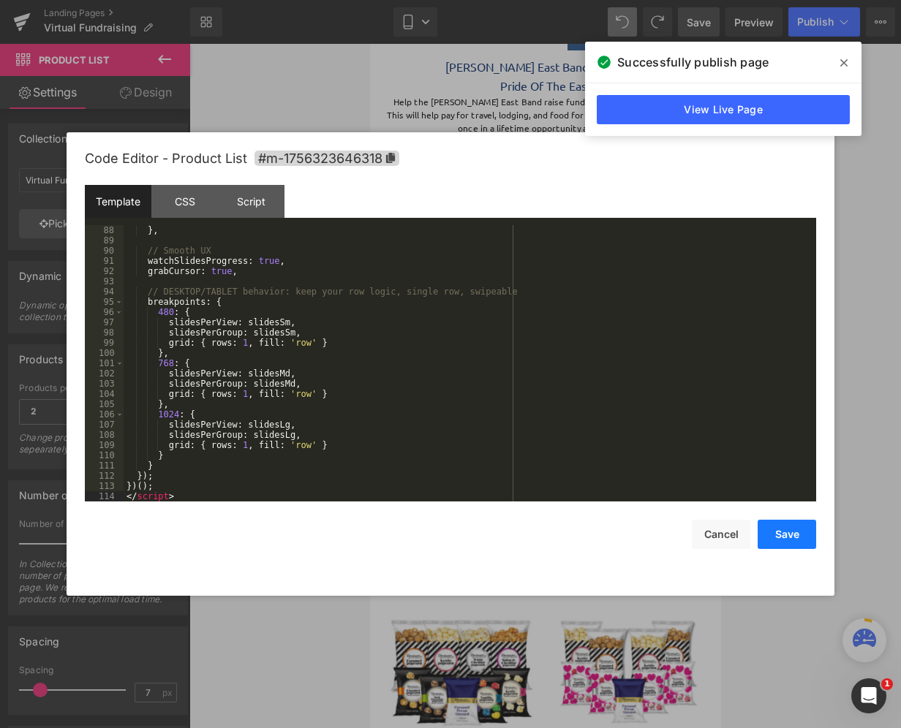
click at [791, 529] on button "Save" at bounding box center [786, 534] width 58 height 29
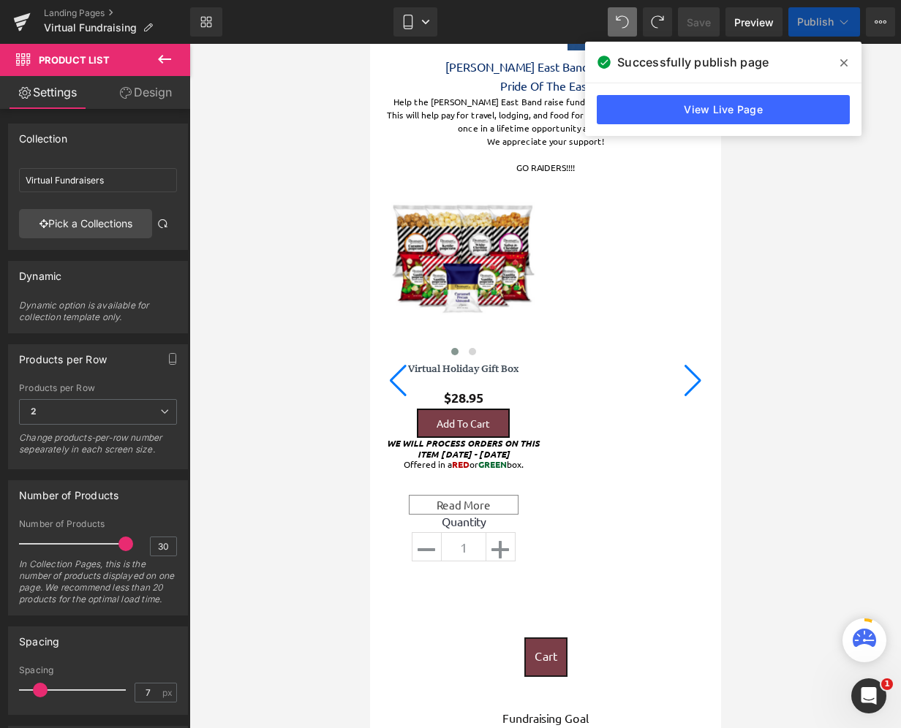
scroll to position [1979, 340]
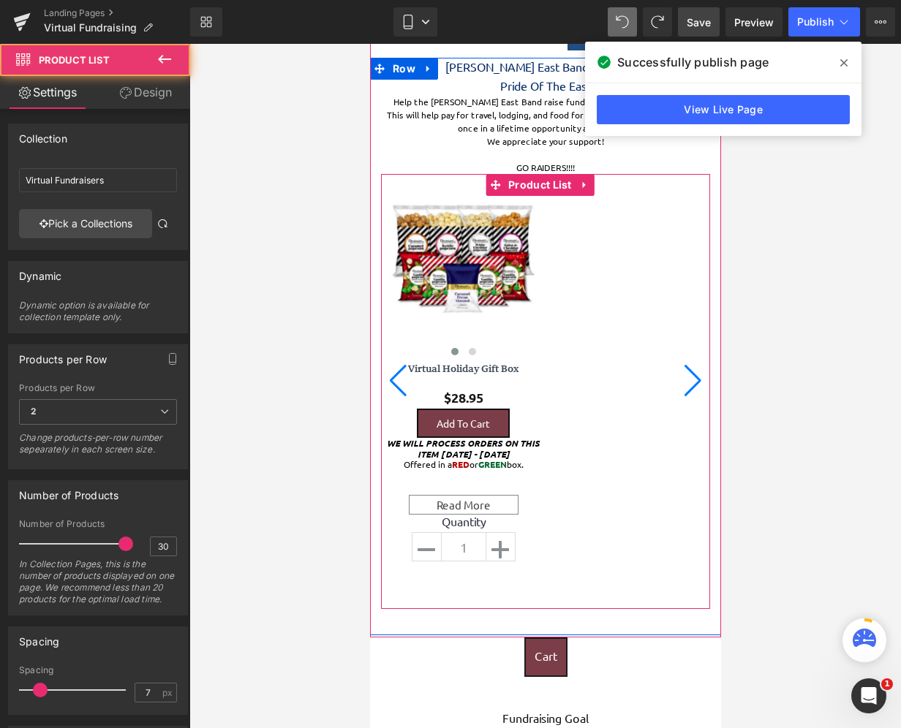
click at [684, 381] on div at bounding box center [692, 381] width 20 height 32
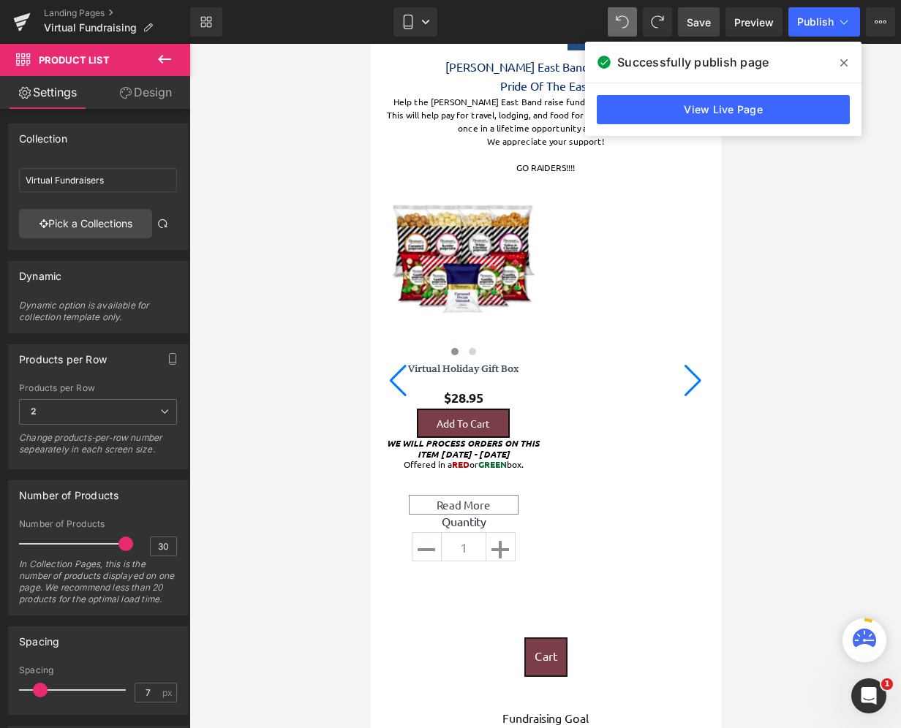
click at [846, 65] on icon at bounding box center [843, 62] width 7 height 7
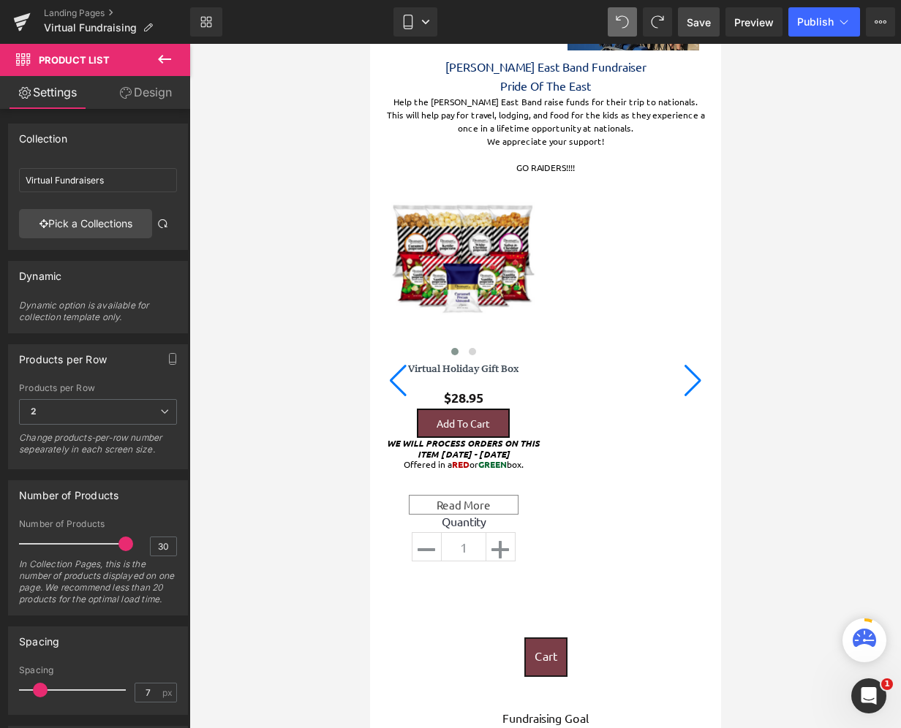
click at [701, 26] on span "Save" at bounding box center [698, 22] width 24 height 15
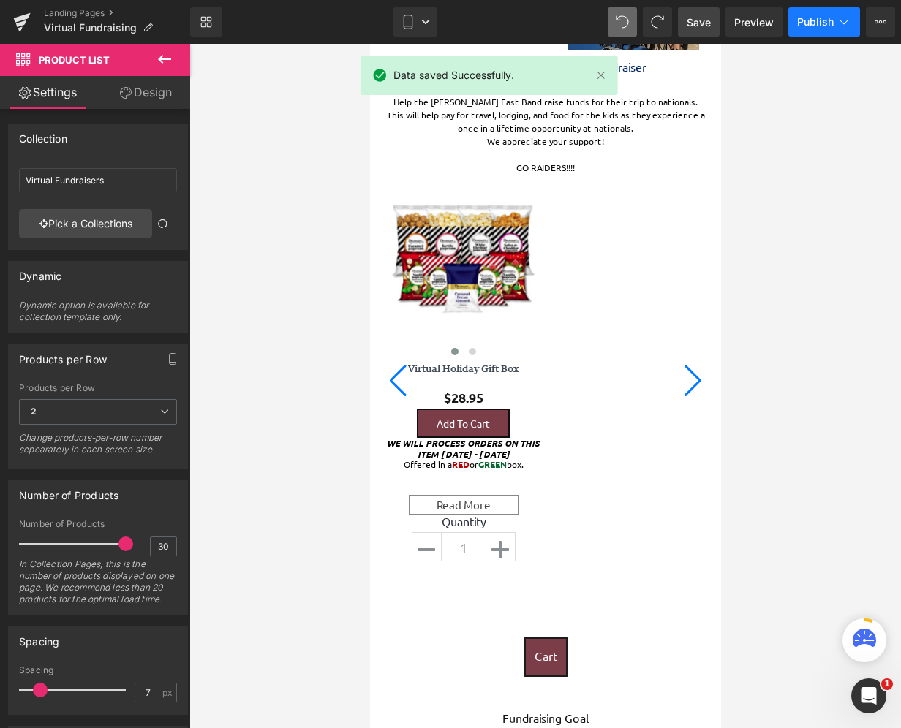
click at [813, 25] on span "Publish" at bounding box center [815, 22] width 37 height 12
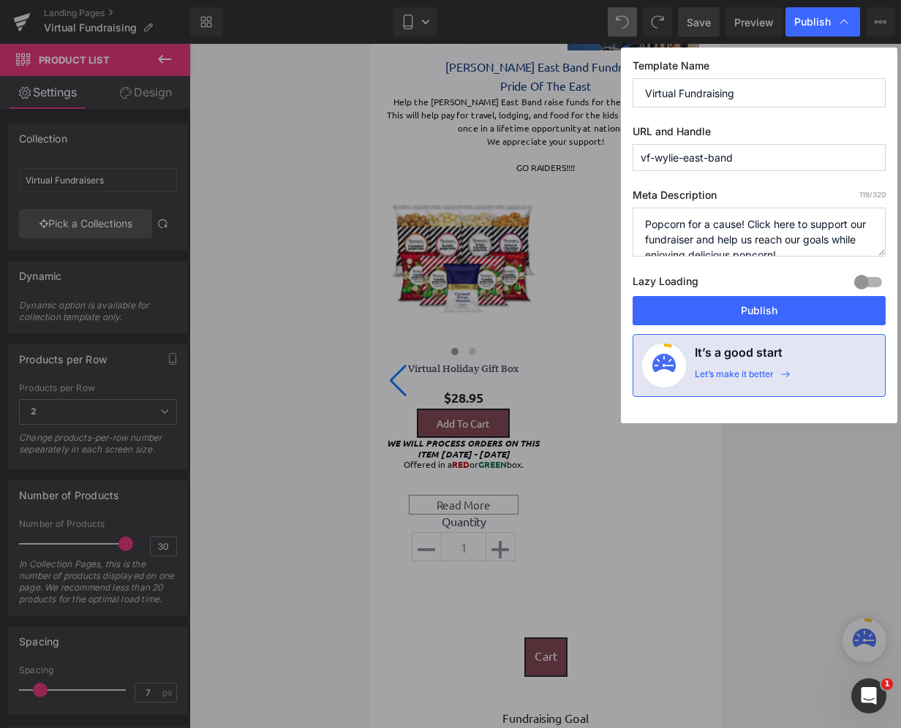
click at [813, 25] on span "Publish" at bounding box center [812, 21] width 37 height 13
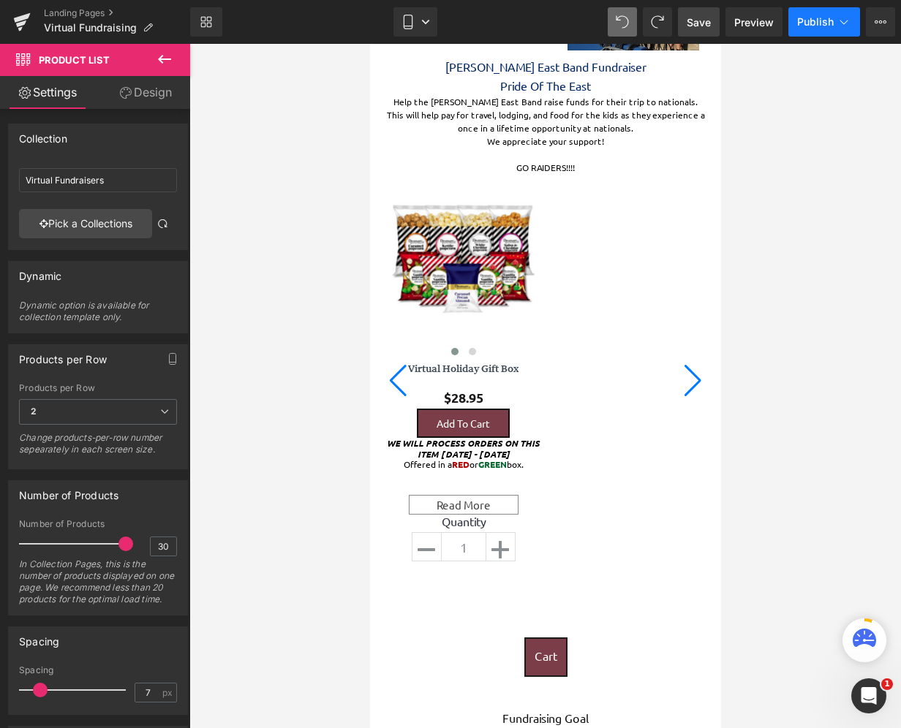
click at [813, 25] on span "Publish" at bounding box center [815, 22] width 37 height 12
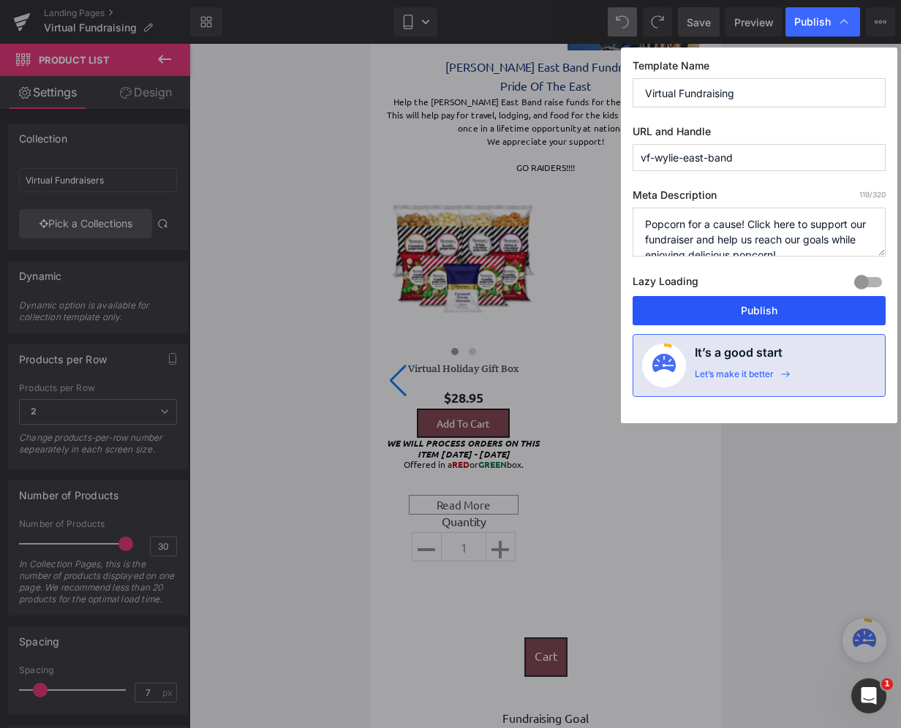
click at [778, 319] on button "Publish" at bounding box center [758, 310] width 253 height 29
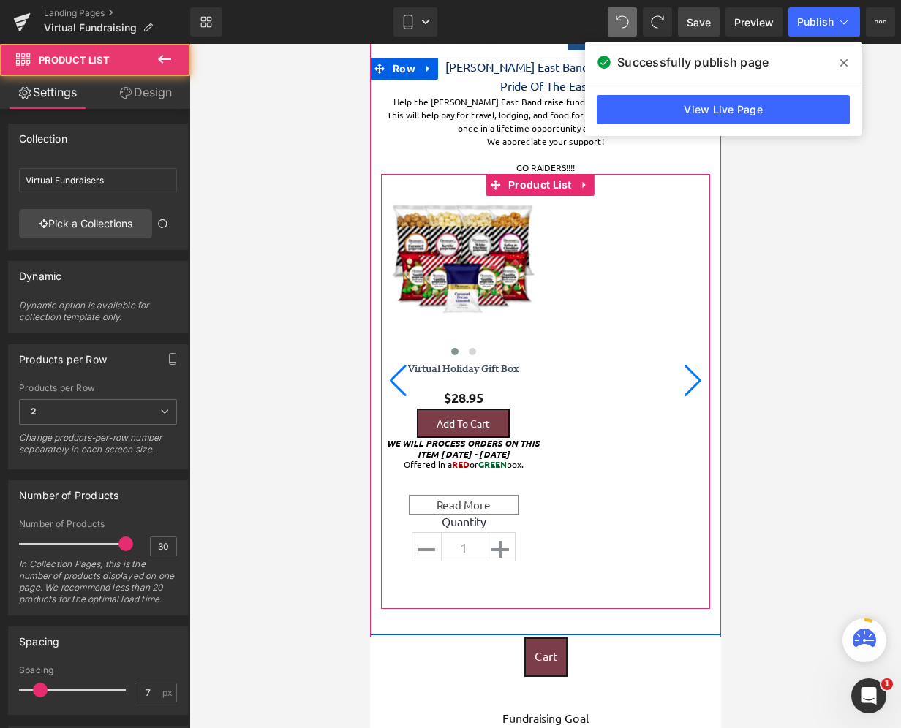
click at [610, 265] on div "‹ › (P) Image List Virtual Holiday Gift Box (P) Title" at bounding box center [544, 373] width 329 height 398
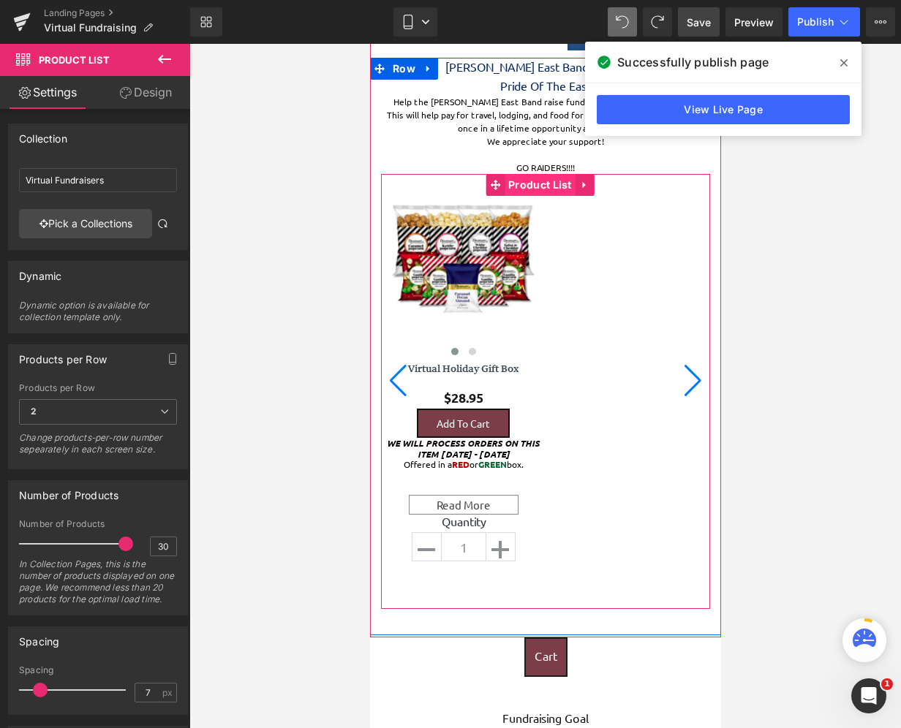
click at [546, 186] on span "Product List" at bounding box center [539, 185] width 71 height 22
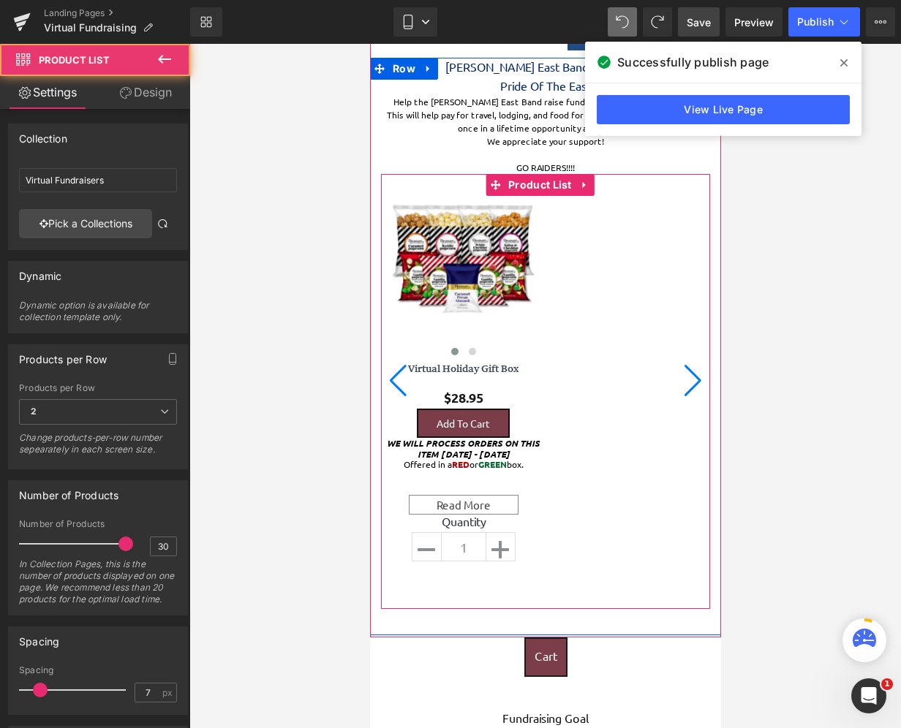
click at [682, 373] on div at bounding box center [692, 381] width 20 height 32
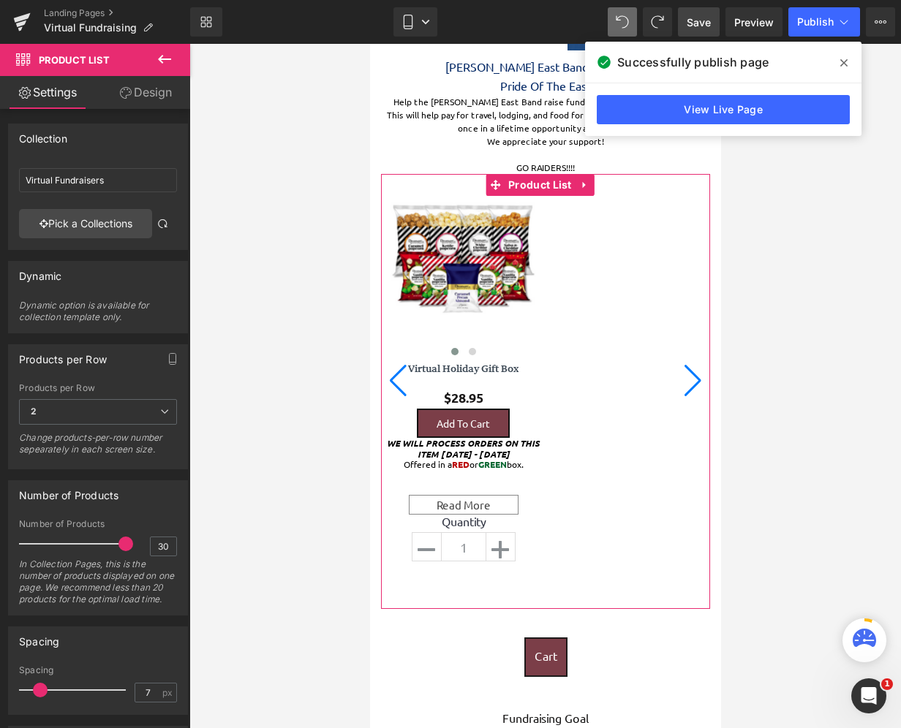
click at [172, 414] on div "1 2 3 4 6 Products per Row 2 1 2 3 4 6 Change products-per-row number sepearate…" at bounding box center [98, 426] width 178 height 86
click at [160, 412] on icon at bounding box center [164, 411] width 9 height 9
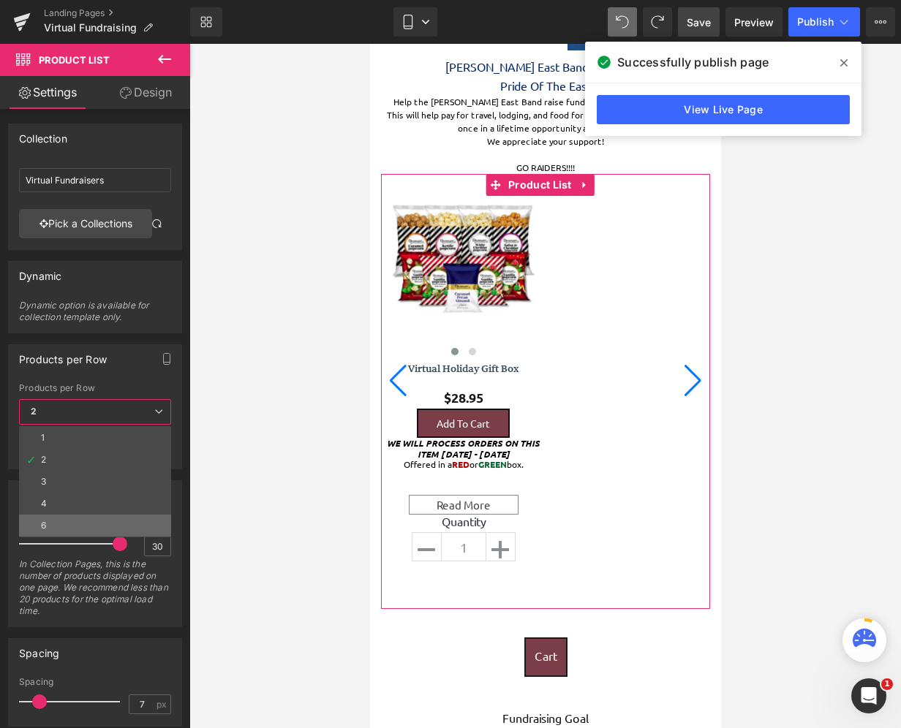
click at [118, 519] on li "6" at bounding box center [95, 526] width 152 height 22
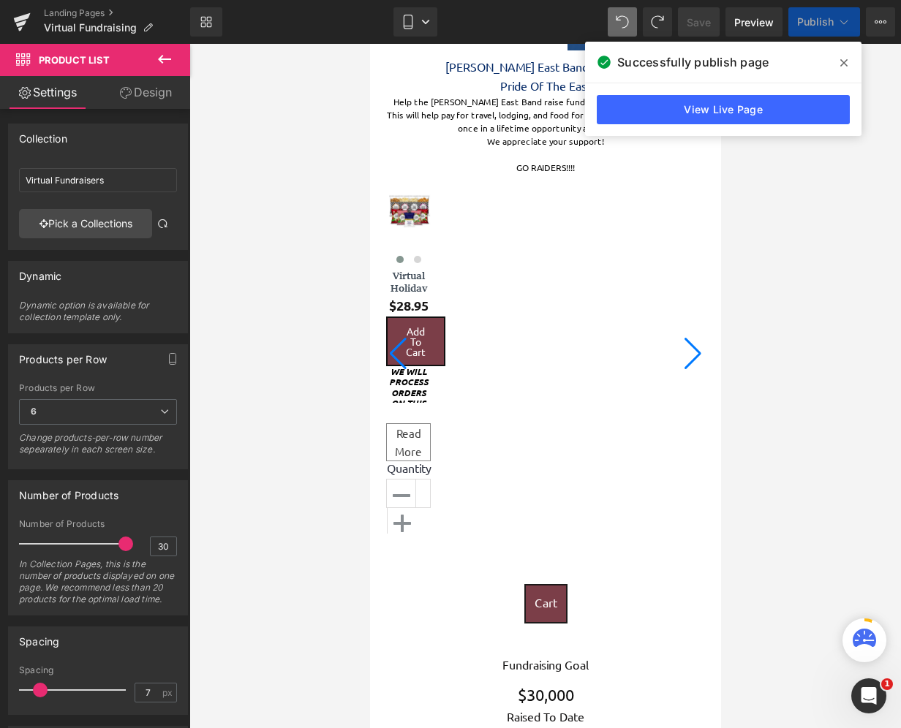
scroll to position [1925, 340]
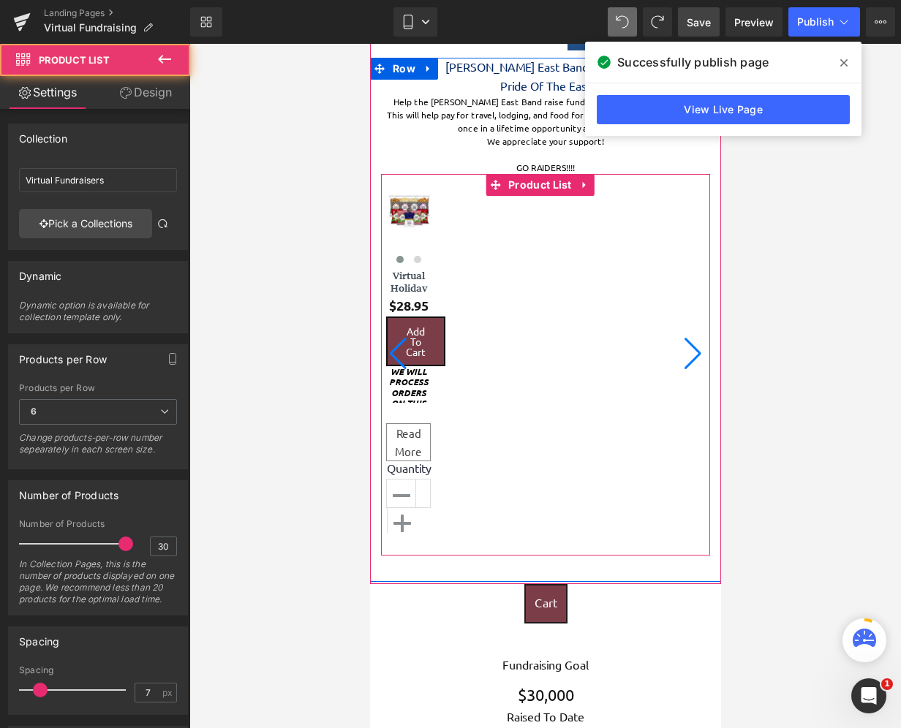
click at [682, 355] on div at bounding box center [692, 354] width 20 height 32
click at [515, 301] on div "‹ › (P) Image List Virtual Holiday Gift Box (P) Title $0 $28.95" at bounding box center [544, 346] width 329 height 344
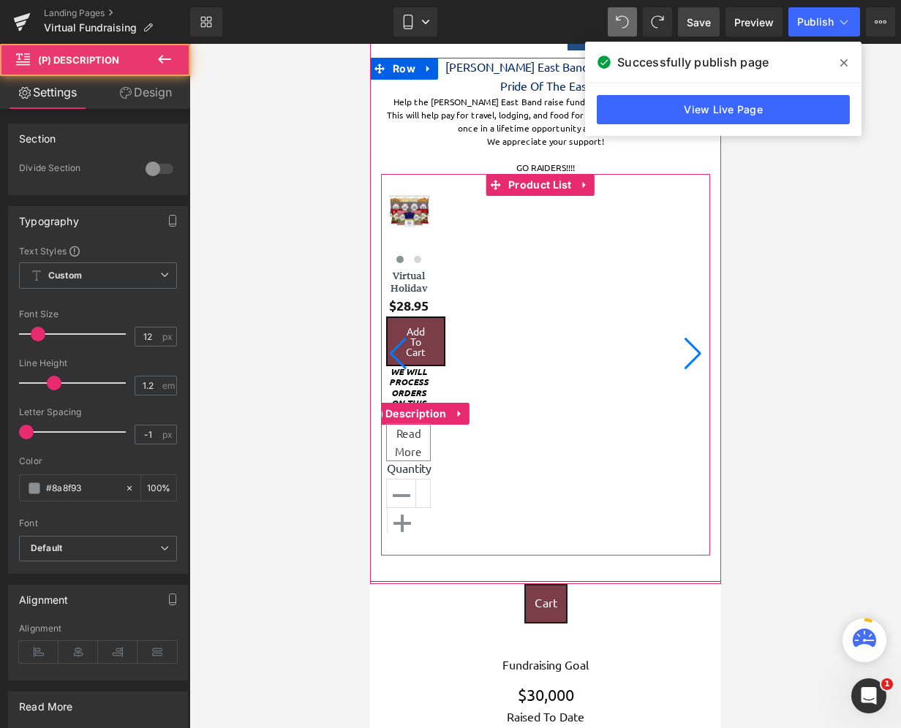
click at [416, 449] on div "Read More" at bounding box center [407, 442] width 45 height 38
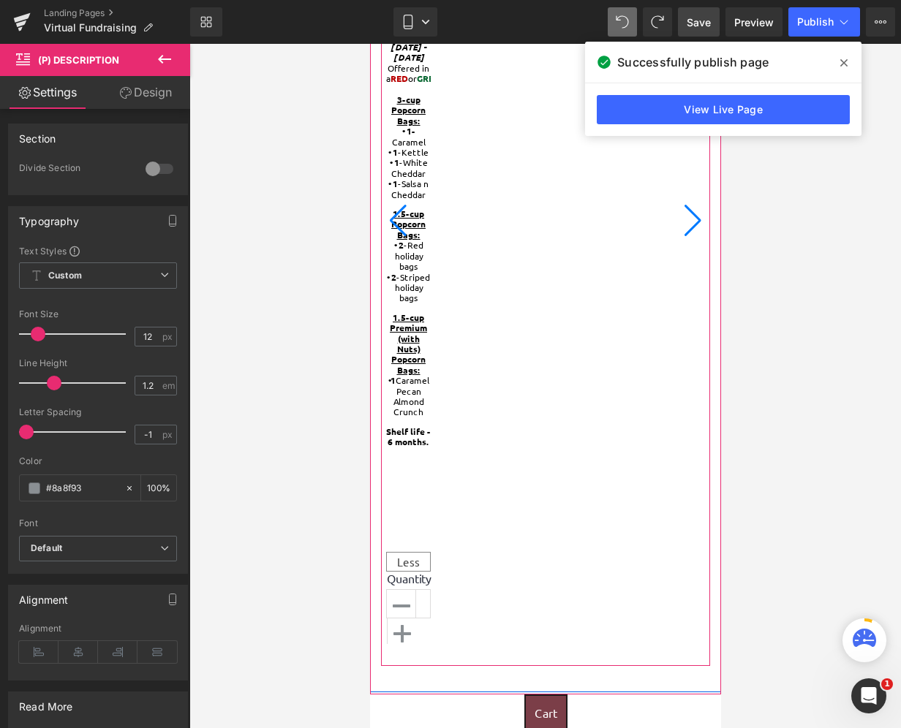
scroll to position [731, 0]
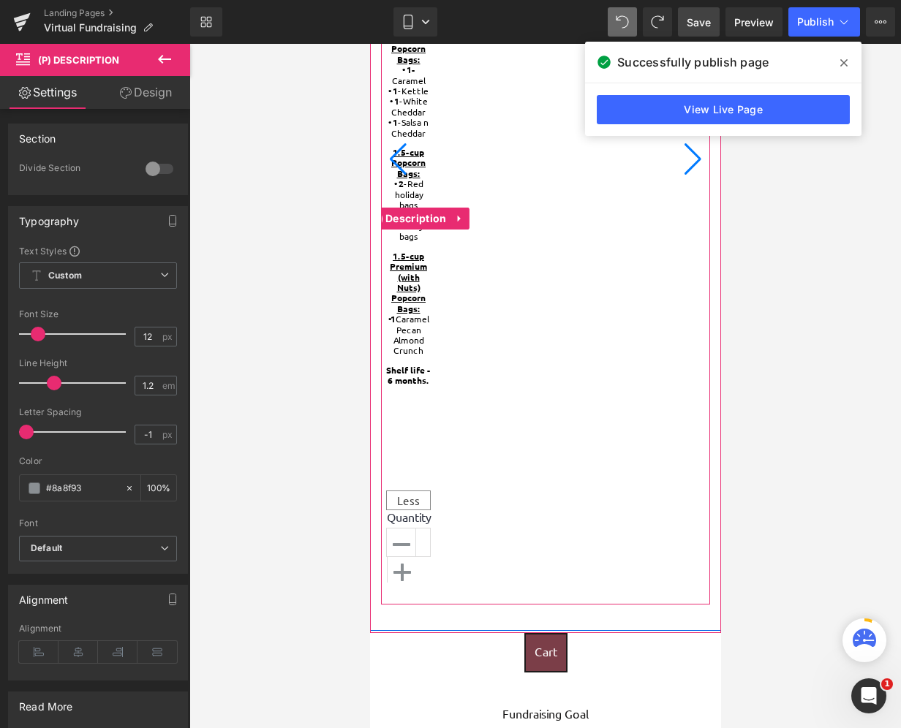
click at [409, 499] on div "Less" at bounding box center [407, 501] width 45 height 20
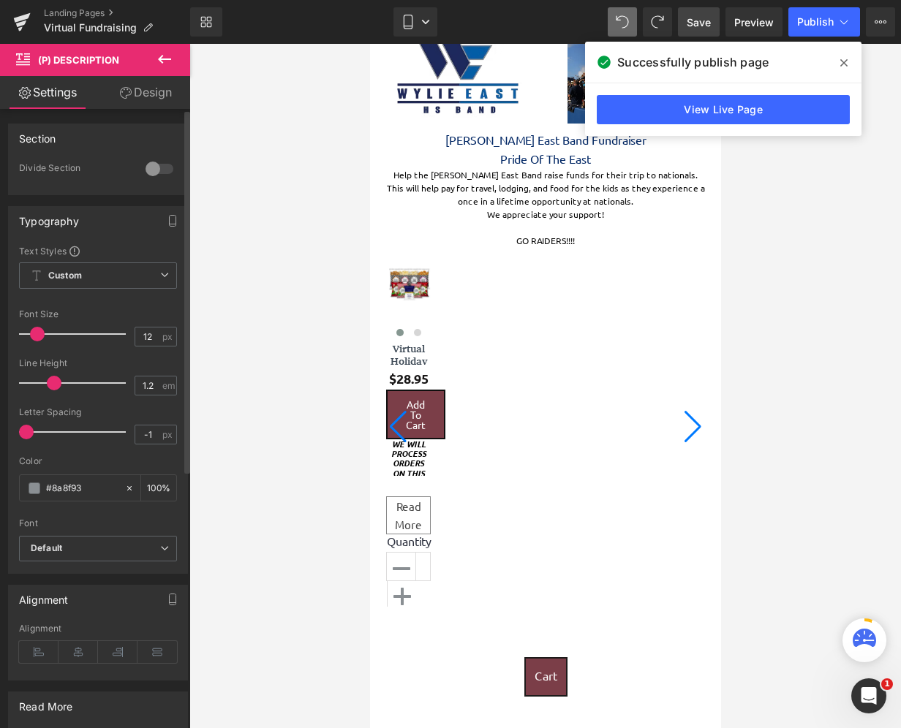
scroll to position [0, 0]
click at [36, 335] on span at bounding box center [36, 334] width 15 height 15
click at [27, 427] on span at bounding box center [26, 432] width 15 height 15
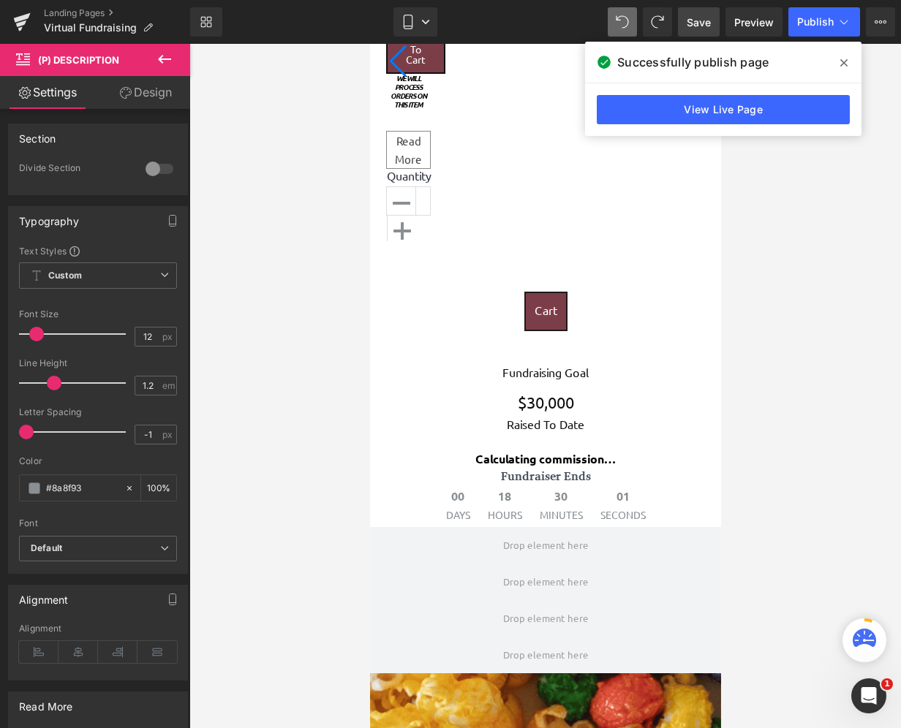
click at [162, 58] on icon at bounding box center [164, 59] width 13 height 9
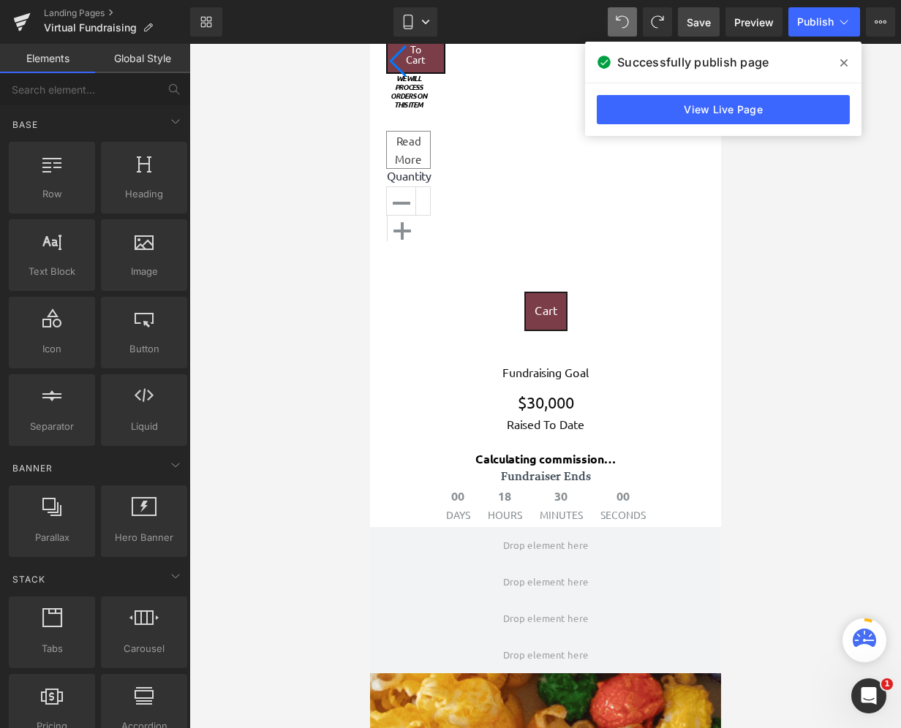
click at [847, 61] on span at bounding box center [843, 62] width 23 height 23
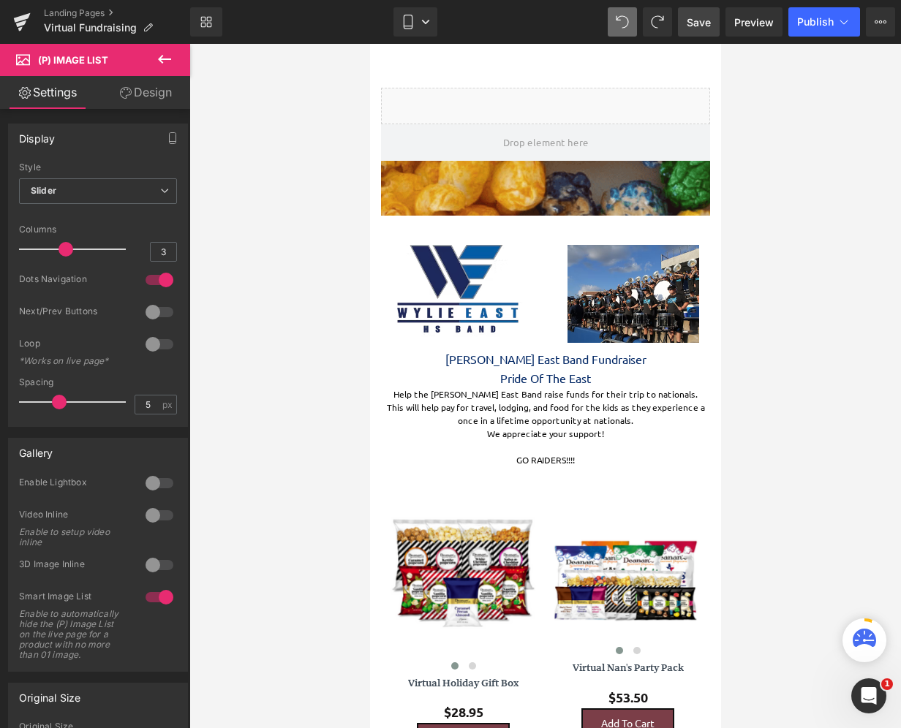
click at [700, 23] on span "Save" at bounding box center [698, 22] width 24 height 15
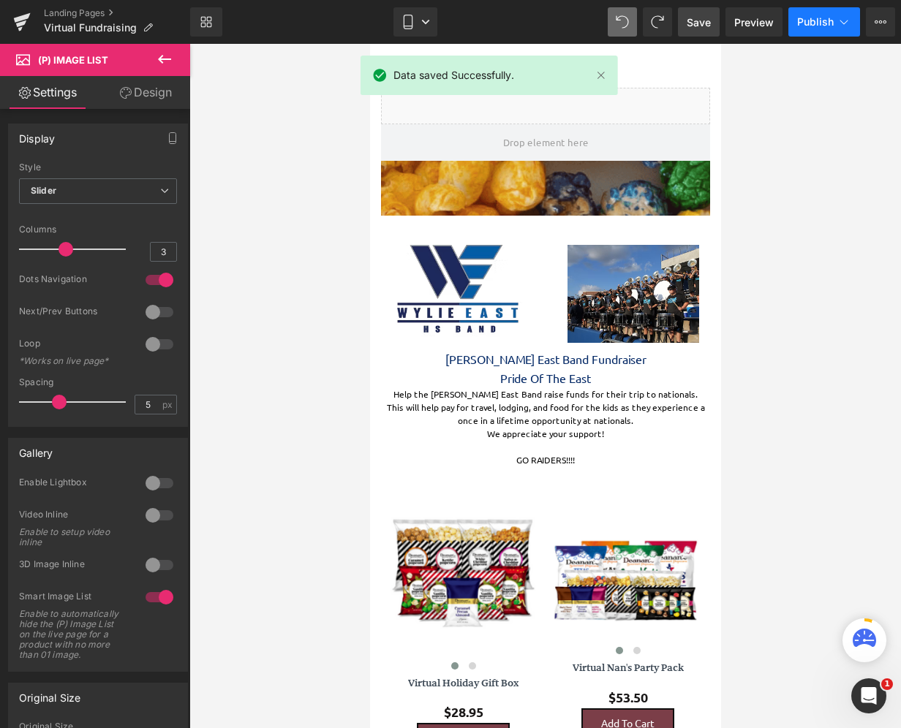
click at [810, 20] on span "Publish" at bounding box center [815, 22] width 37 height 12
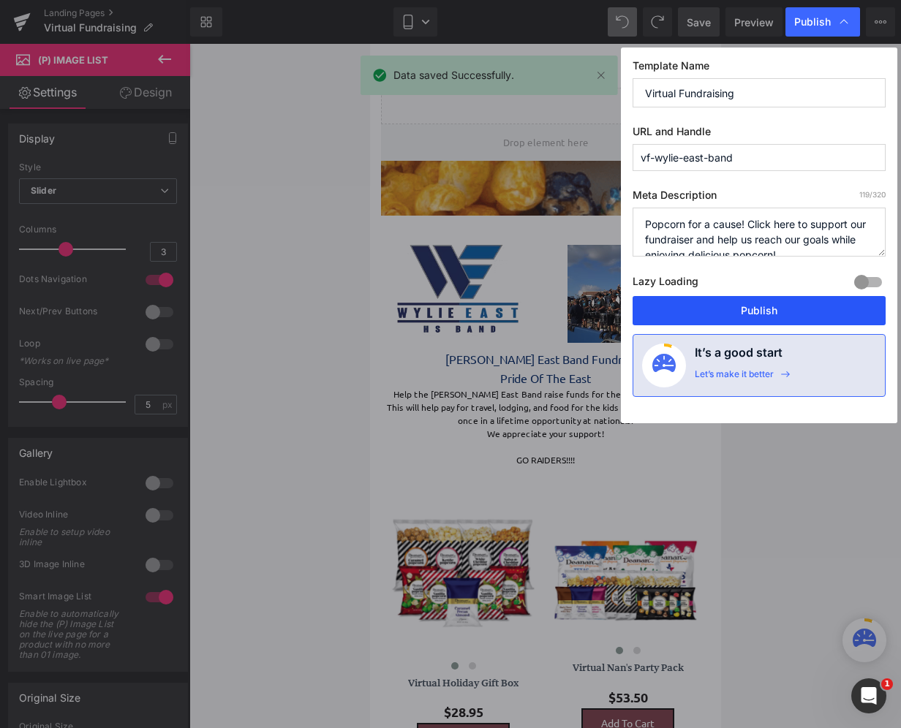
click at [711, 312] on button "Publish" at bounding box center [758, 310] width 253 height 29
